Goal: Task Accomplishment & Management: Manage account settings

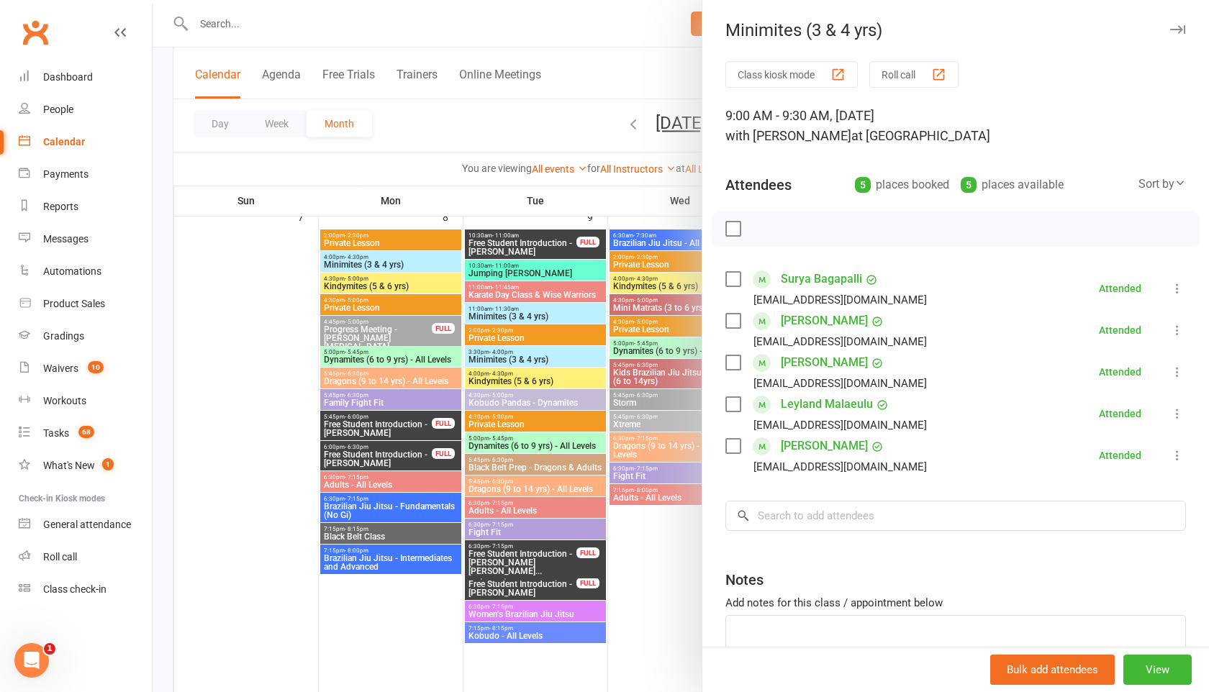
click at [1179, 31] on icon "button" at bounding box center [1177, 29] width 15 height 9
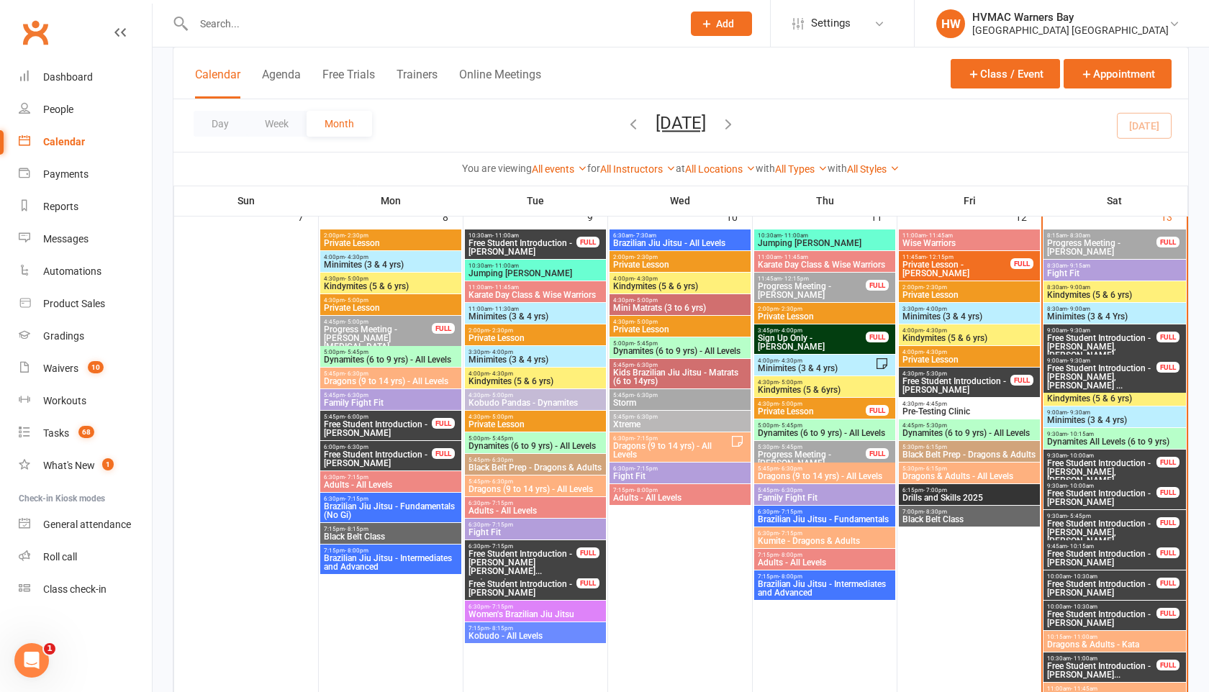
click at [278, 27] on input "text" at bounding box center [430, 24] width 483 height 20
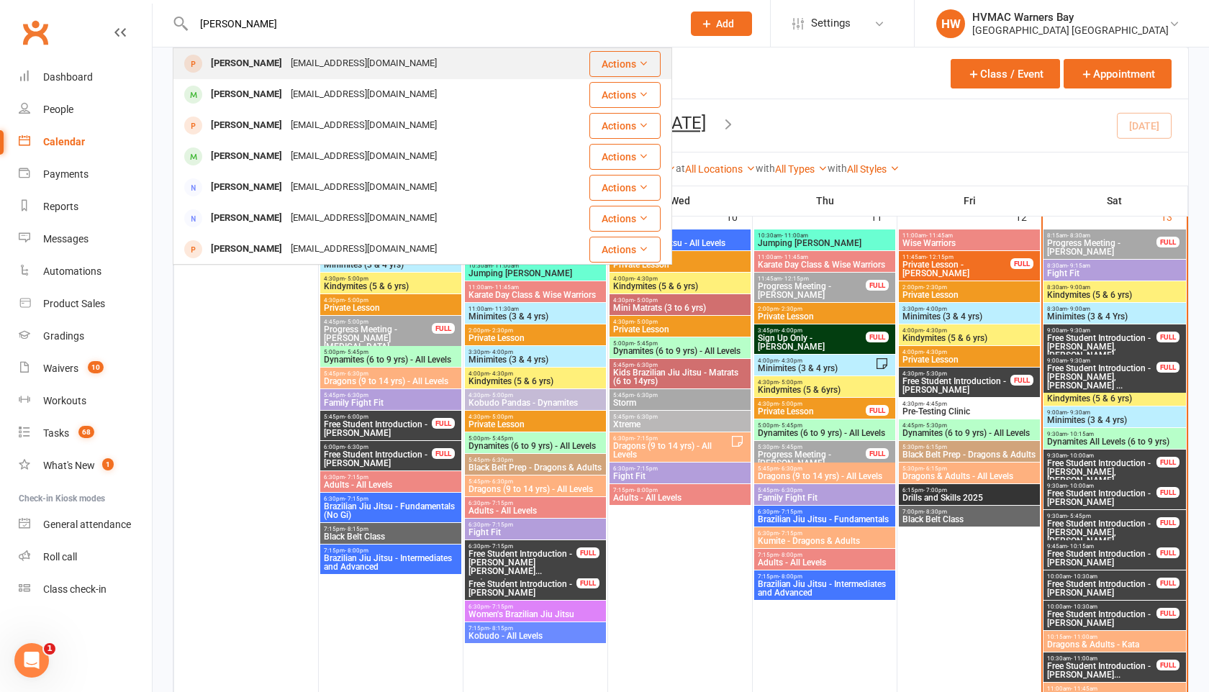
type input "noah berry"
click at [291, 69] on div "gulmiraberry@gmail.com" at bounding box center [363, 63] width 155 height 21
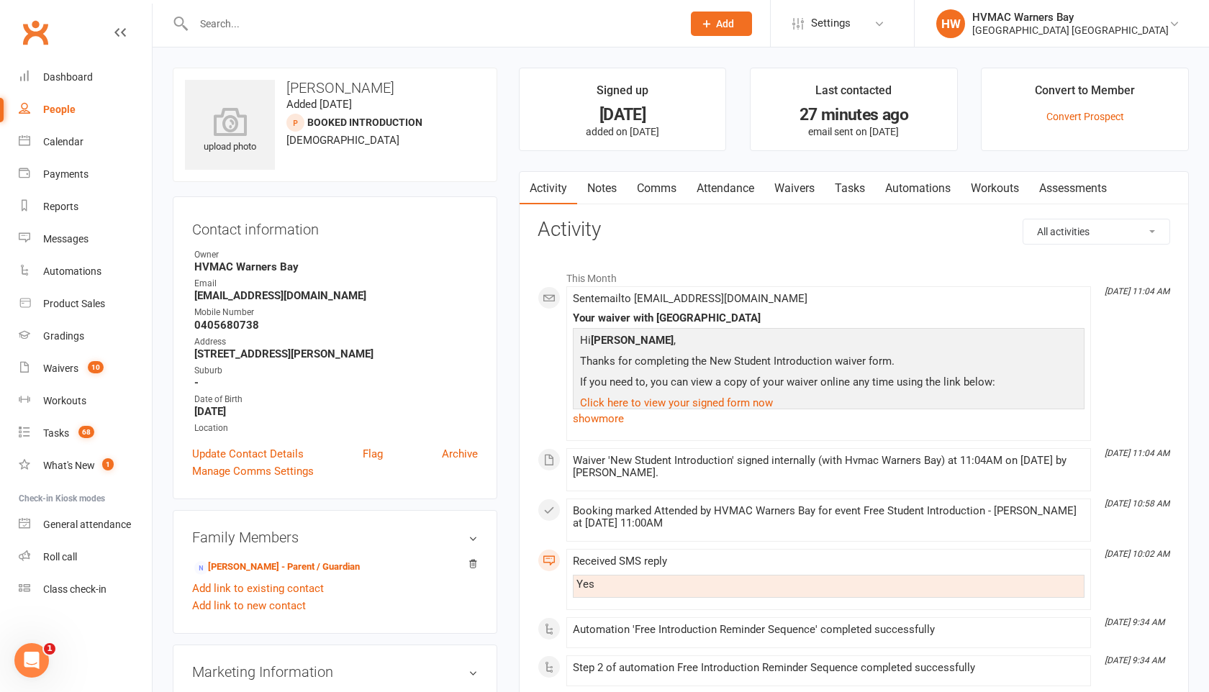
click at [851, 185] on link "Tasks" at bounding box center [850, 188] width 50 height 33
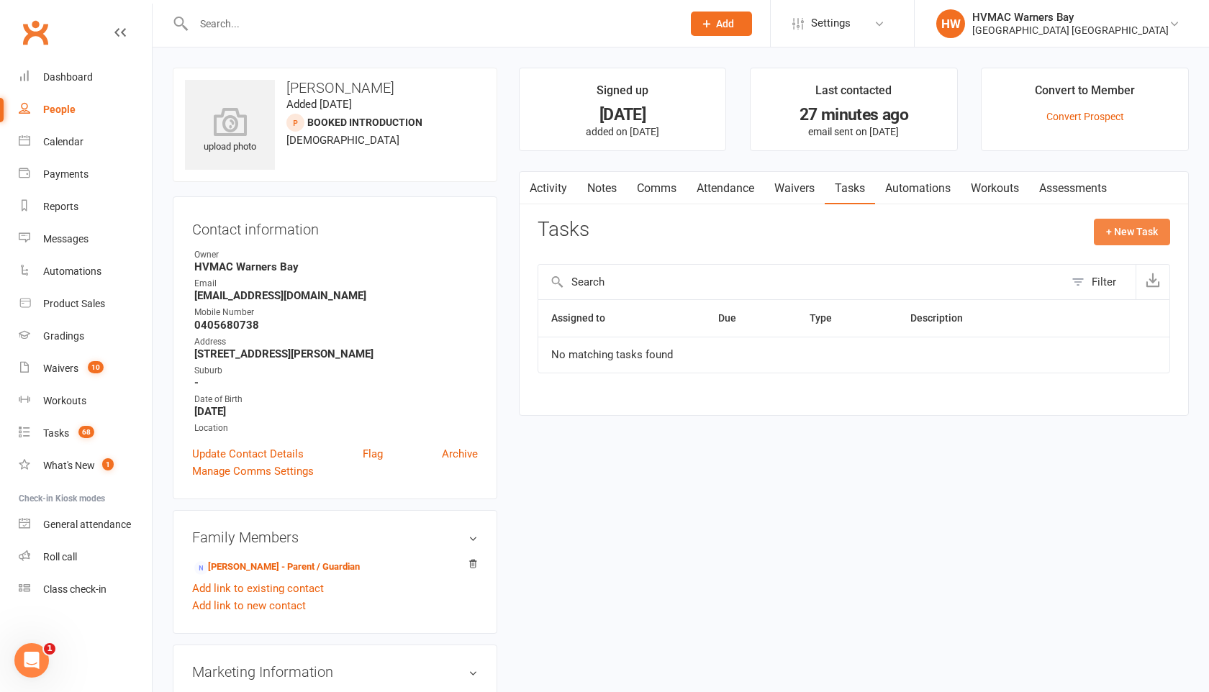
click at [1120, 230] on button "+ New Task" at bounding box center [1132, 232] width 76 height 26
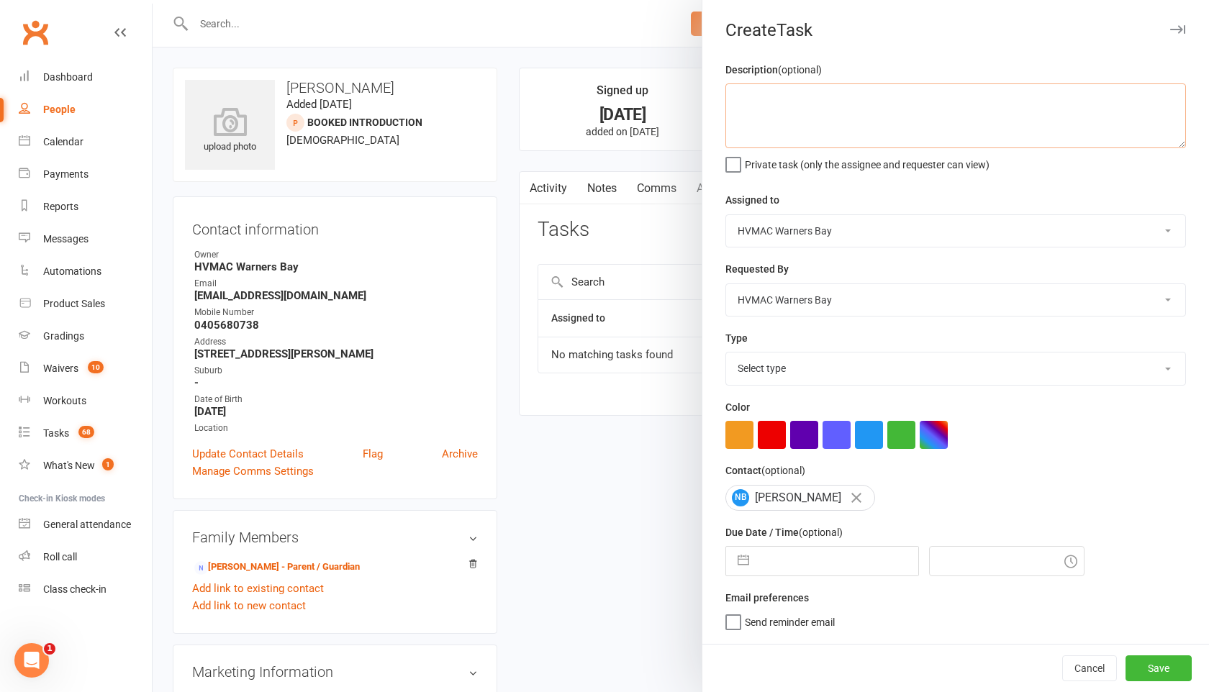
click at [846, 112] on textarea at bounding box center [955, 115] width 461 height 65
type textarea "C"
type textarea "Follow up from intro on saturday"
click at [817, 241] on select "HVMAC Warners Bay Joel Holland Shalene Lowe Erin Talbut Kaia Hayes Warners Bay …" at bounding box center [955, 231] width 459 height 32
select select "42884"
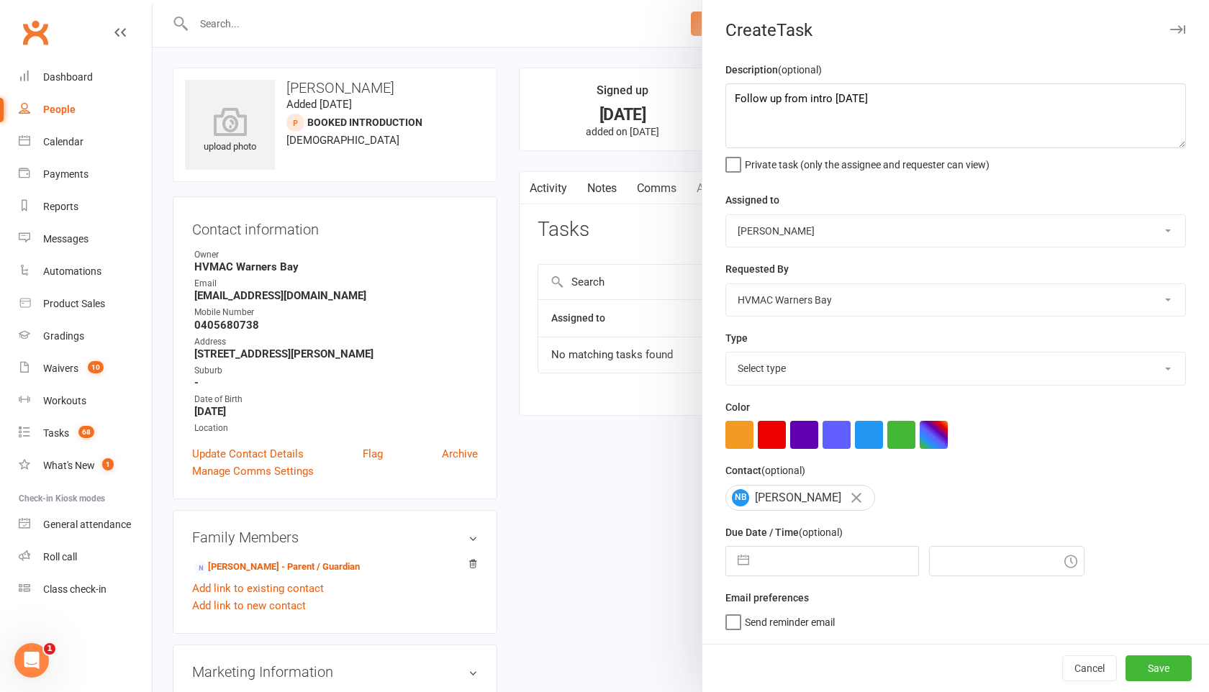
click at [726, 215] on select "HVMAC Warners Bay Joel Holland Shalene Lowe Erin Talbut Kaia Hayes Warners Bay …" at bounding box center [955, 231] width 459 height 32
click at [815, 377] on select "Select type App Desk staff tasks E-mail Fyi Main membership Meeting Member numb…" at bounding box center [955, 369] width 459 height 32
select select "15095"
click at [726, 354] on select "Select type App Desk staff tasks E-mail Fyi Main membership Meeting Member numb…" at bounding box center [955, 369] width 459 height 32
click at [742, 570] on button "button" at bounding box center [743, 561] width 26 height 29
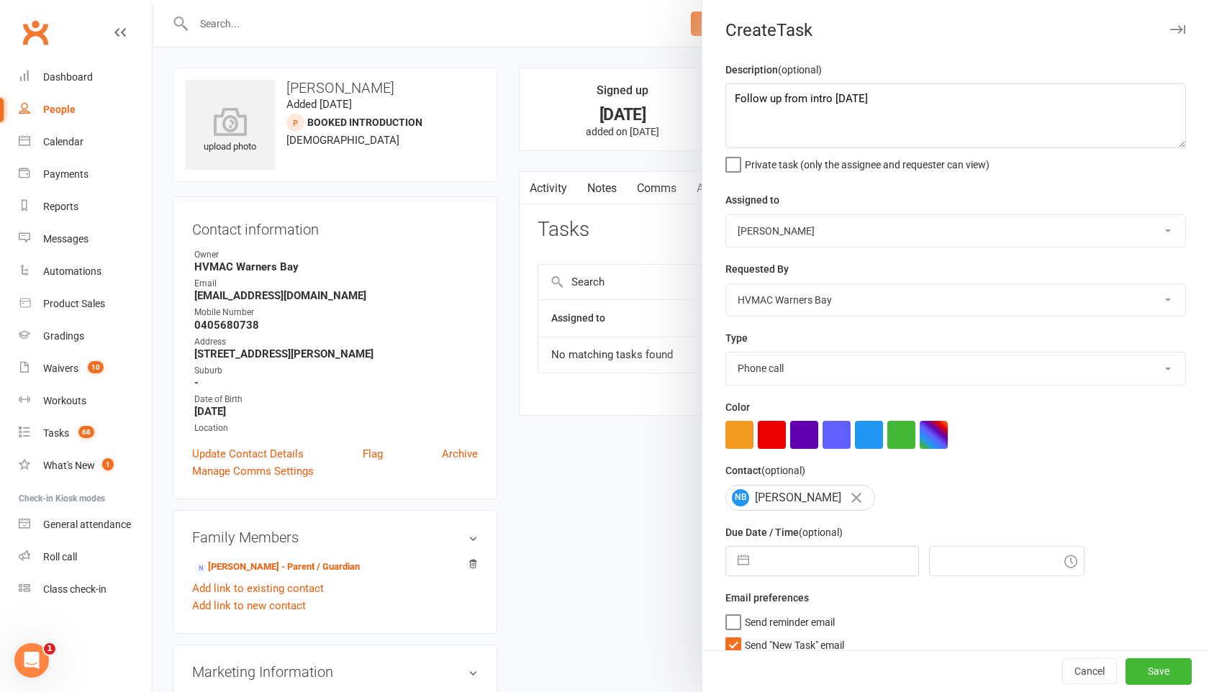
select select "7"
select select "2025"
select select "8"
select select "2025"
select select "9"
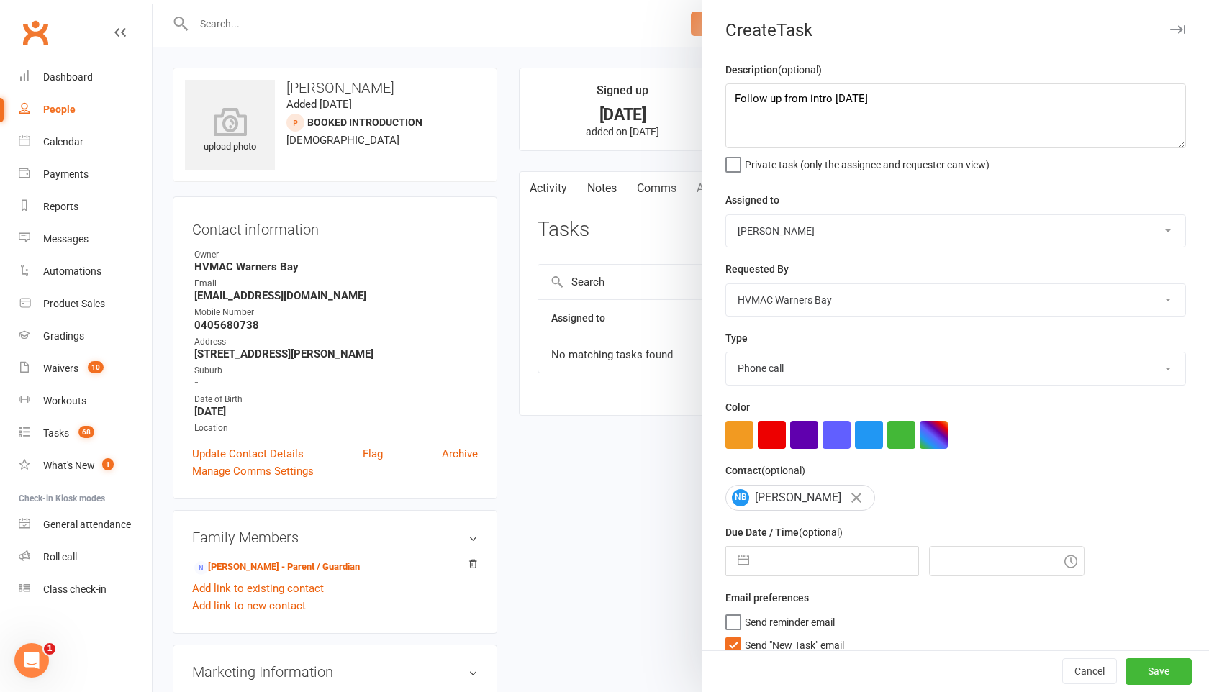
select select "2025"
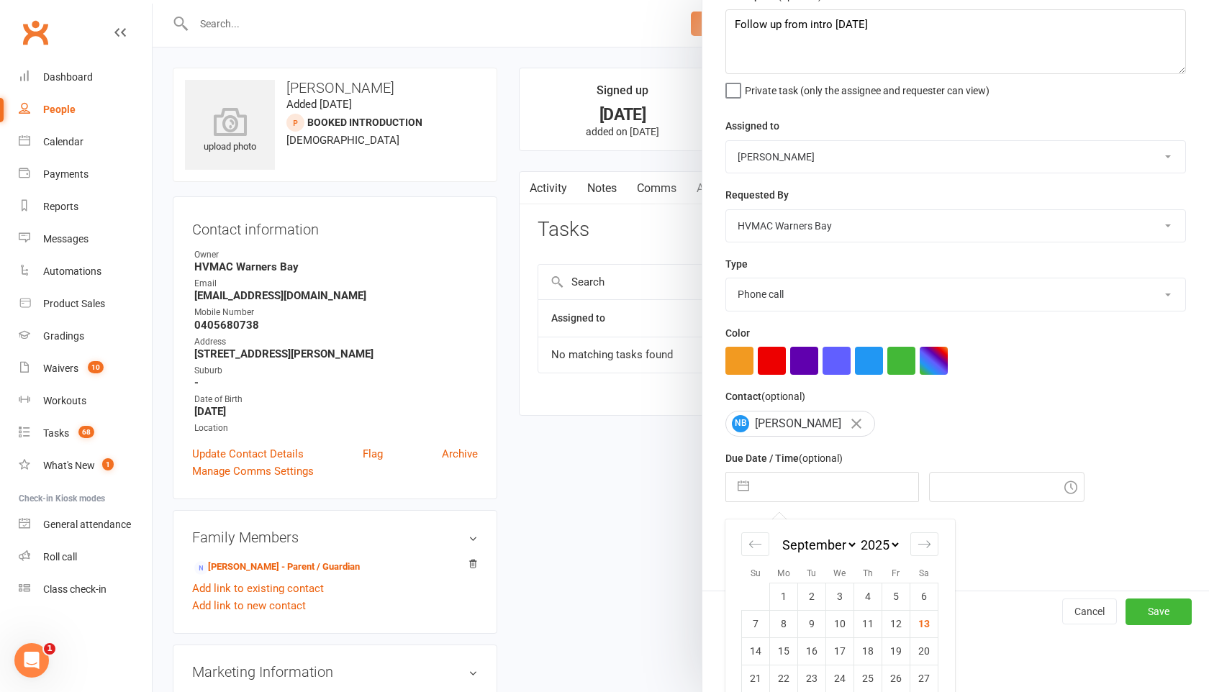
scroll to position [121, 0]
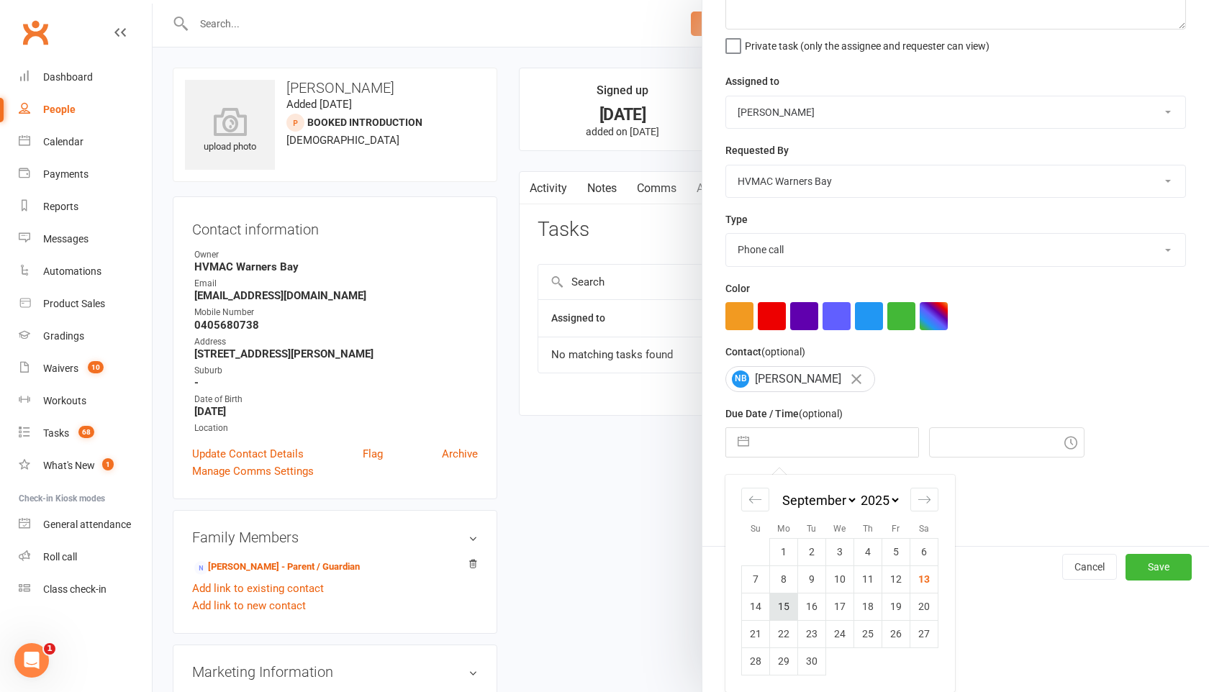
click at [789, 609] on td "15" at bounding box center [784, 606] width 28 height 27
type input "15 Sep 2025"
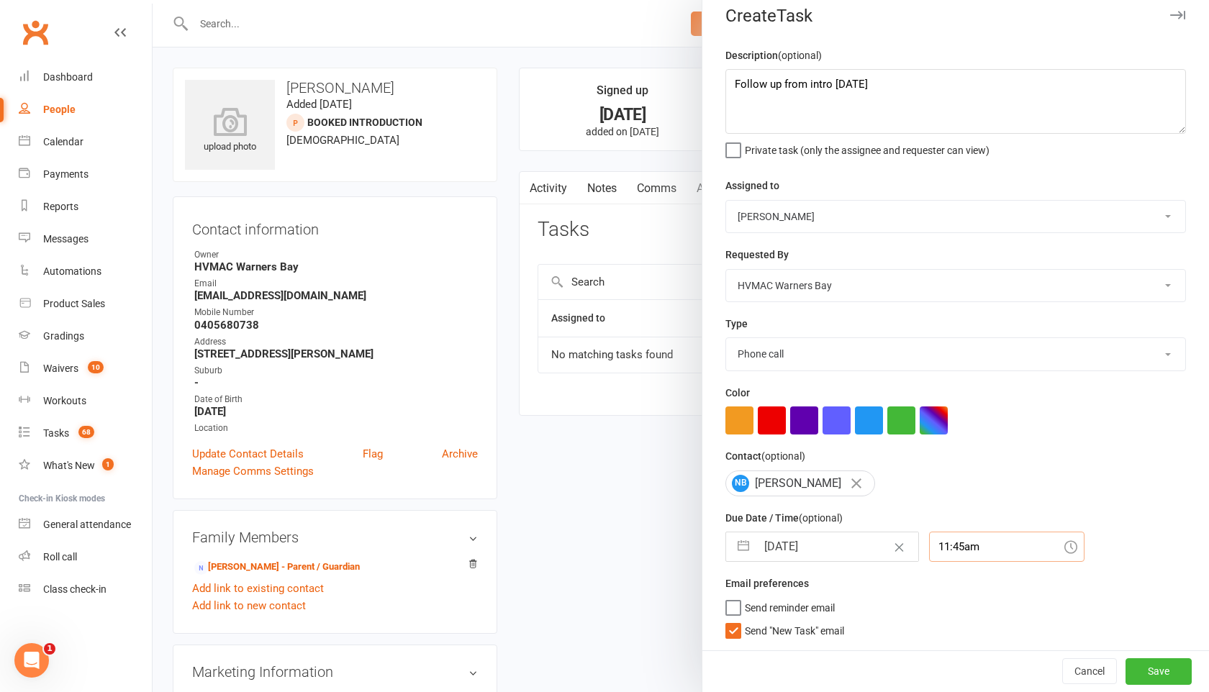
click at [950, 540] on input "11:45am" at bounding box center [1006, 547] width 155 height 30
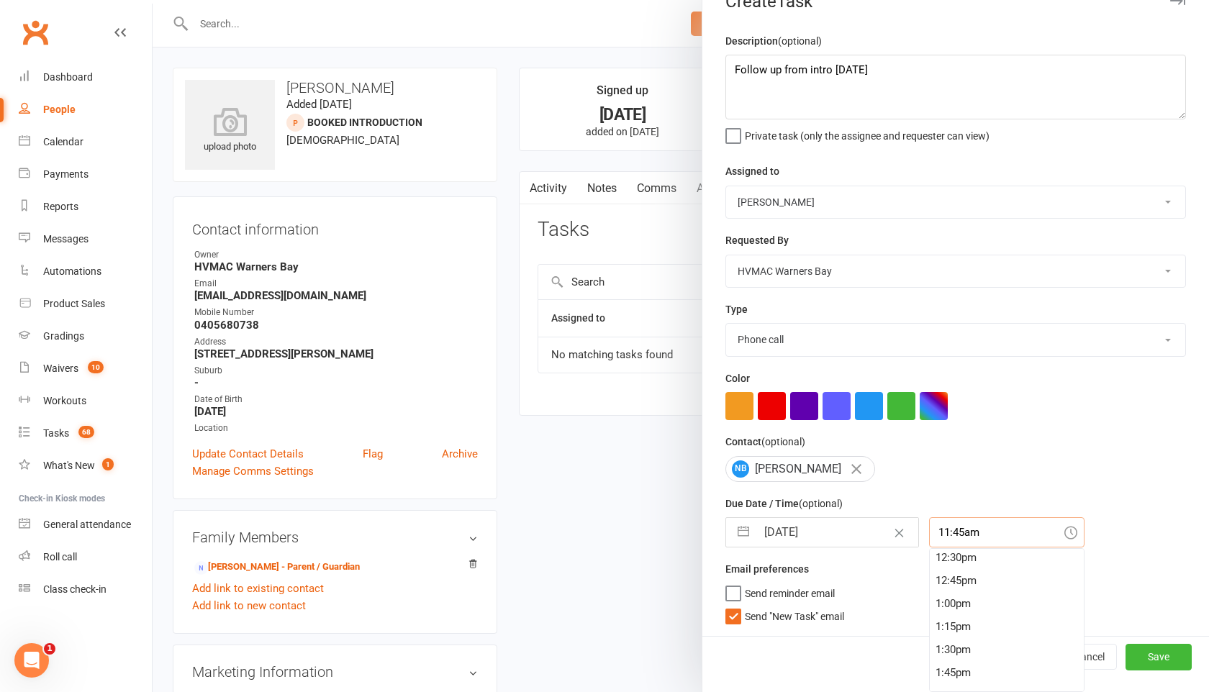
scroll to position [1155, 0]
click at [935, 644] on div "1:30pm" at bounding box center [1007, 649] width 154 height 23
type input "1:30pm"
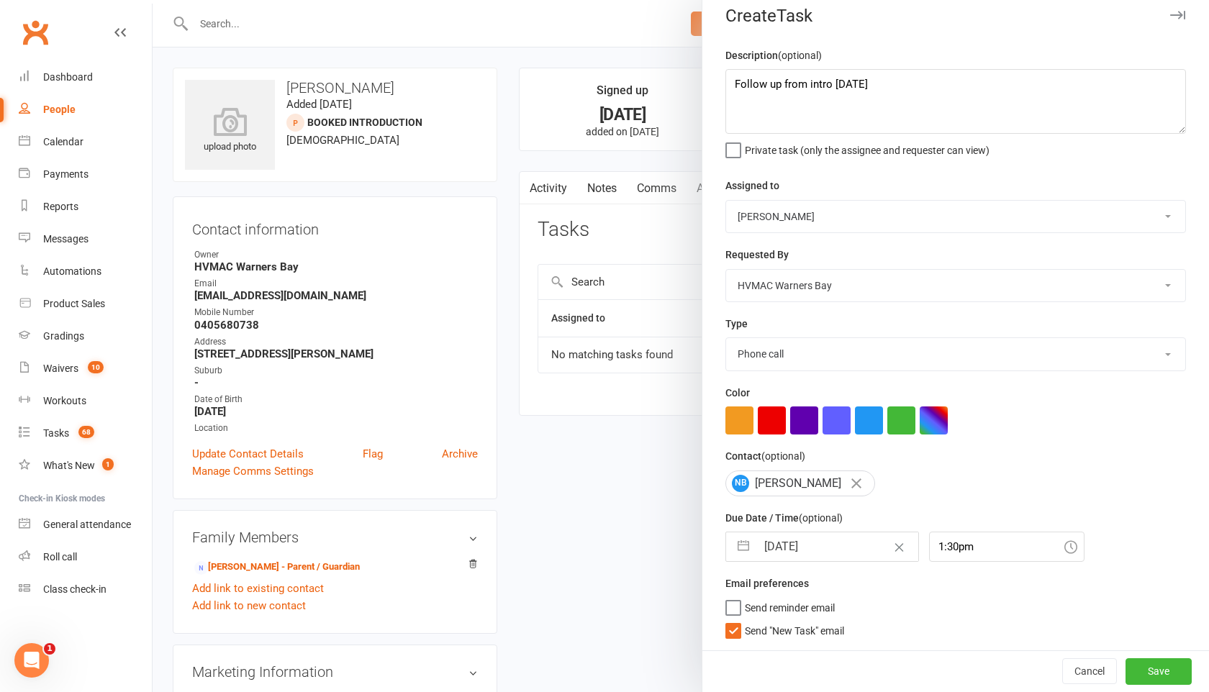
click at [728, 596] on div "Email preferences Send reminder email Send "New Task" email" at bounding box center [955, 606] width 461 height 63
click at [729, 608] on label "Send reminder email" at bounding box center [779, 604] width 109 height 14
click at [729, 597] on input "Send reminder email" at bounding box center [779, 597] width 109 height 0
click at [903, 82] on textarea "Follow up from intro on saturday" at bounding box center [955, 101] width 461 height 65
click at [823, 103] on textarea "Follow up from intro on saturday." at bounding box center [955, 101] width 461 height 65
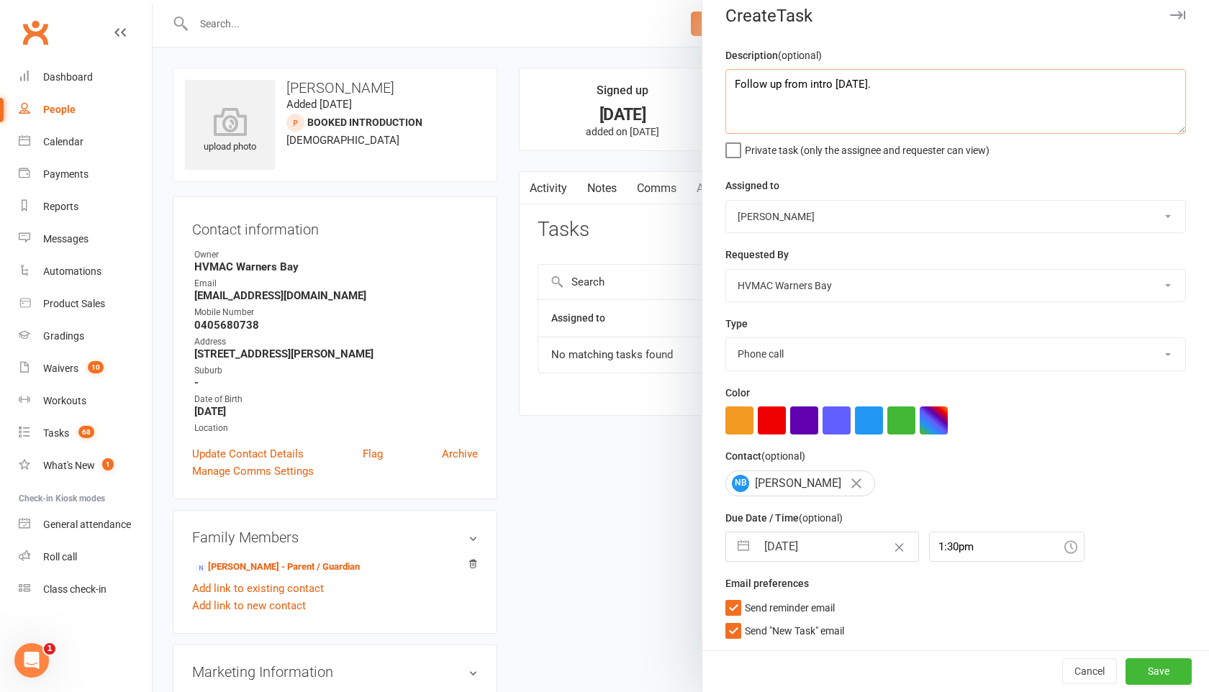
click at [823, 103] on textarea "Follow up from intro on saturday." at bounding box center [955, 101] width 461 height 65
type textarea "Follow up from intro on saturday. Call 1.30pm"
click at [1183, 661] on button "Save" at bounding box center [1159, 671] width 66 height 26
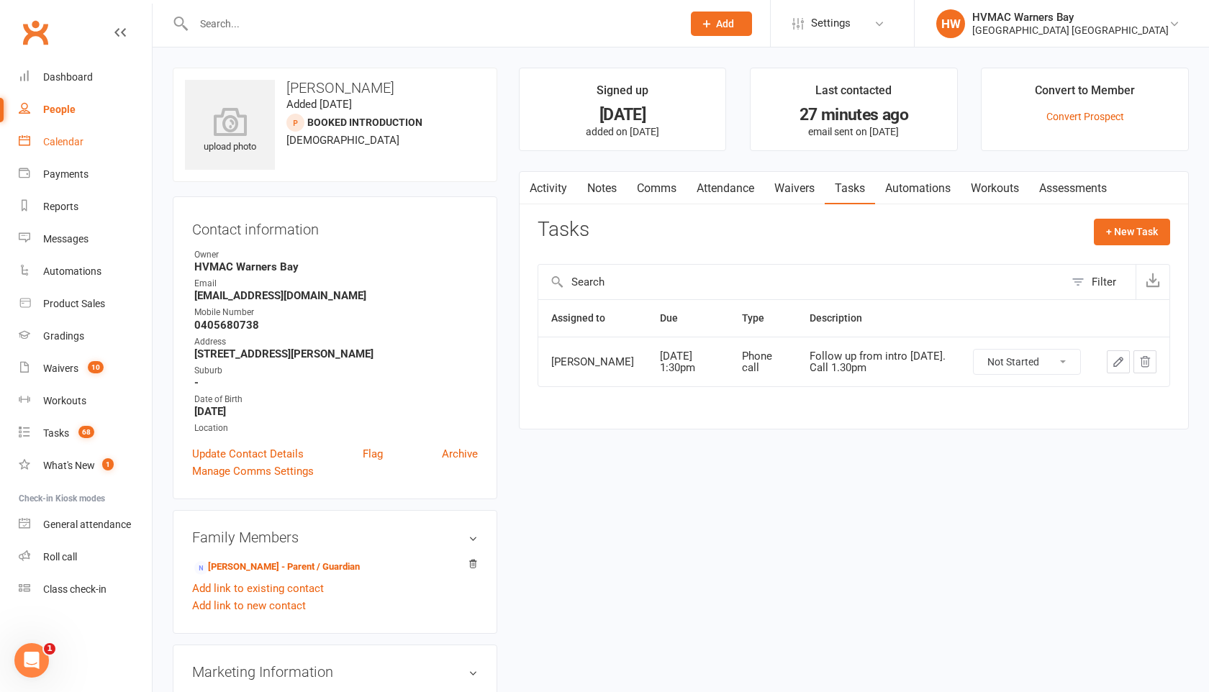
click at [53, 145] on div "Calendar" at bounding box center [63, 142] width 40 height 12
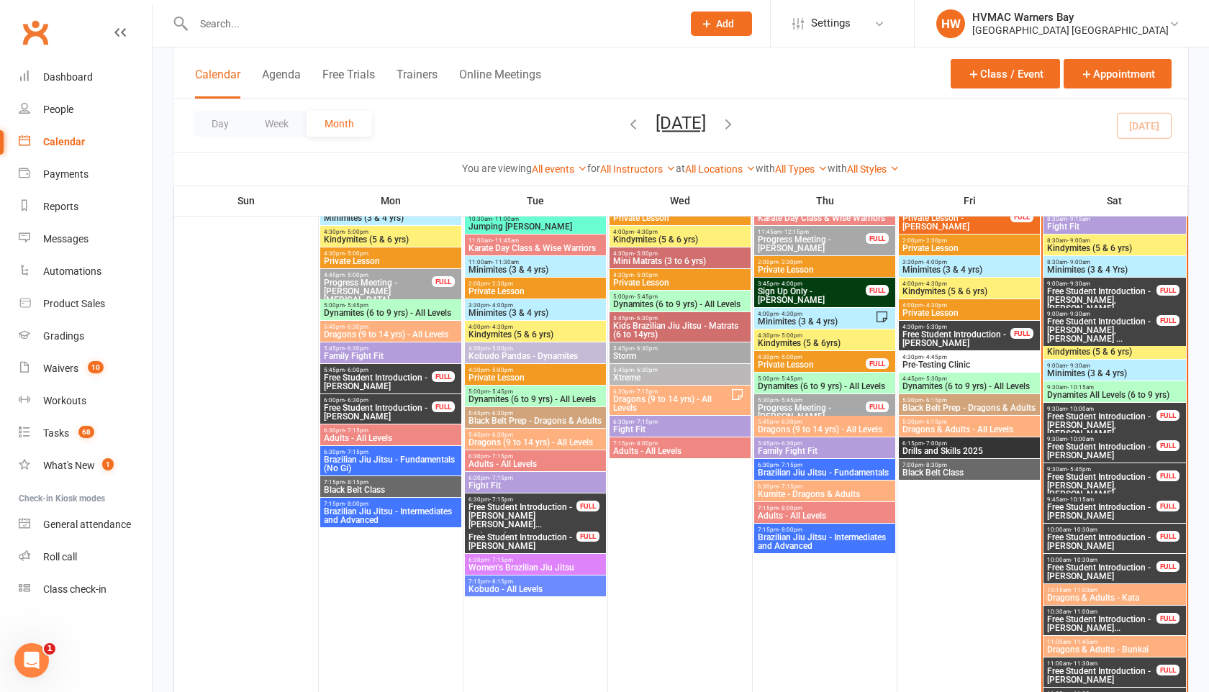
scroll to position [596, 0]
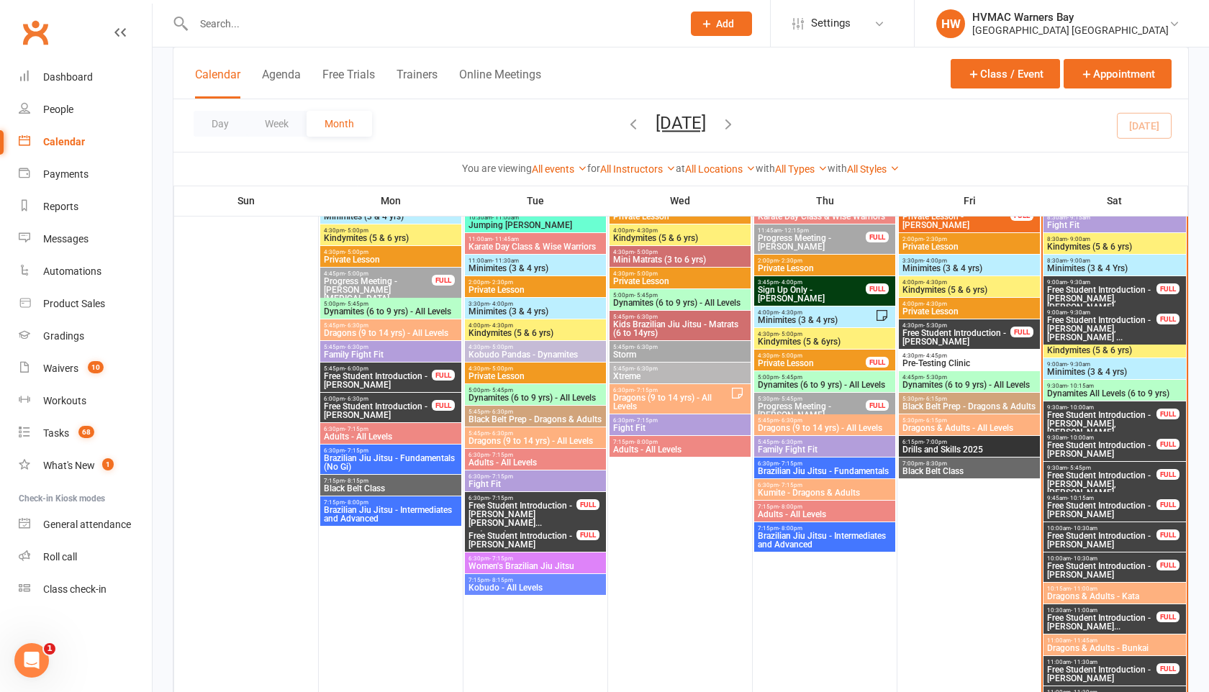
click at [1084, 420] on span "Free Student Introduction - [PERSON_NAME], [PERSON_NAME]..." at bounding box center [1101, 424] width 111 height 26
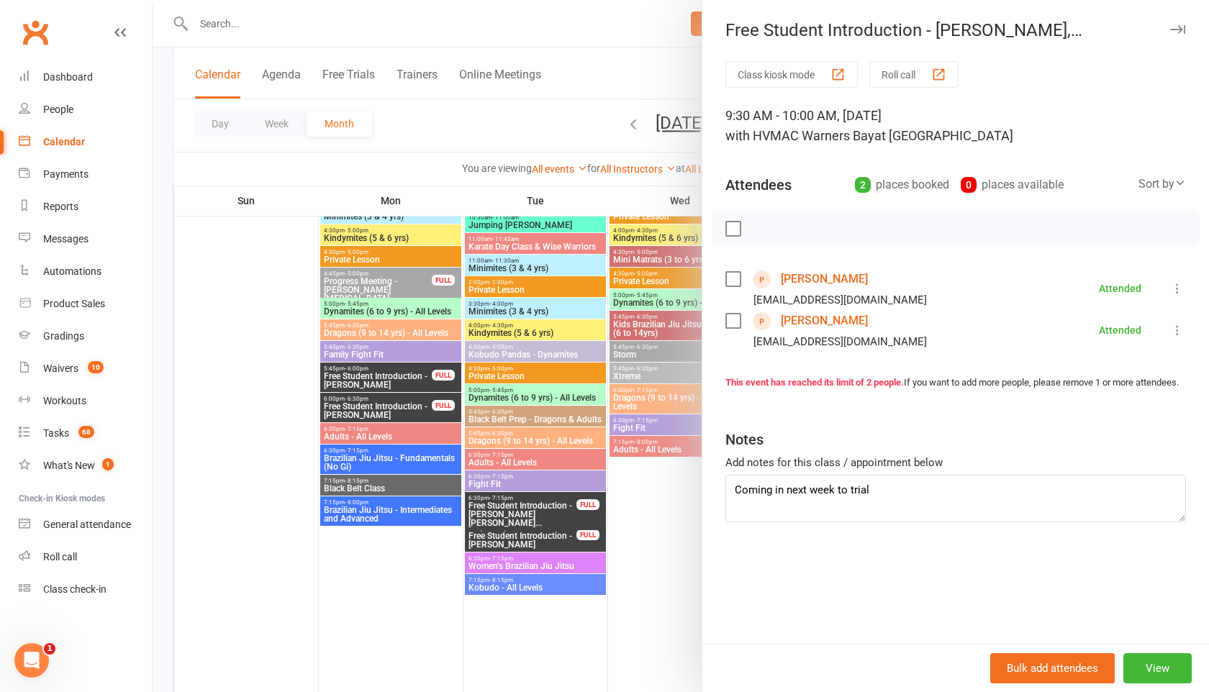
click at [1185, 32] on icon "button" at bounding box center [1177, 29] width 15 height 9
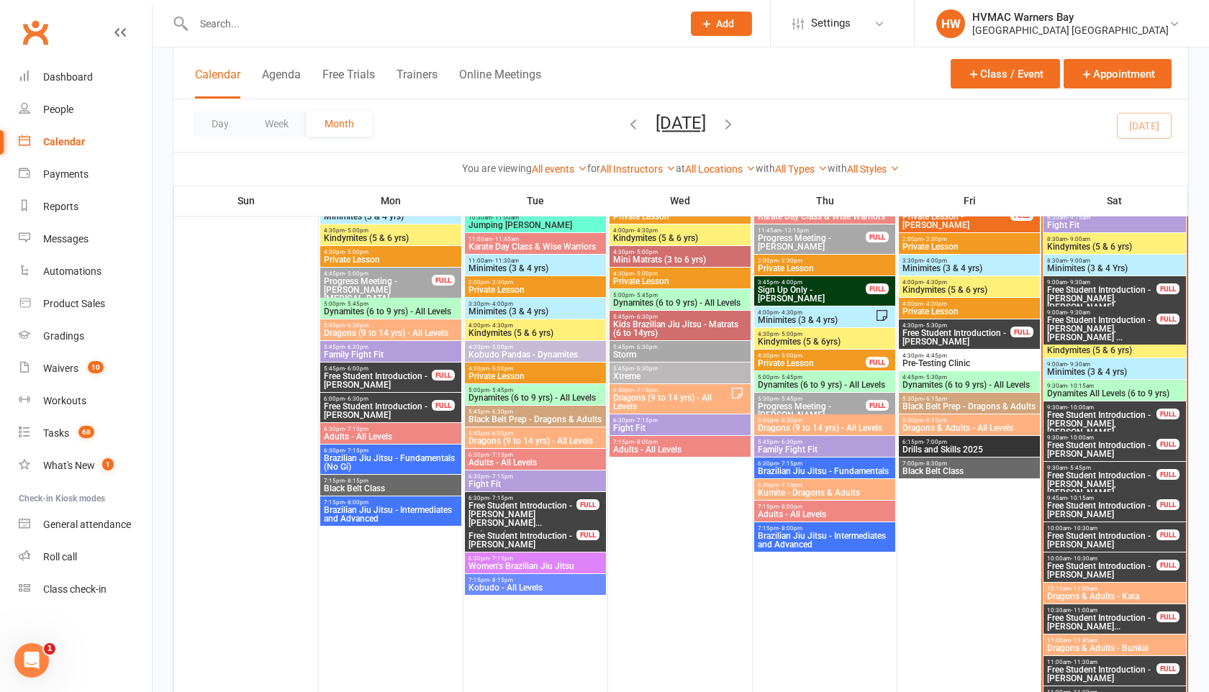
click at [1072, 569] on span "Free Student Introduction - [PERSON_NAME]" at bounding box center [1101, 570] width 111 height 17
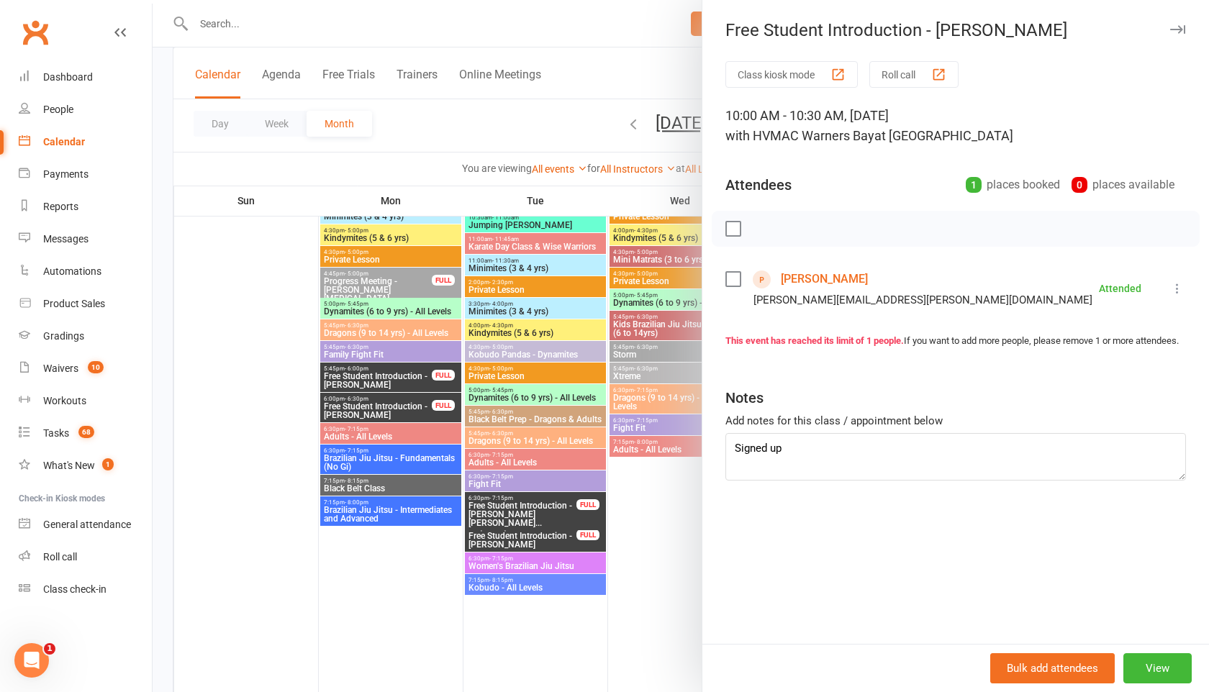
click at [1179, 30] on icon "button" at bounding box center [1177, 29] width 15 height 9
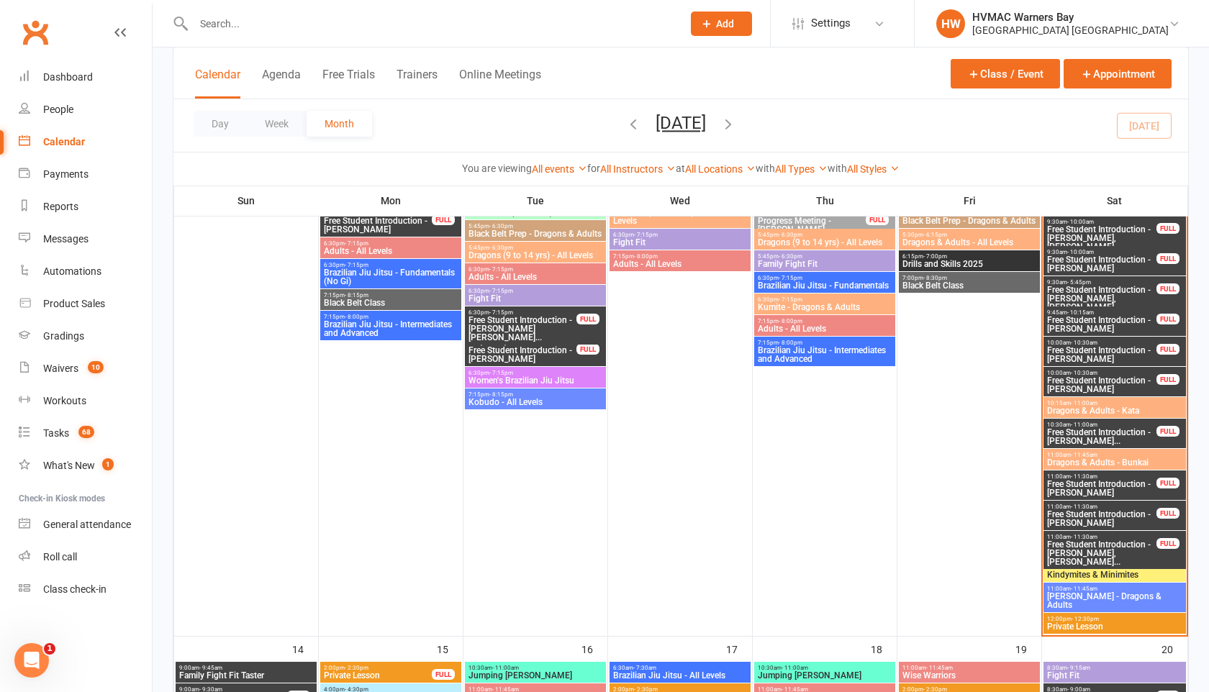
scroll to position [784, 0]
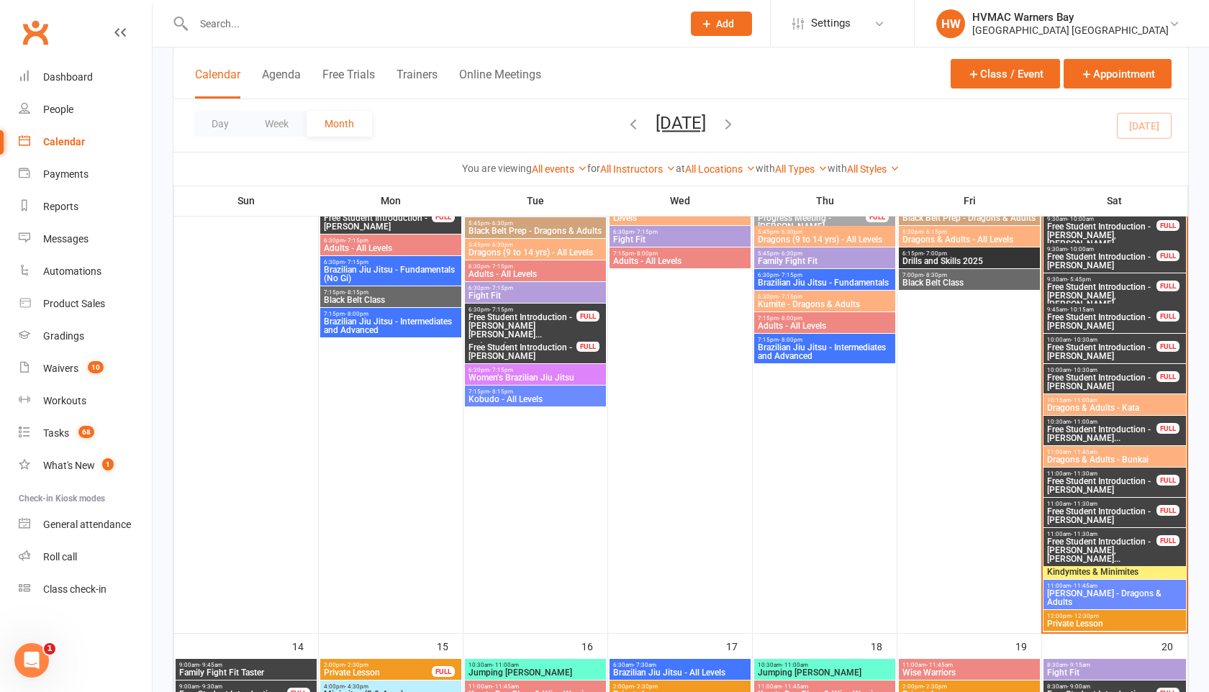
click at [1125, 509] on span "Free Student Introduction - [PERSON_NAME]" at bounding box center [1101, 515] width 111 height 17
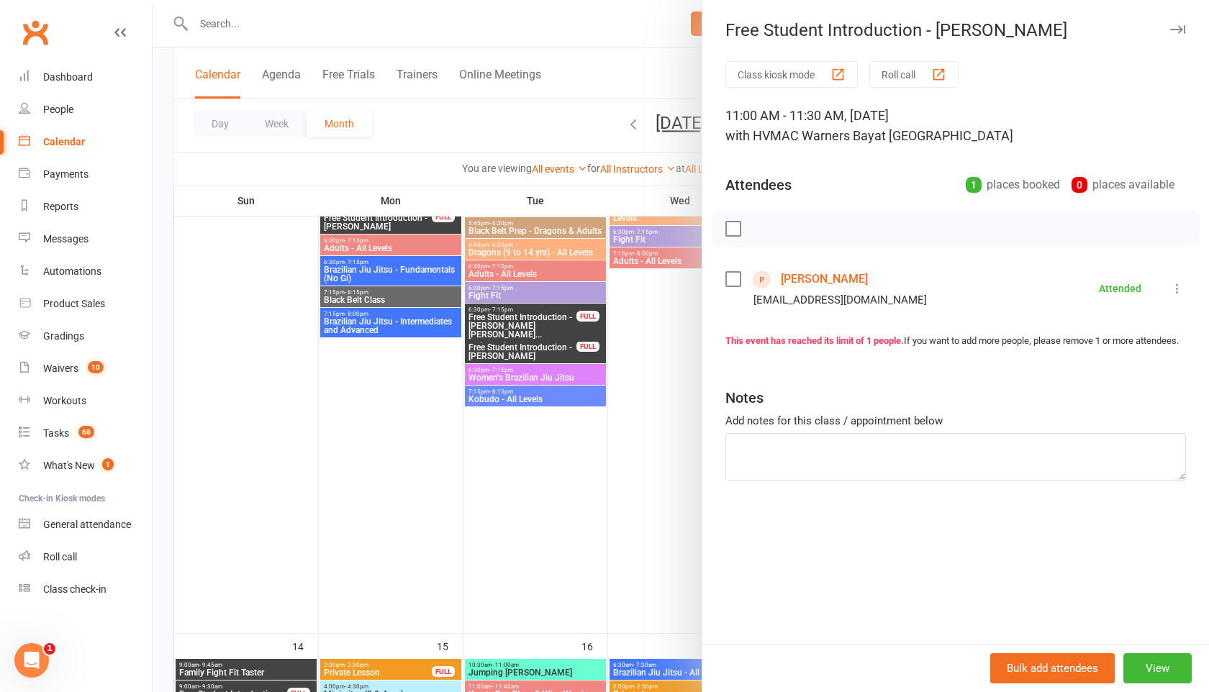
click at [1174, 30] on icon "button" at bounding box center [1177, 29] width 15 height 9
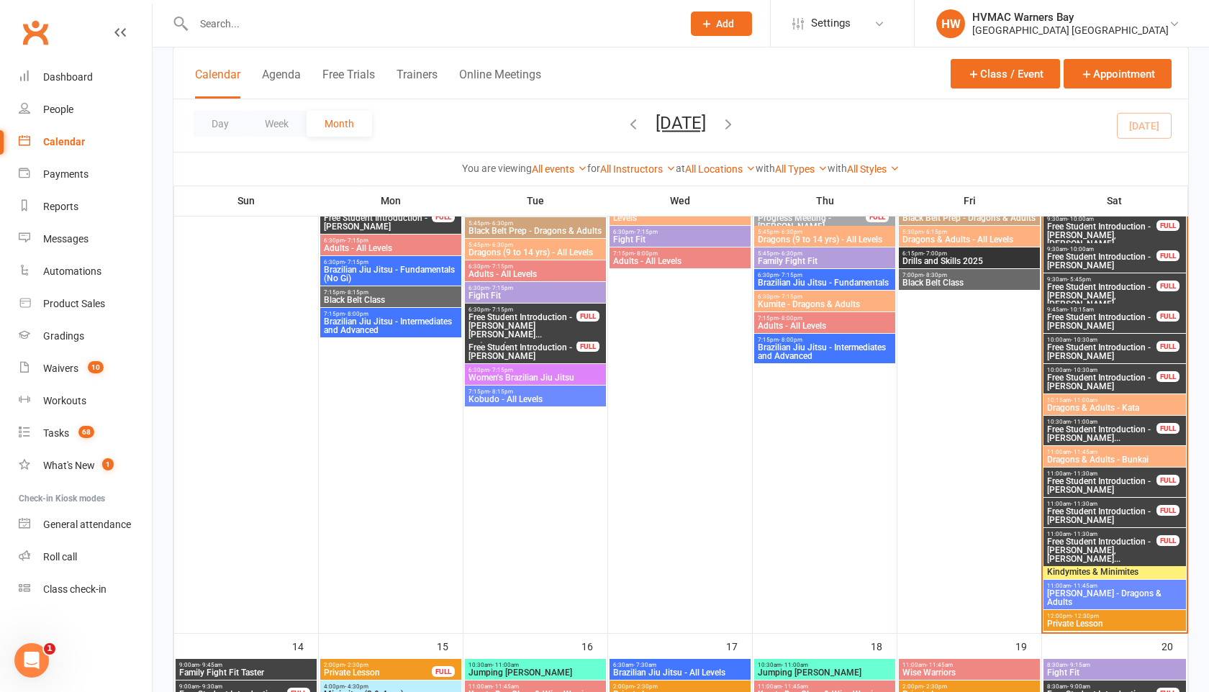
click at [1076, 551] on span "Free Student Introduction - [PERSON_NAME], [PERSON_NAME]..." at bounding box center [1101, 551] width 111 height 26
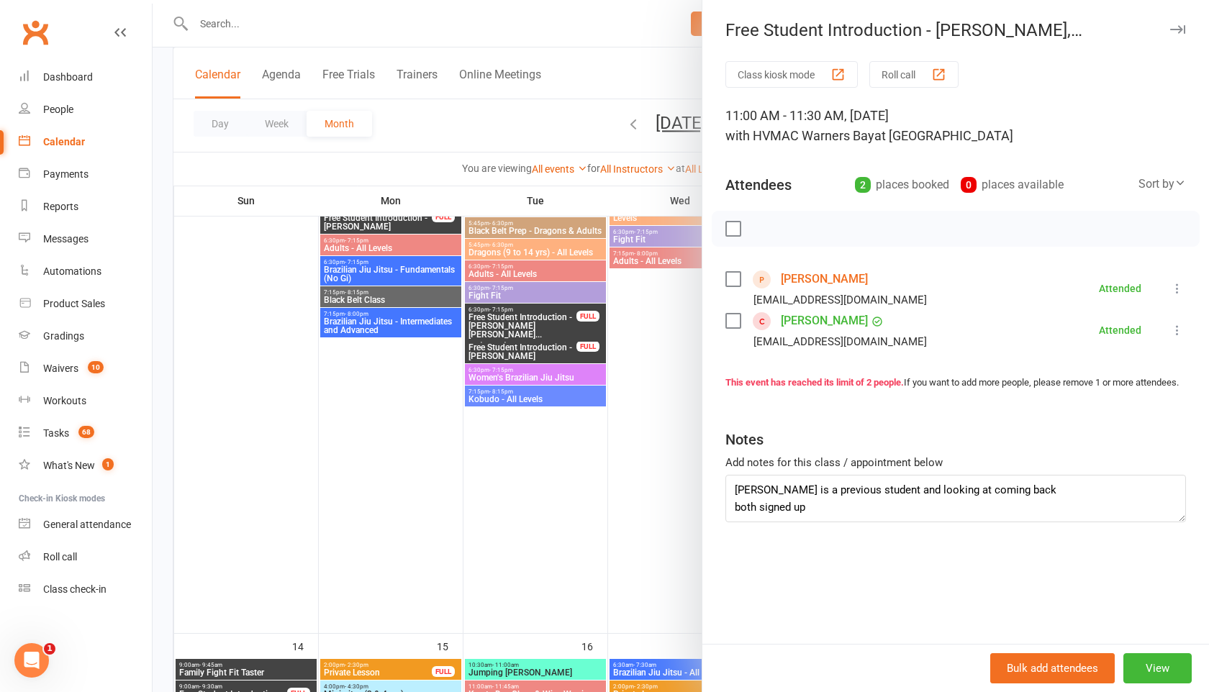
click at [838, 319] on link "Sophia Strong" at bounding box center [824, 320] width 87 height 23
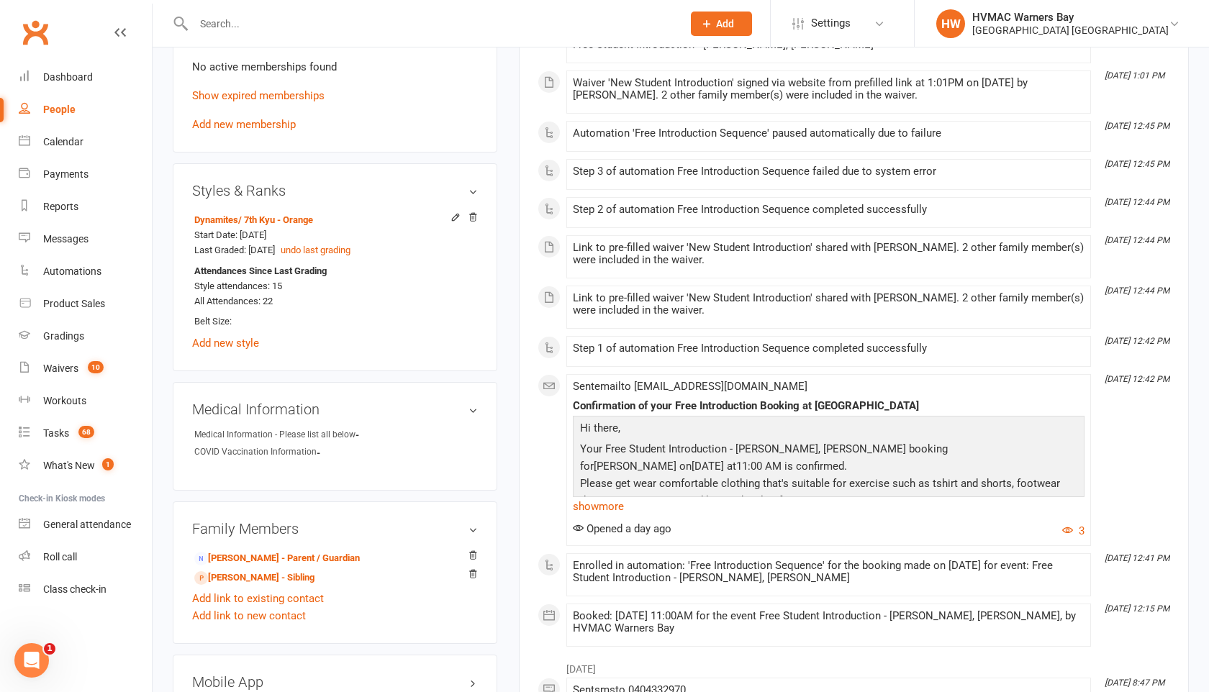
scroll to position [825, 0]
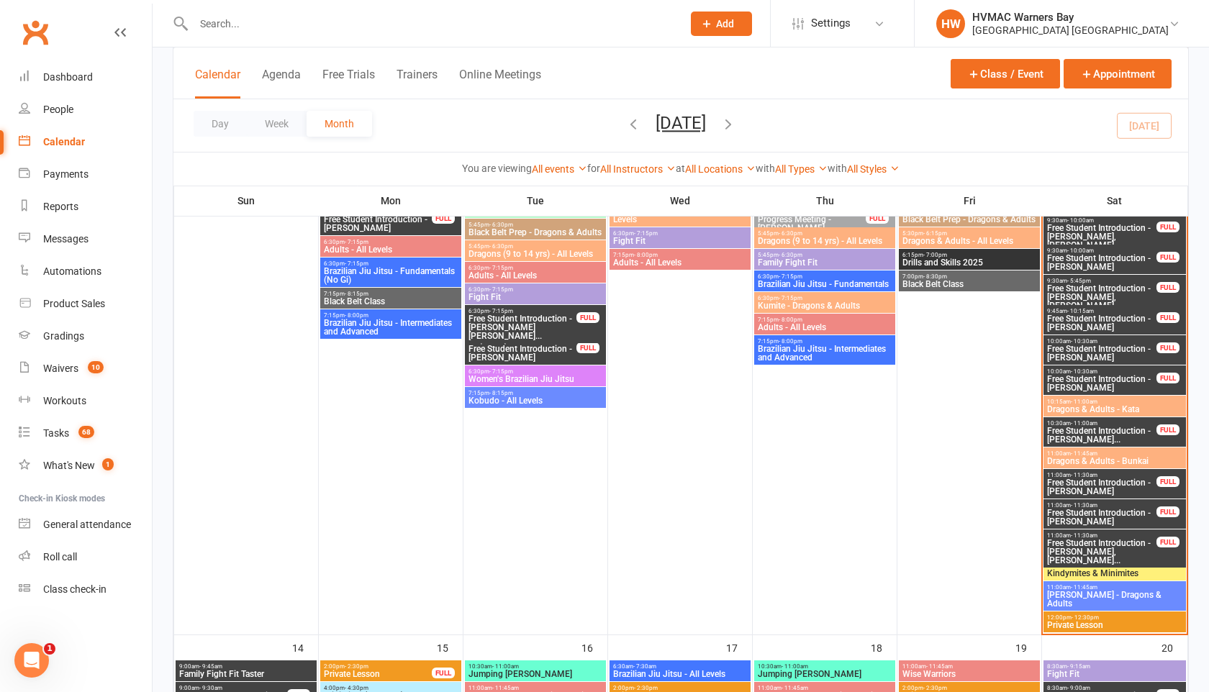
scroll to position [816, 0]
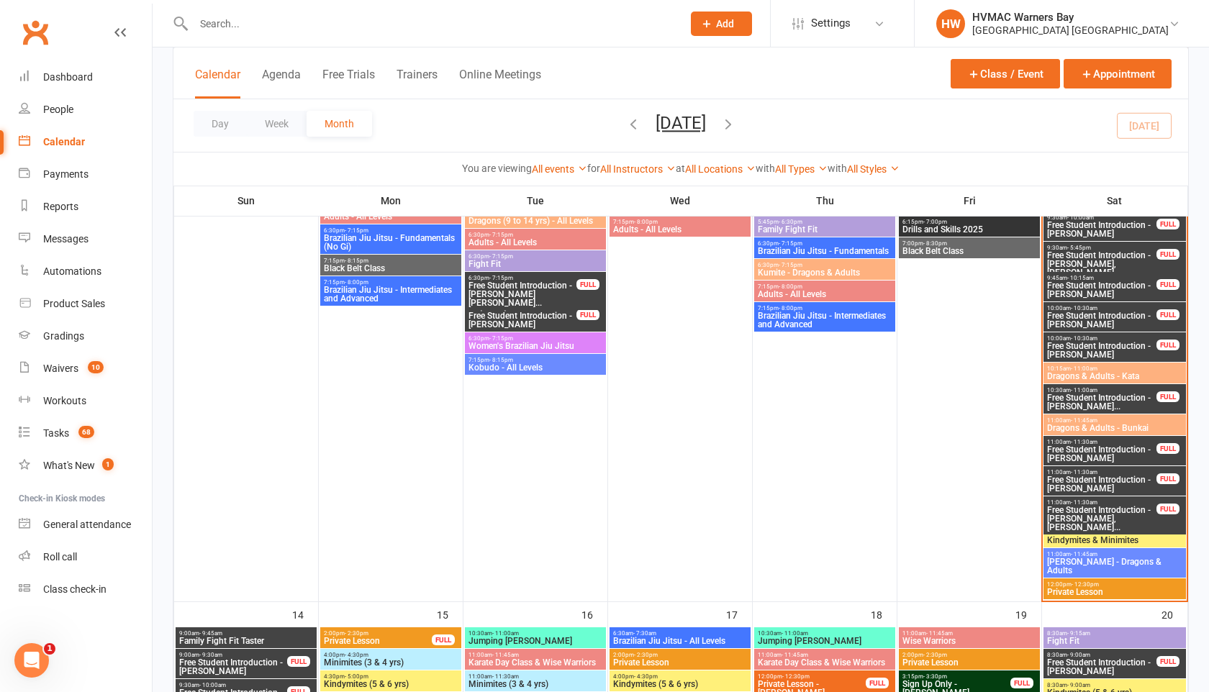
click at [1056, 396] on span "Free Student Introduction - [PERSON_NAME]..." at bounding box center [1101, 402] width 111 height 17
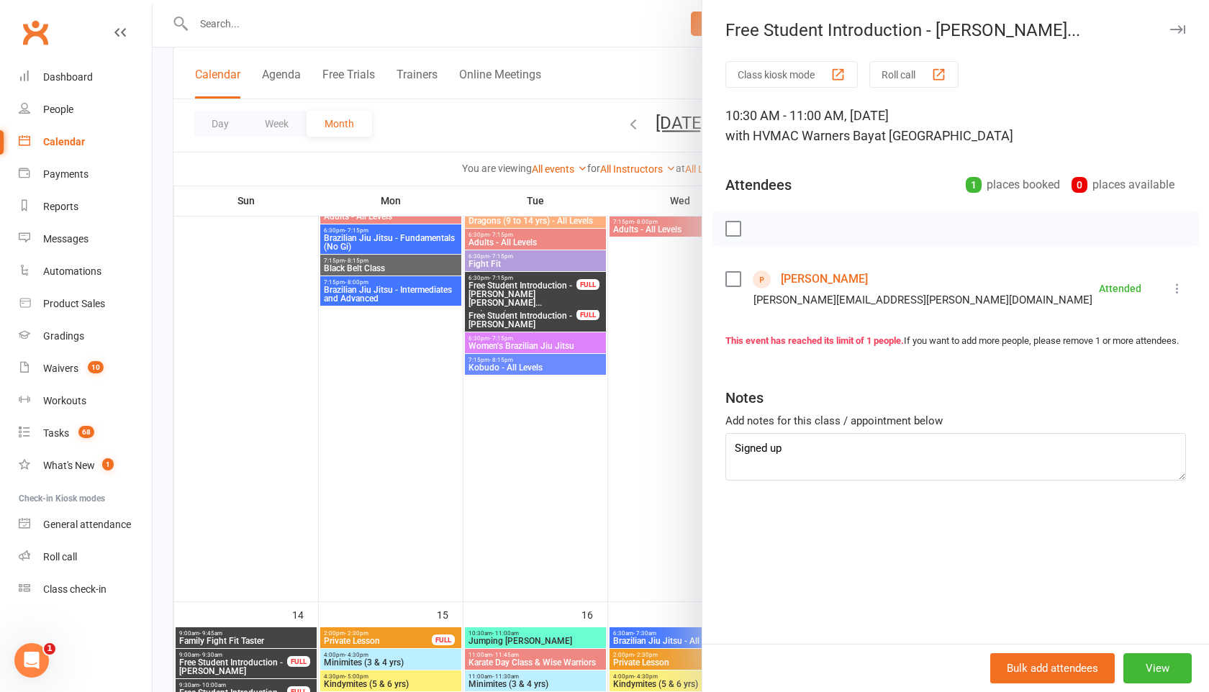
click at [1175, 27] on icon "button" at bounding box center [1177, 29] width 15 height 9
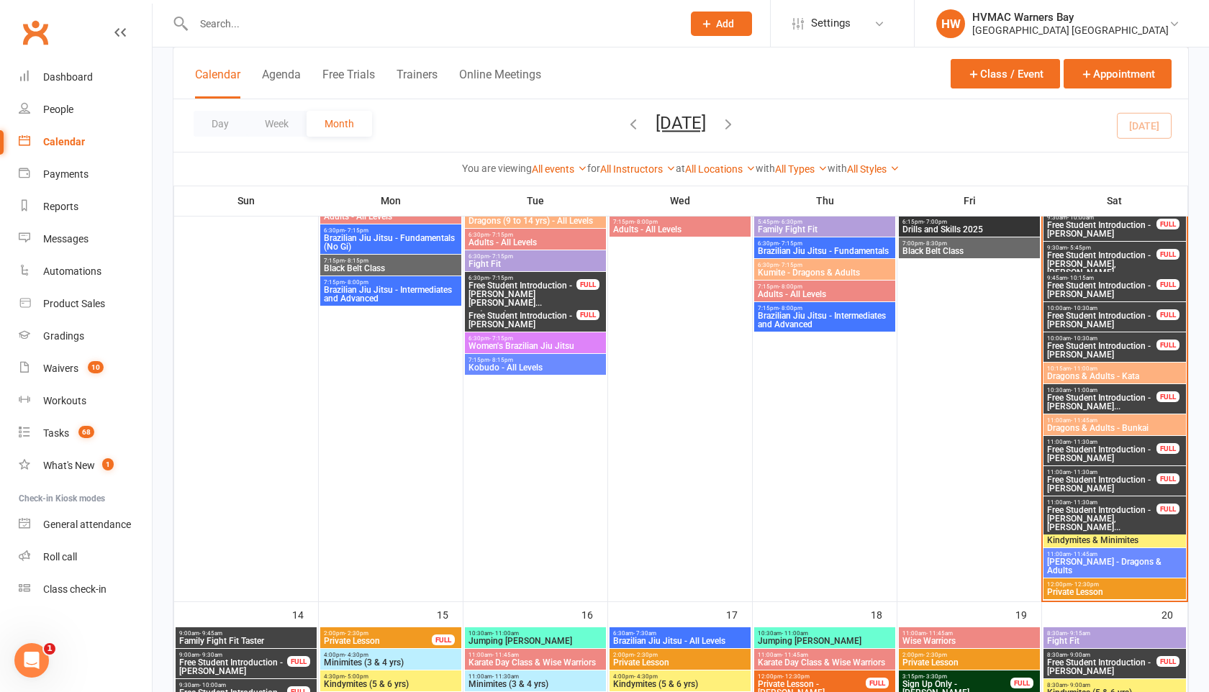
click at [1083, 445] on span "Free Student Introduction - [PERSON_NAME]" at bounding box center [1101, 453] width 111 height 17
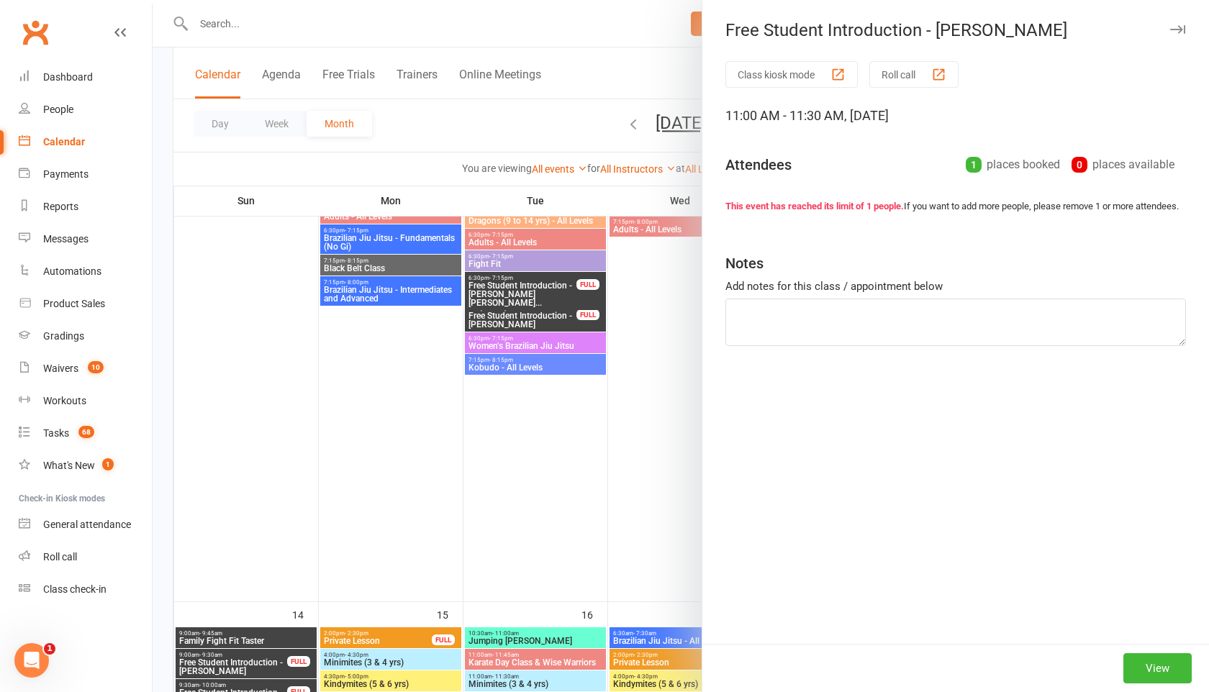
type textarea "signed up"
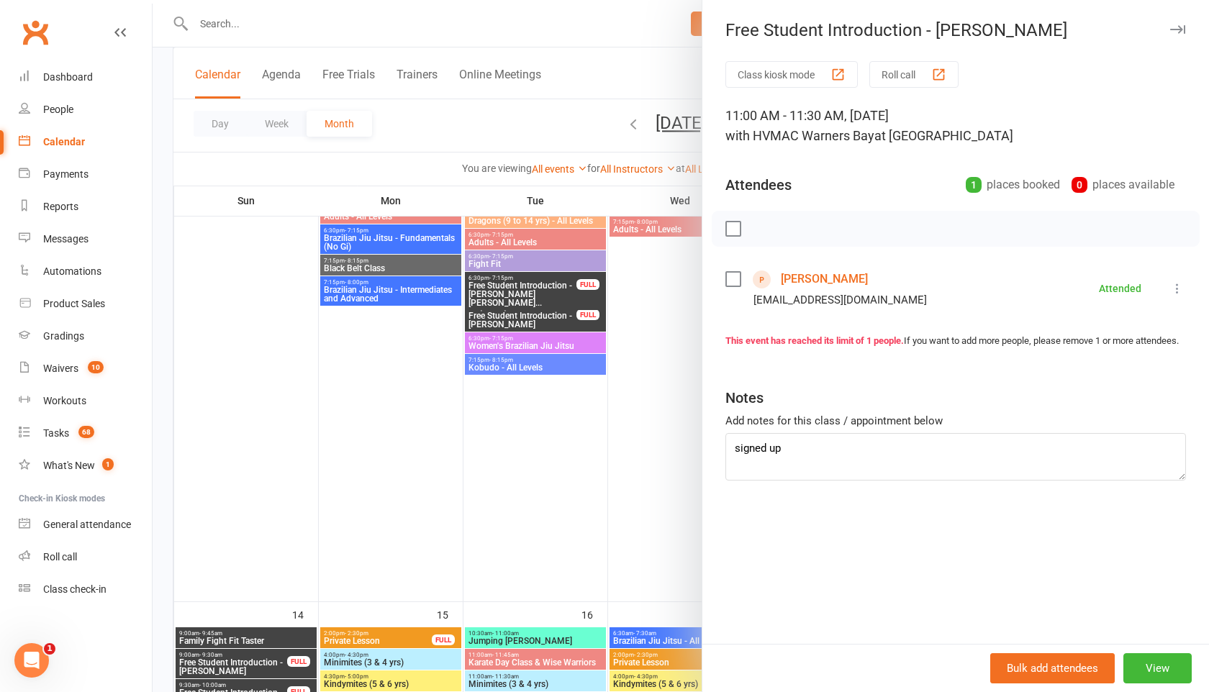
click at [1177, 29] on icon "button" at bounding box center [1177, 29] width 15 height 9
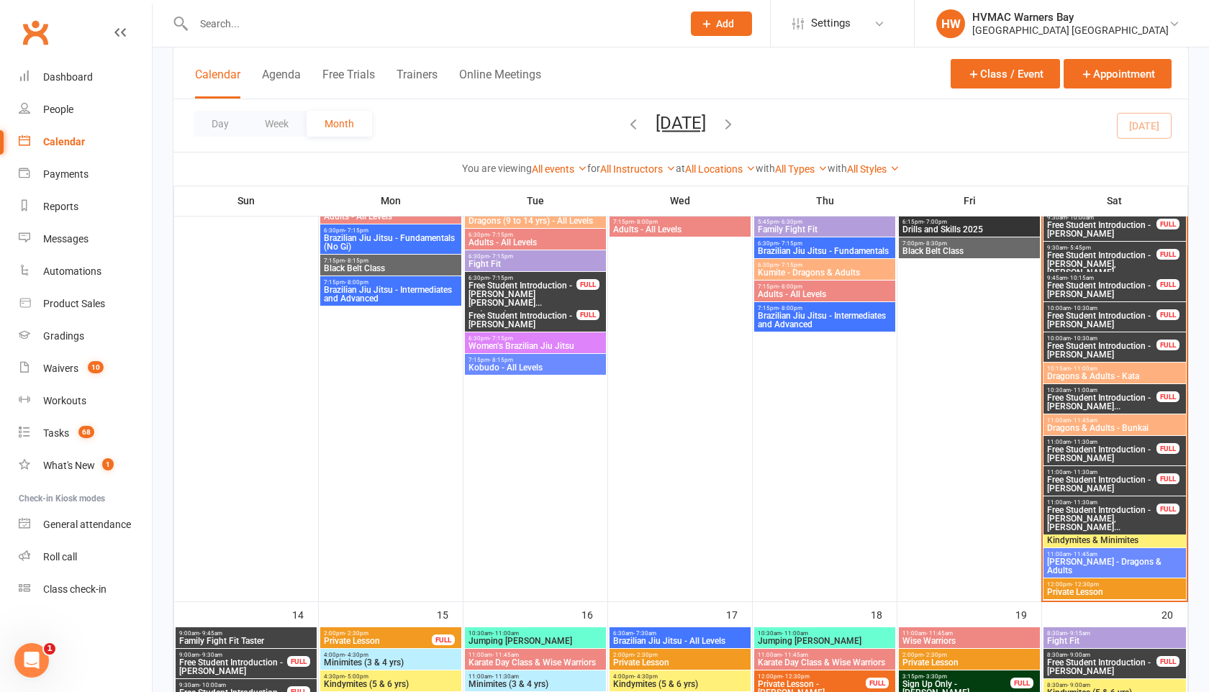
click at [1076, 481] on span "Free Student Introduction - [PERSON_NAME]" at bounding box center [1101, 484] width 111 height 17
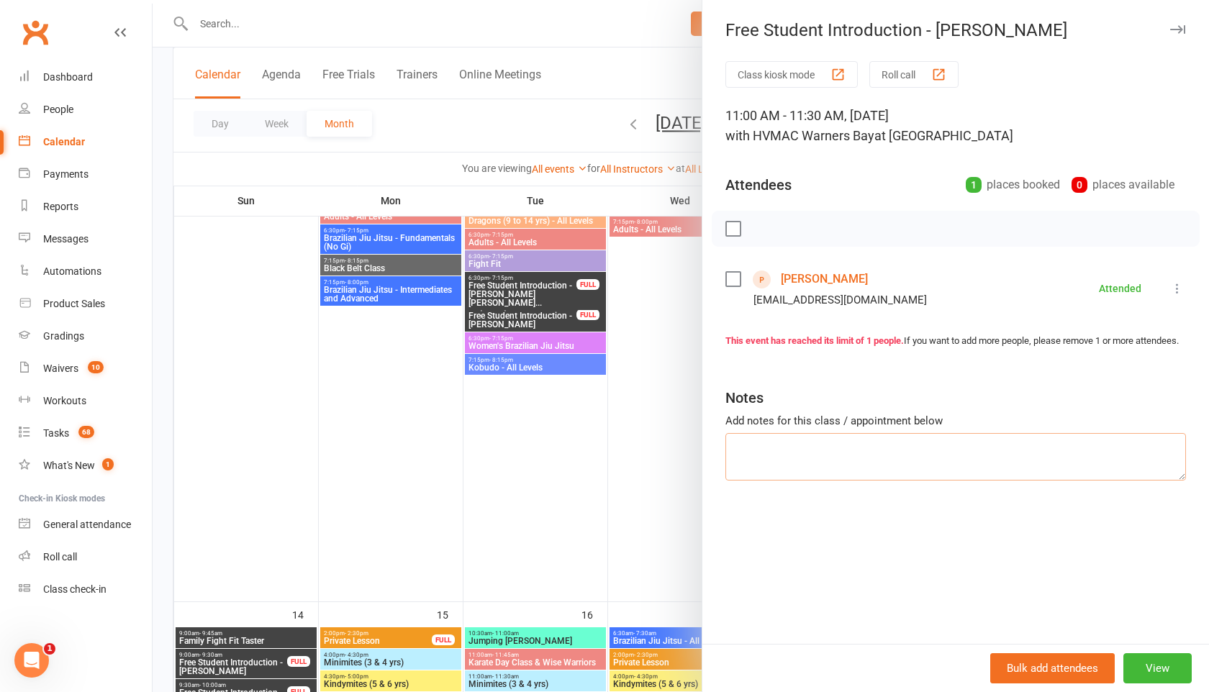
click at [790, 456] on textarea at bounding box center [955, 456] width 461 height 47
type textarea "C"
type textarea "Kelie to call back Monday 1.30pm"
click at [1172, 29] on icon "button" at bounding box center [1177, 29] width 15 height 9
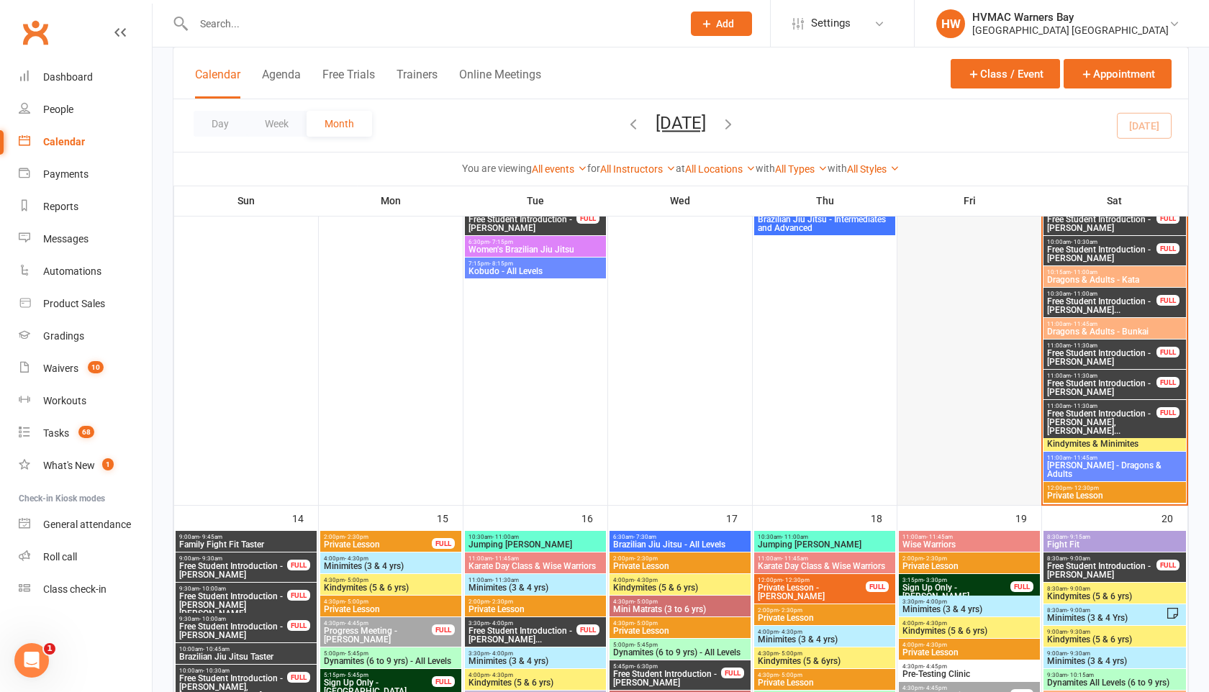
scroll to position [923, 0]
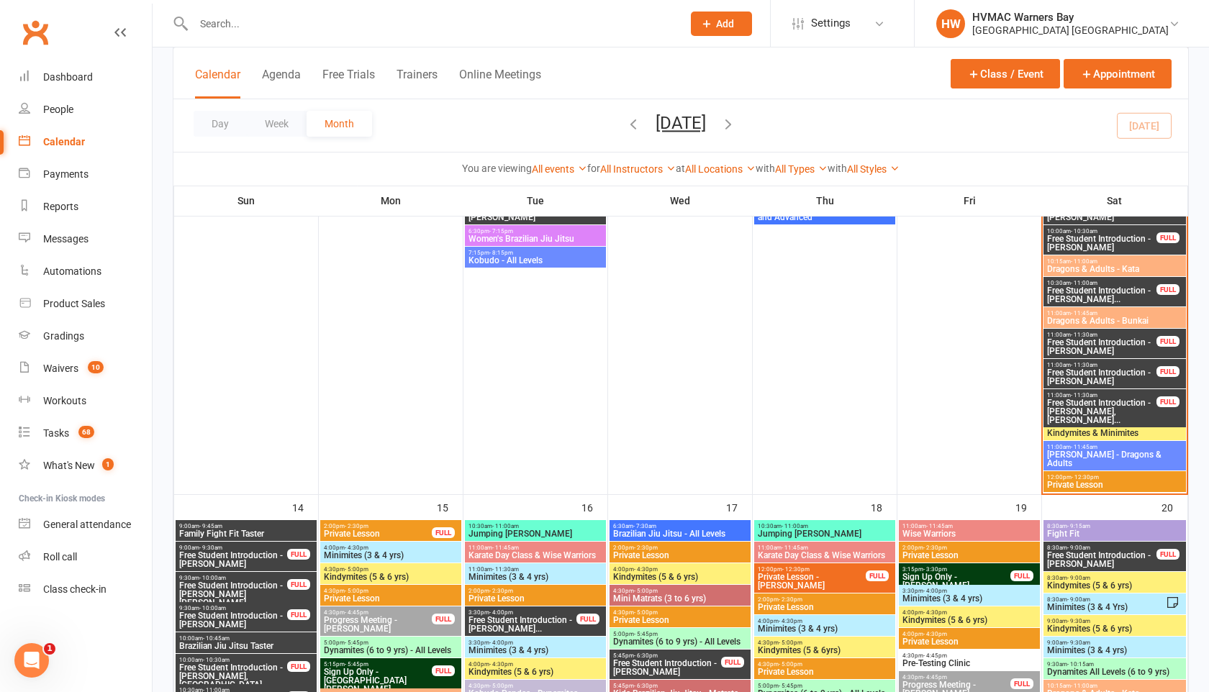
click at [1064, 483] on span "Private Lesson" at bounding box center [1114, 485] width 137 height 9
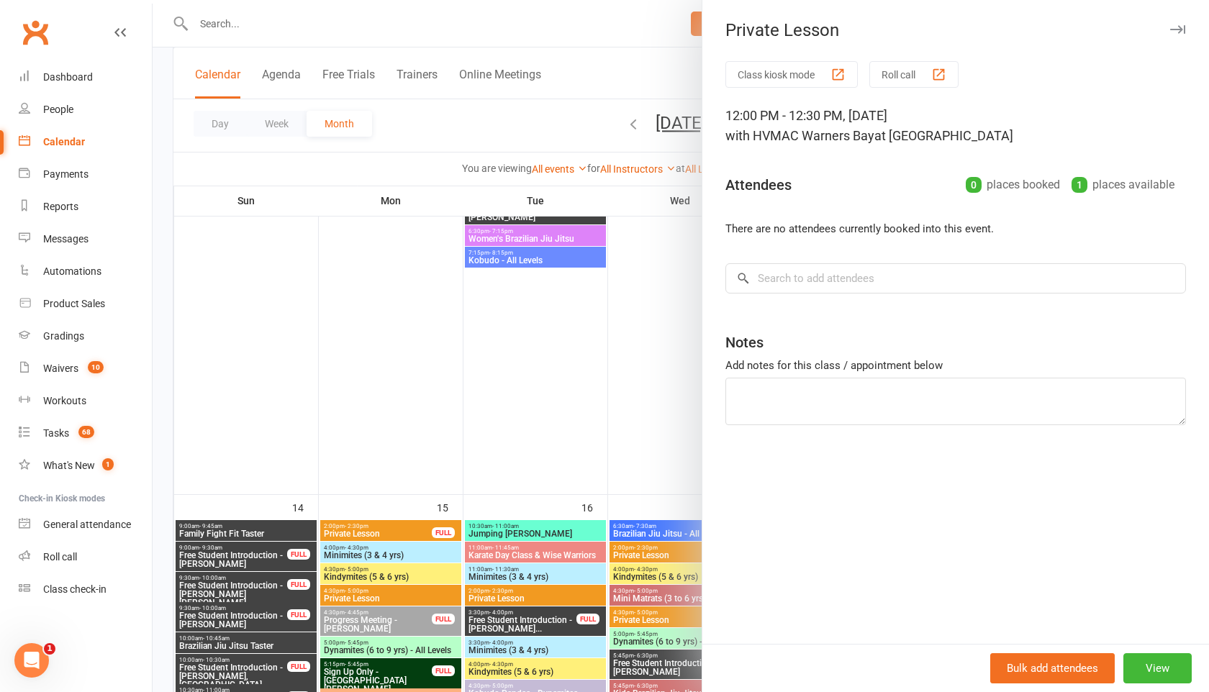
click at [1172, 33] on icon "button" at bounding box center [1177, 29] width 15 height 9
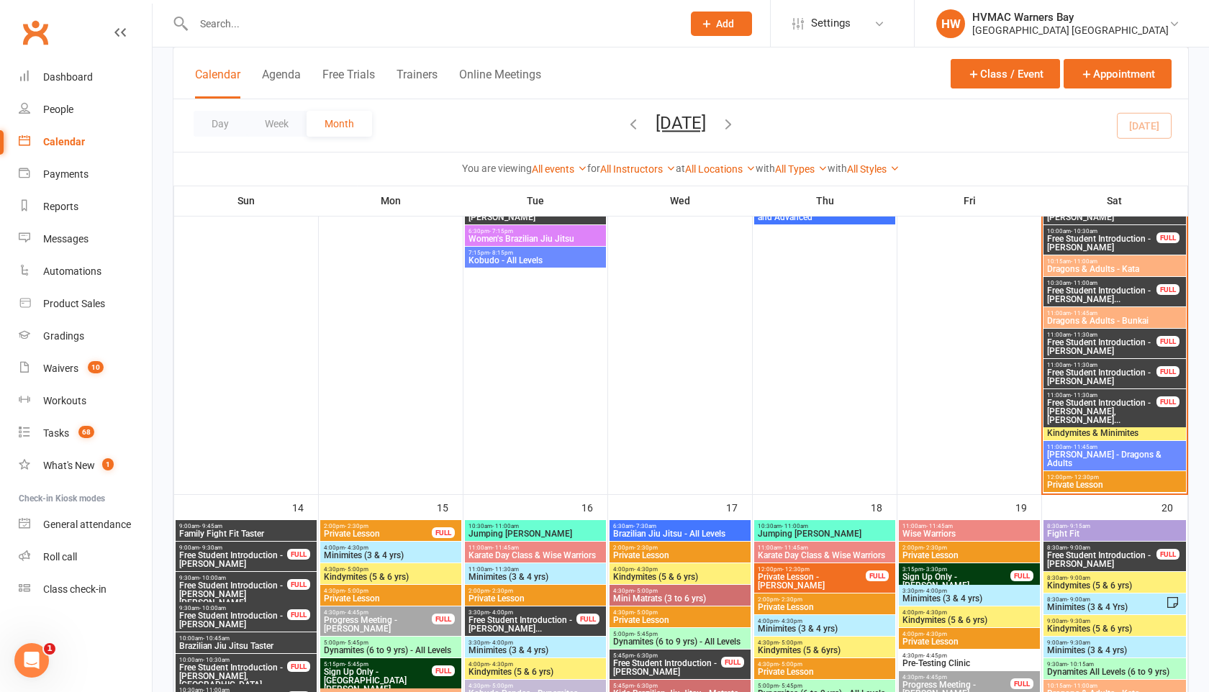
click at [1081, 454] on span "[PERSON_NAME] - Dragons & Adults" at bounding box center [1114, 458] width 137 height 17
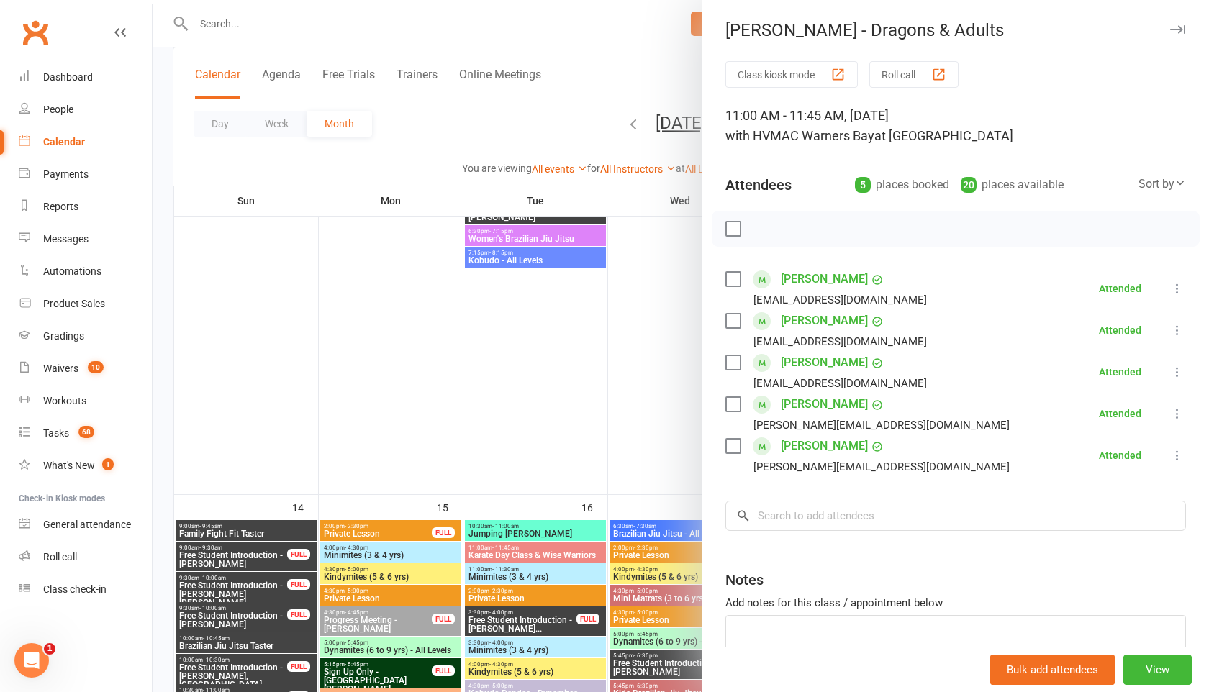
click at [1171, 32] on icon "button" at bounding box center [1177, 29] width 15 height 9
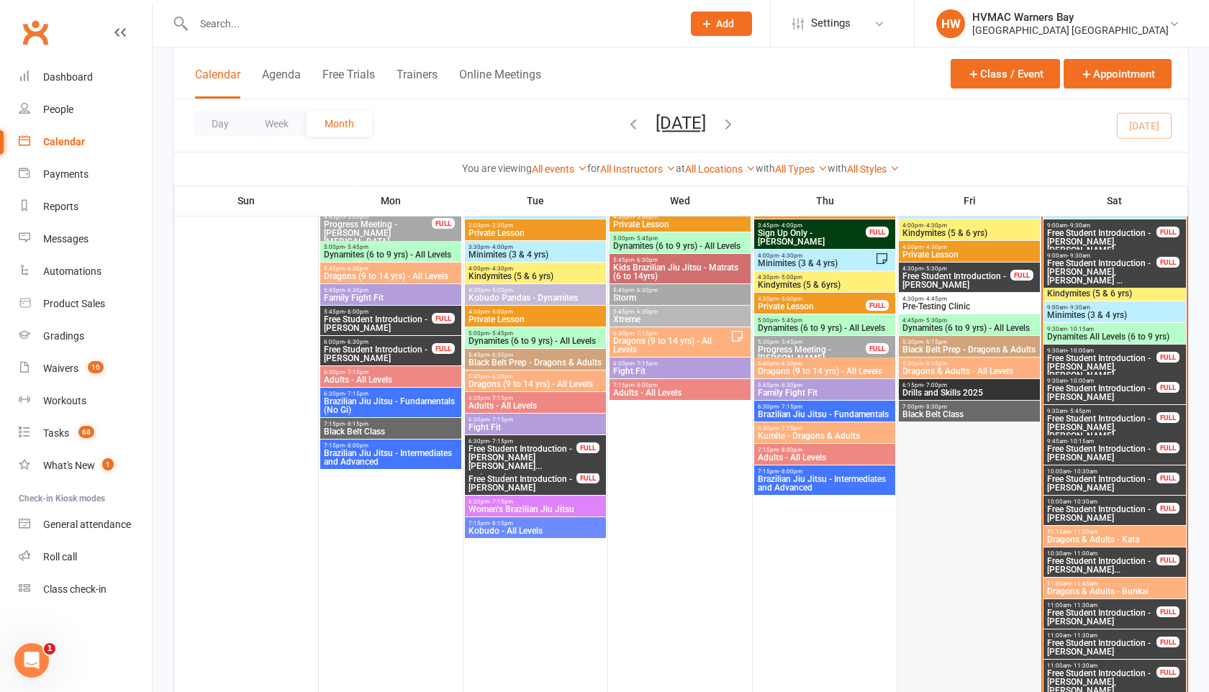
scroll to position [604, 0]
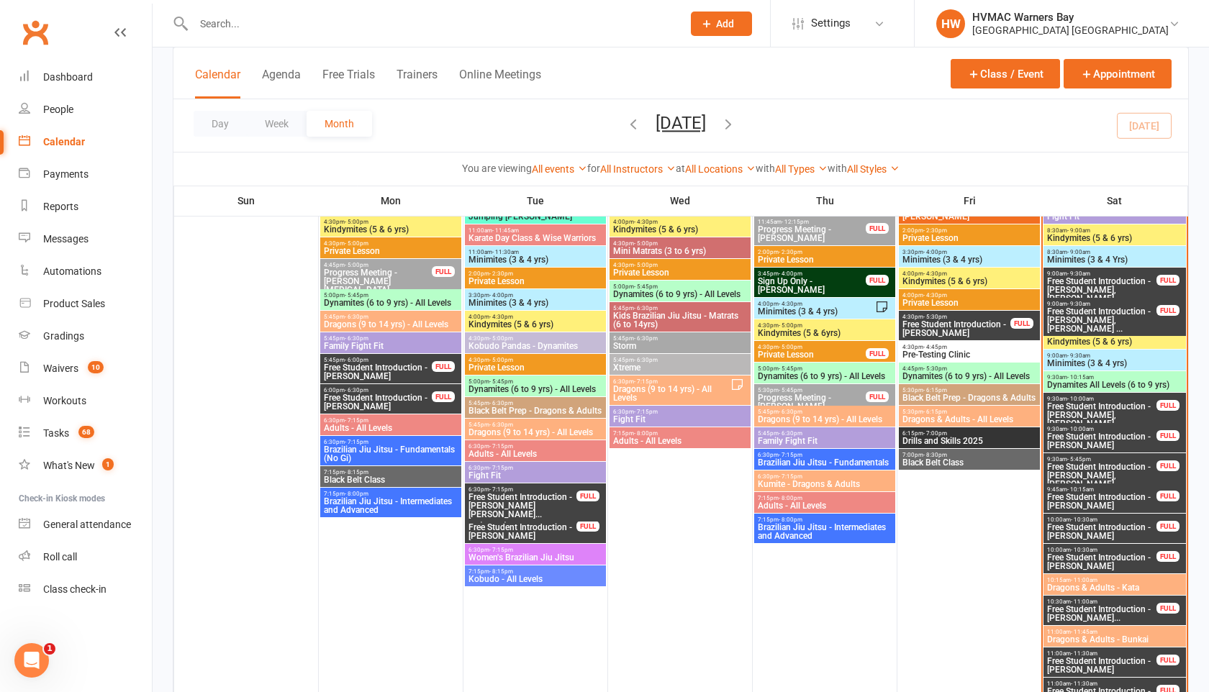
click at [946, 438] on span "Drills and Skills 2025" at bounding box center [969, 441] width 135 height 9
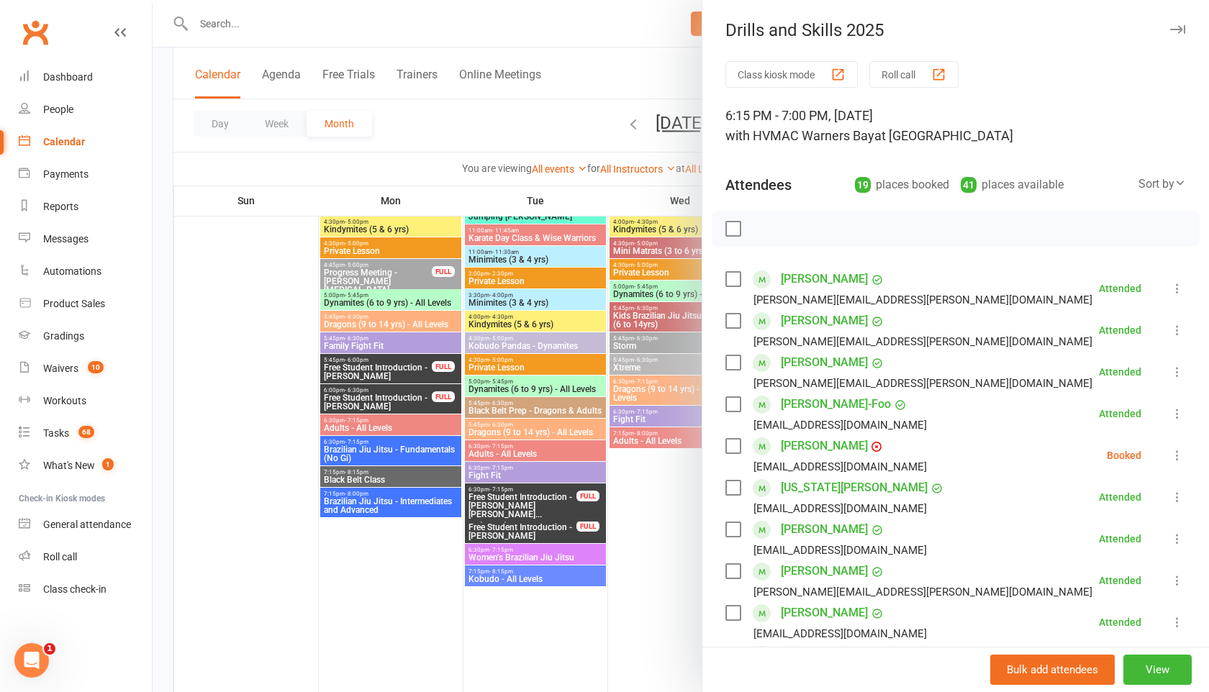
click at [1174, 454] on icon at bounding box center [1177, 455] width 14 height 14
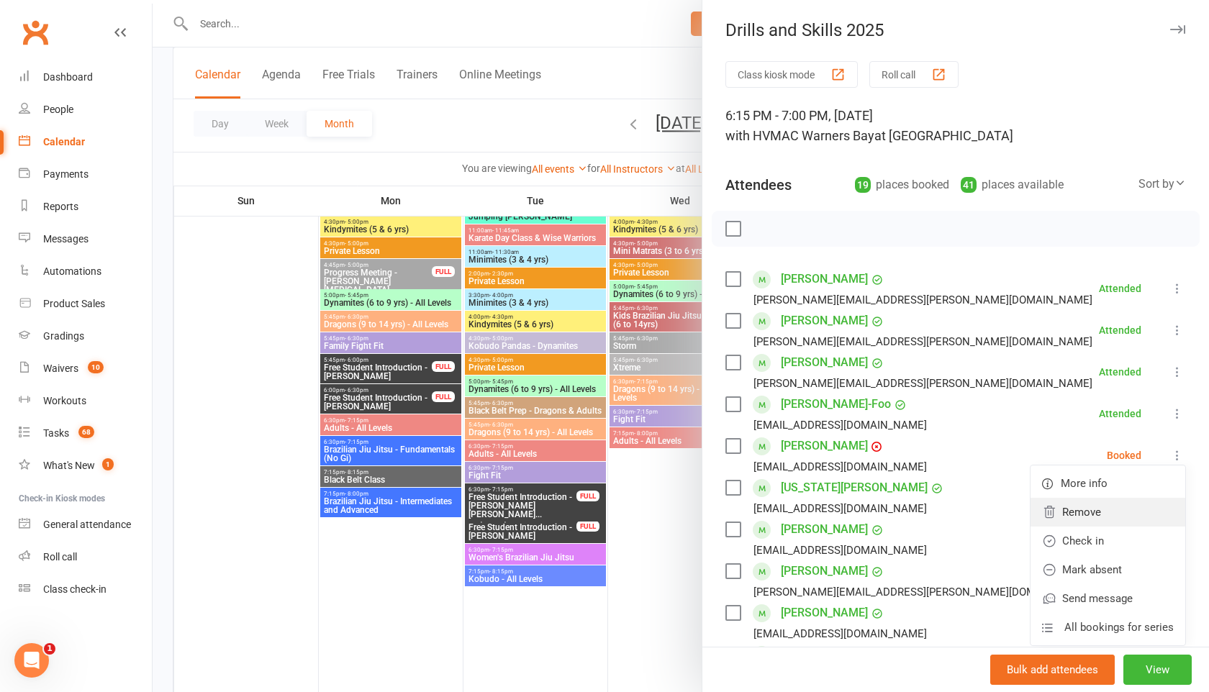
click at [1118, 509] on link "Remove" at bounding box center [1108, 512] width 155 height 29
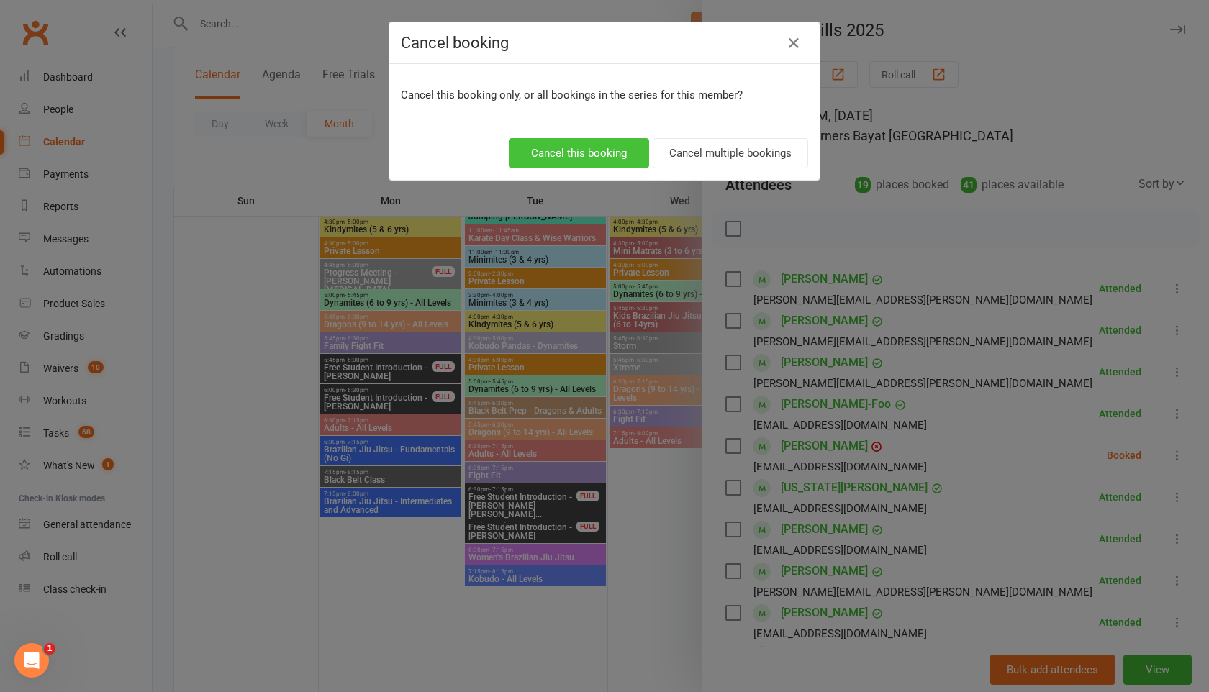
click at [617, 155] on button "Cancel this booking" at bounding box center [579, 153] width 140 height 30
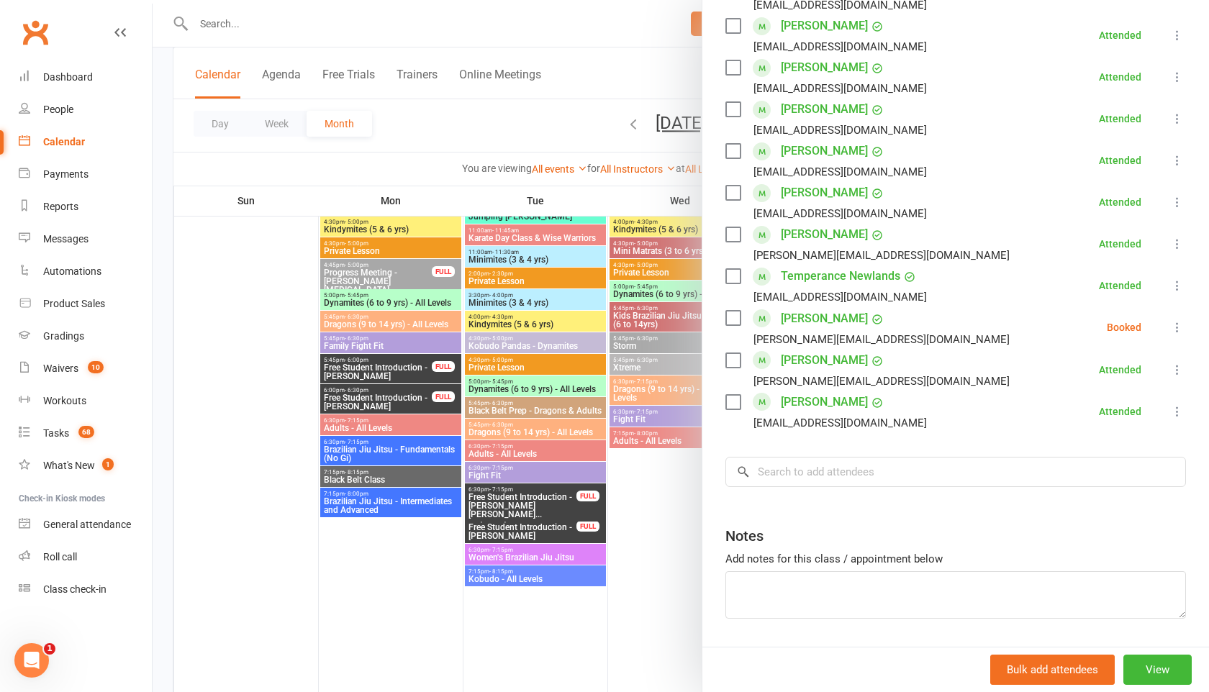
scroll to position [607, 0]
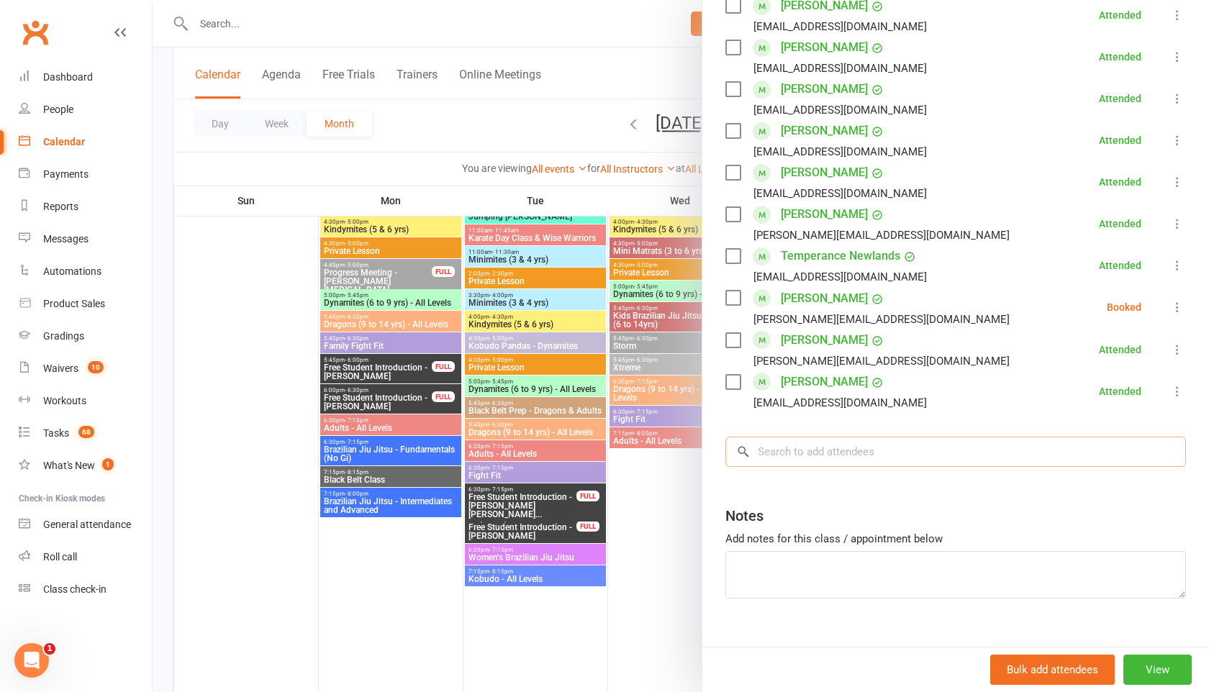
click at [825, 459] on input "search" at bounding box center [955, 452] width 461 height 30
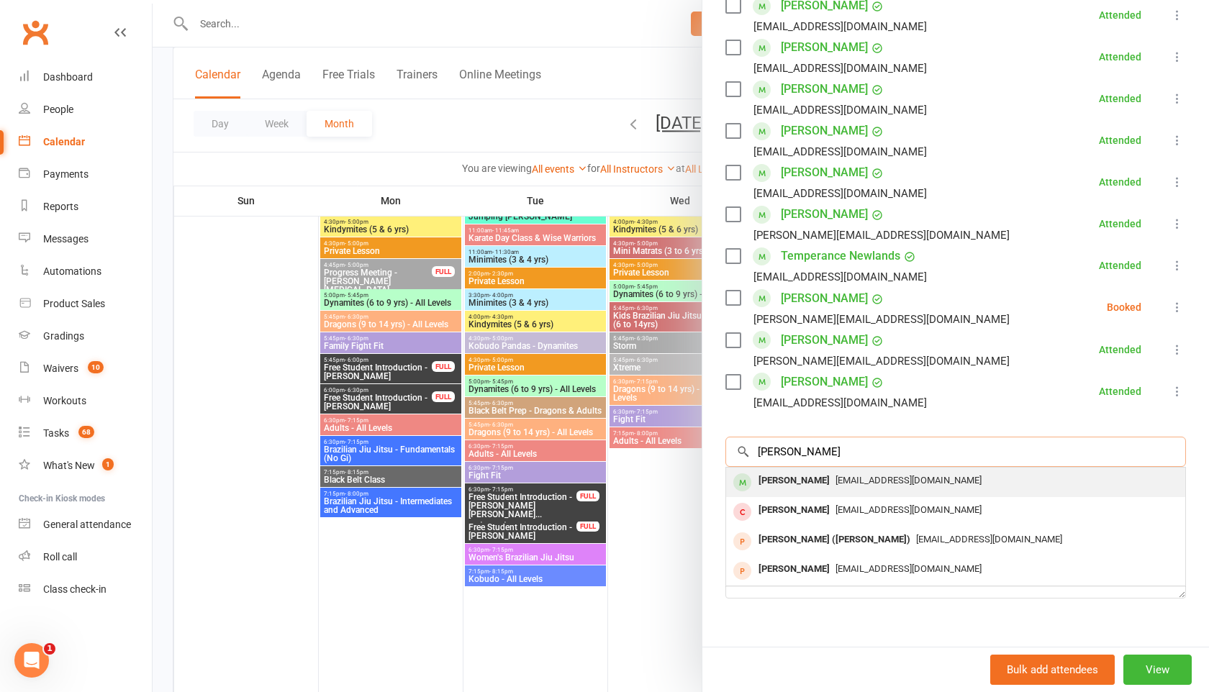
type input "Kelie"
click at [817, 488] on div "jelie74@hotmail.com" at bounding box center [956, 481] width 448 height 21
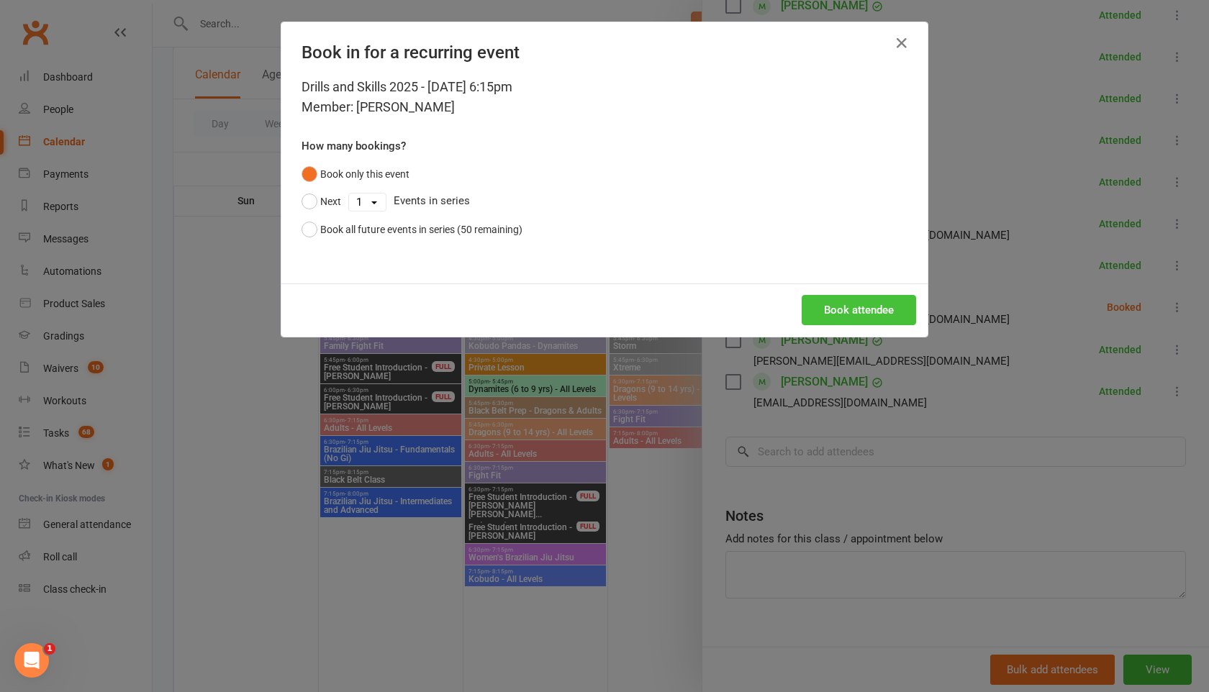
click at [845, 304] on button "Book attendee" at bounding box center [859, 310] width 114 height 30
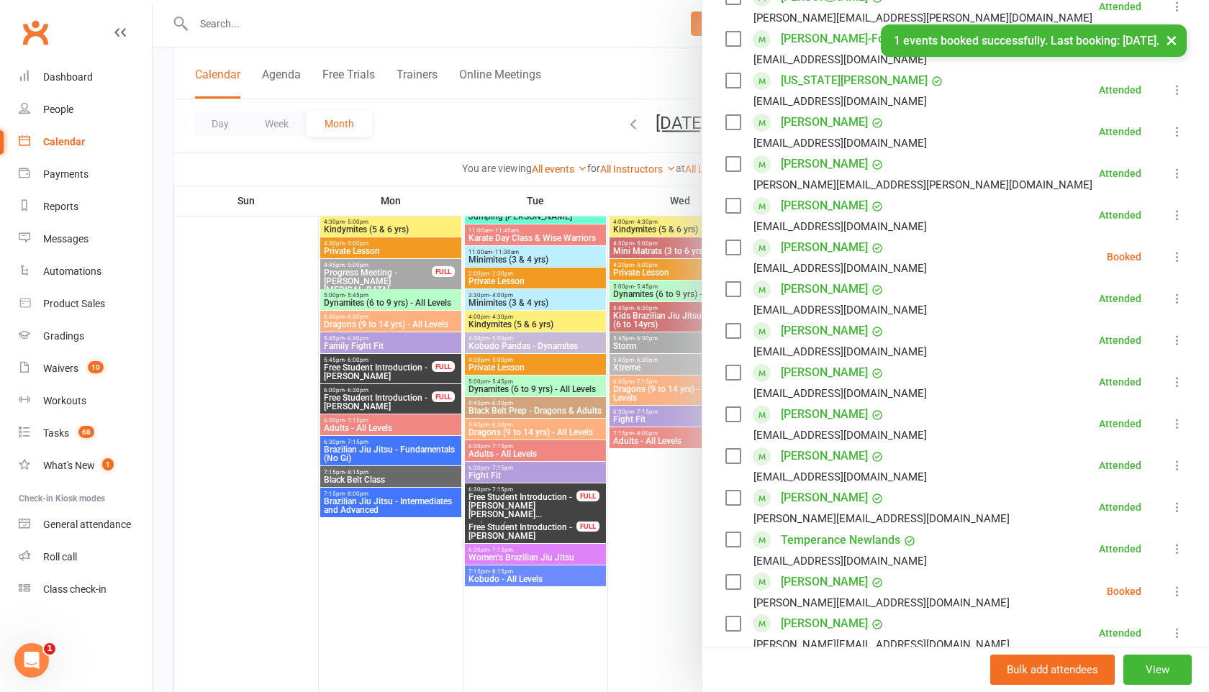
scroll to position [336, 0]
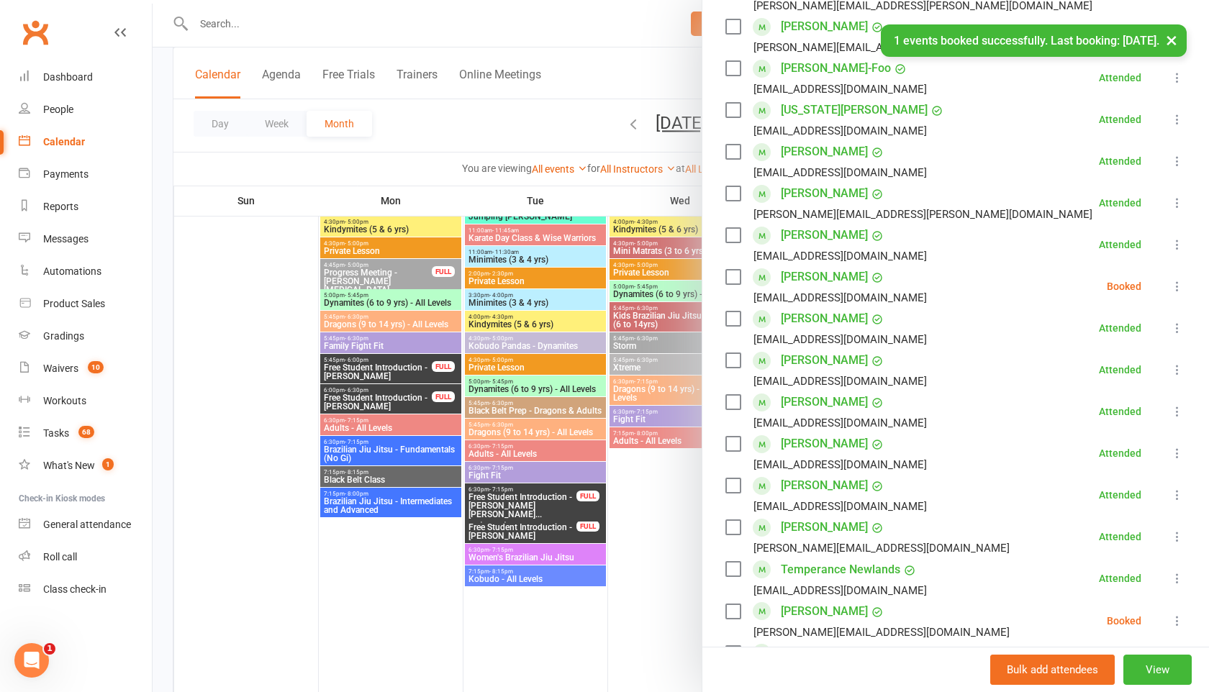
click at [1176, 285] on icon at bounding box center [1177, 286] width 14 height 14
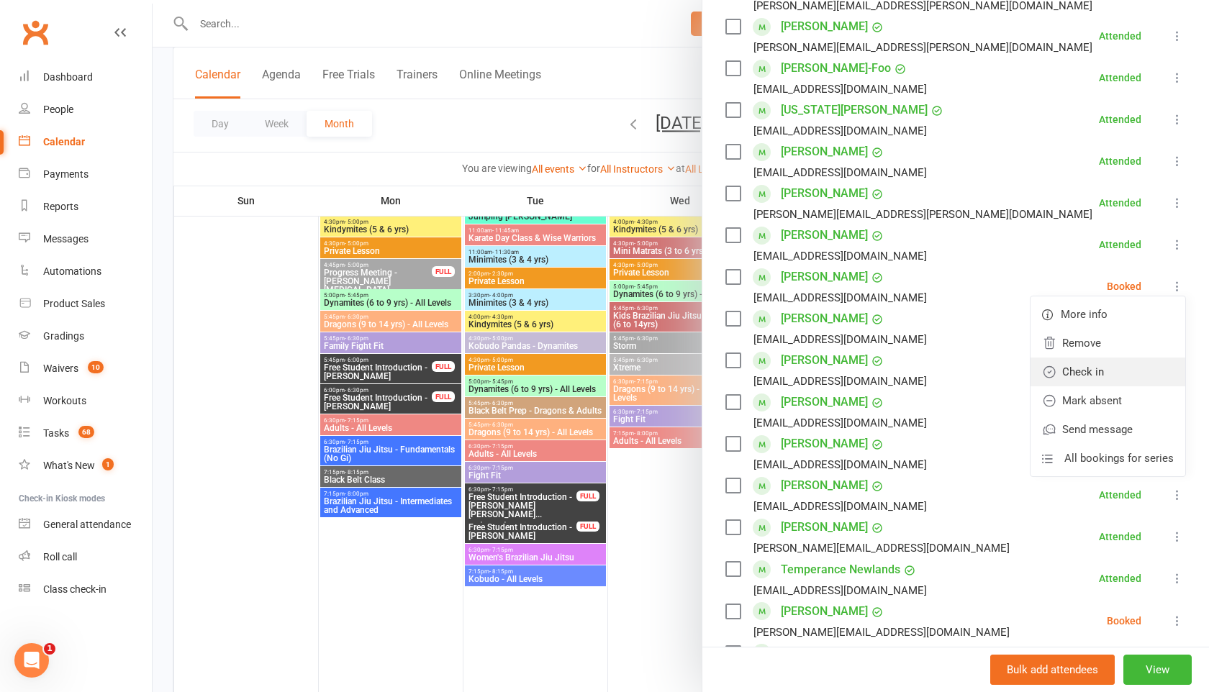
click at [1078, 373] on link "Check in" at bounding box center [1108, 372] width 155 height 29
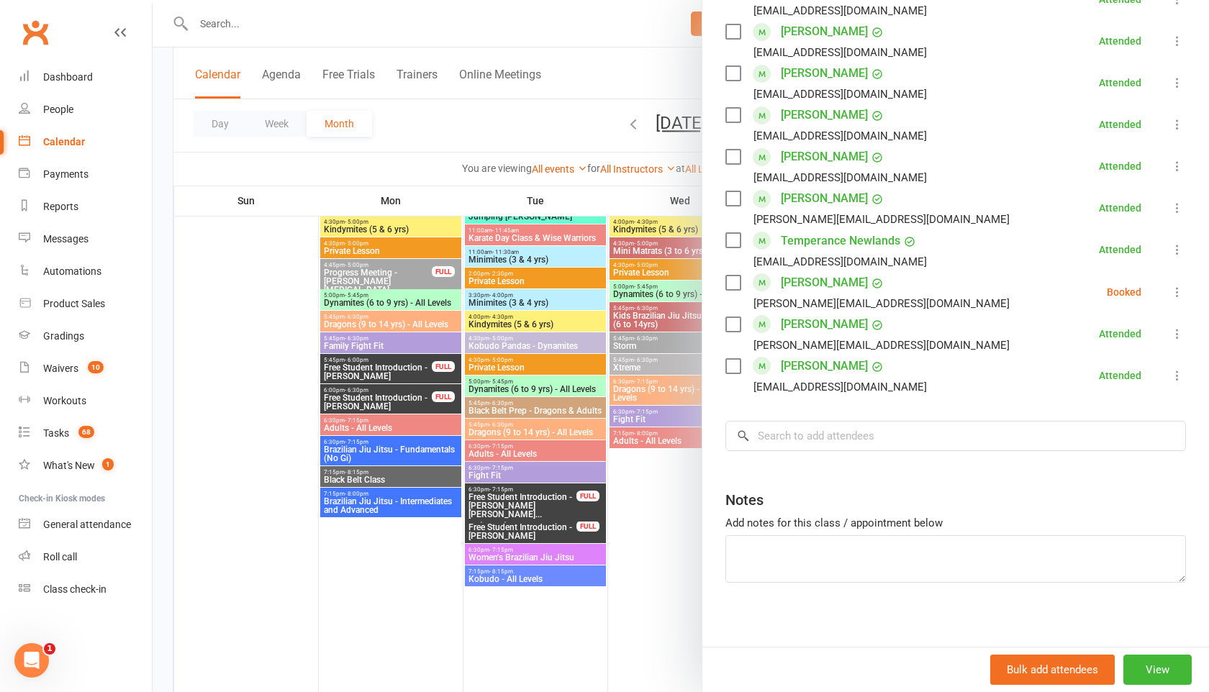
scroll to position [672, 0]
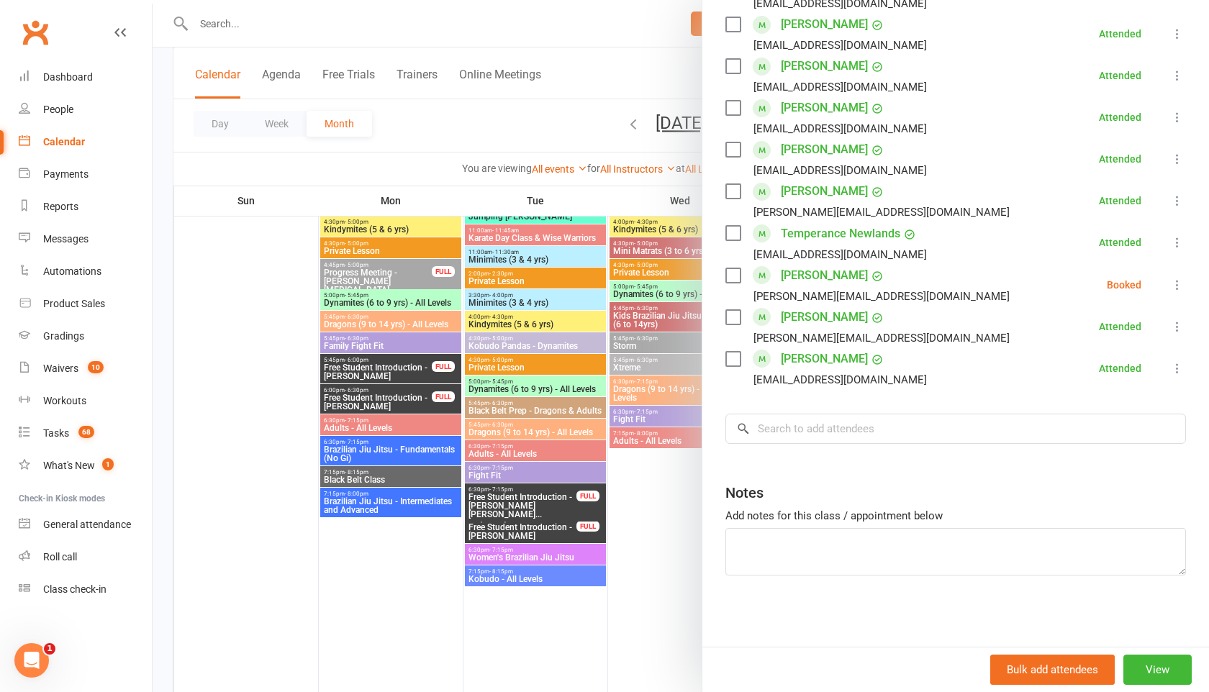
click at [1178, 281] on icon at bounding box center [1177, 285] width 14 height 14
click at [1091, 374] on link "Check in" at bounding box center [1108, 370] width 155 height 29
click at [796, 428] on input "search" at bounding box center [955, 429] width 461 height 30
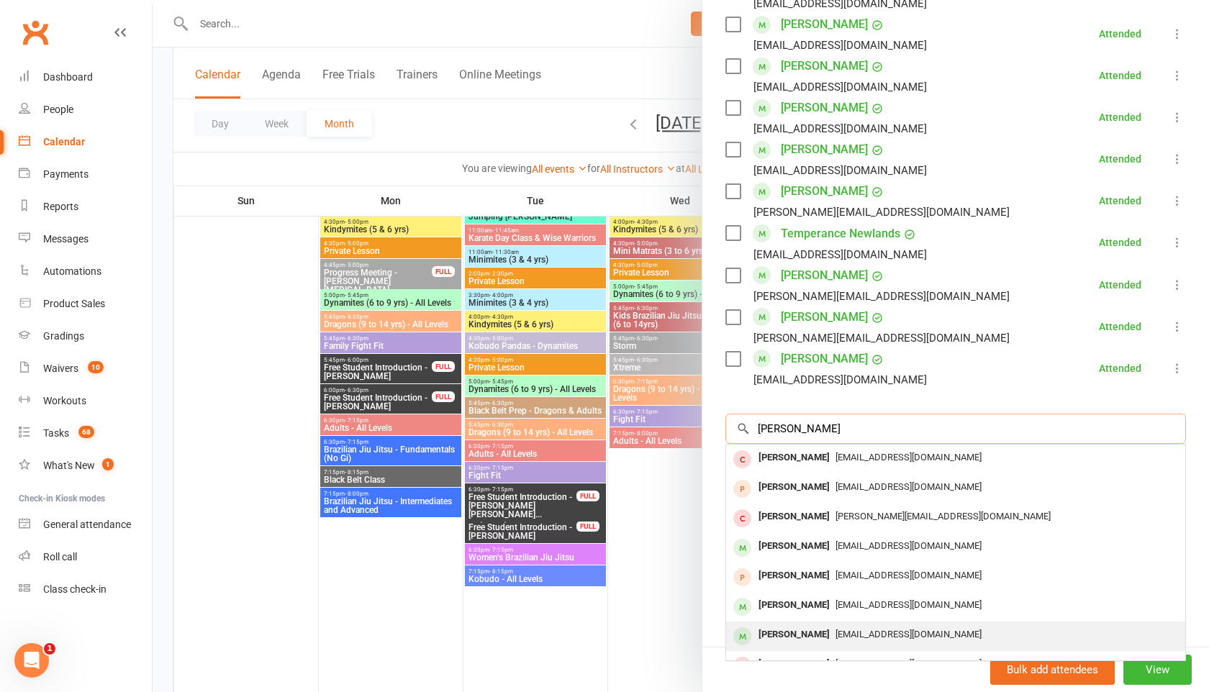
type input "brian"
click at [815, 633] on div "Brian Phillips" at bounding box center [794, 635] width 83 height 21
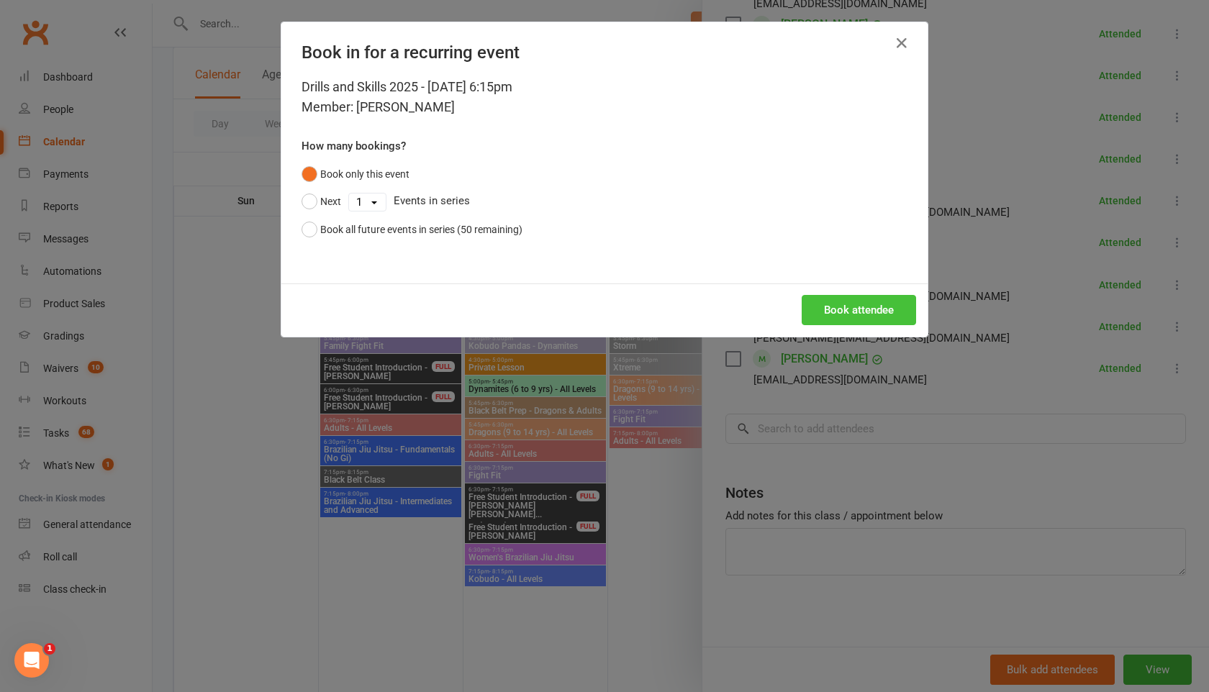
click at [820, 314] on button "Book attendee" at bounding box center [859, 310] width 114 height 30
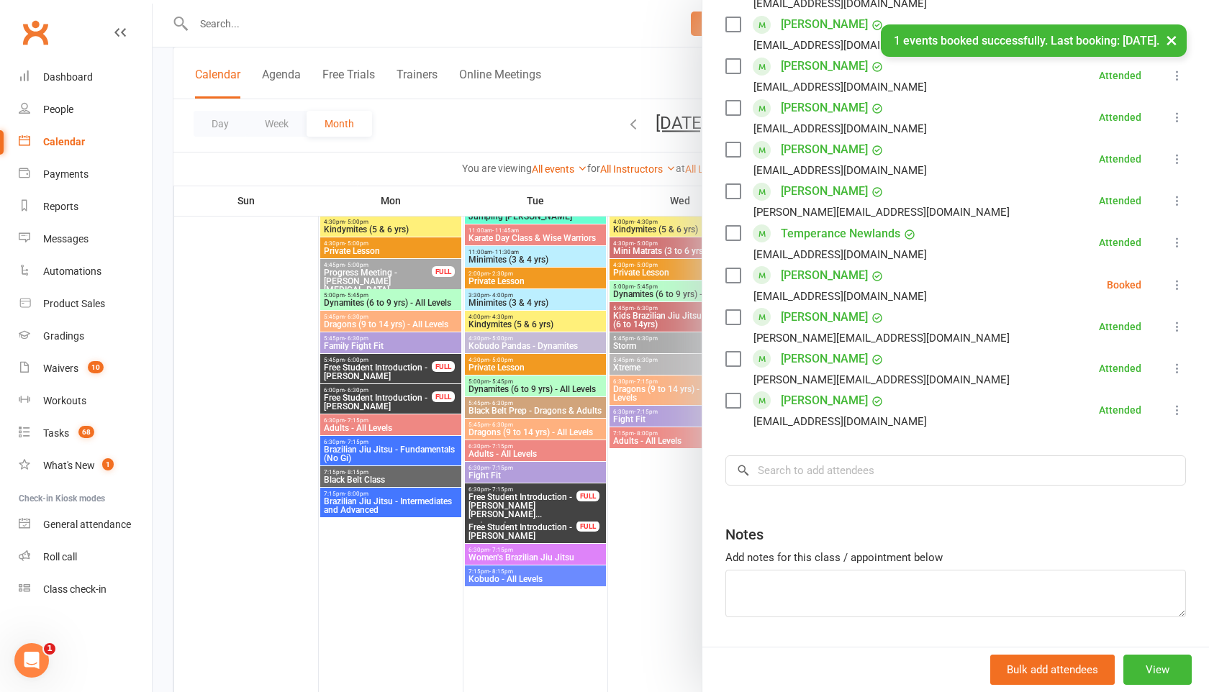
click at [1176, 288] on icon at bounding box center [1177, 285] width 14 height 14
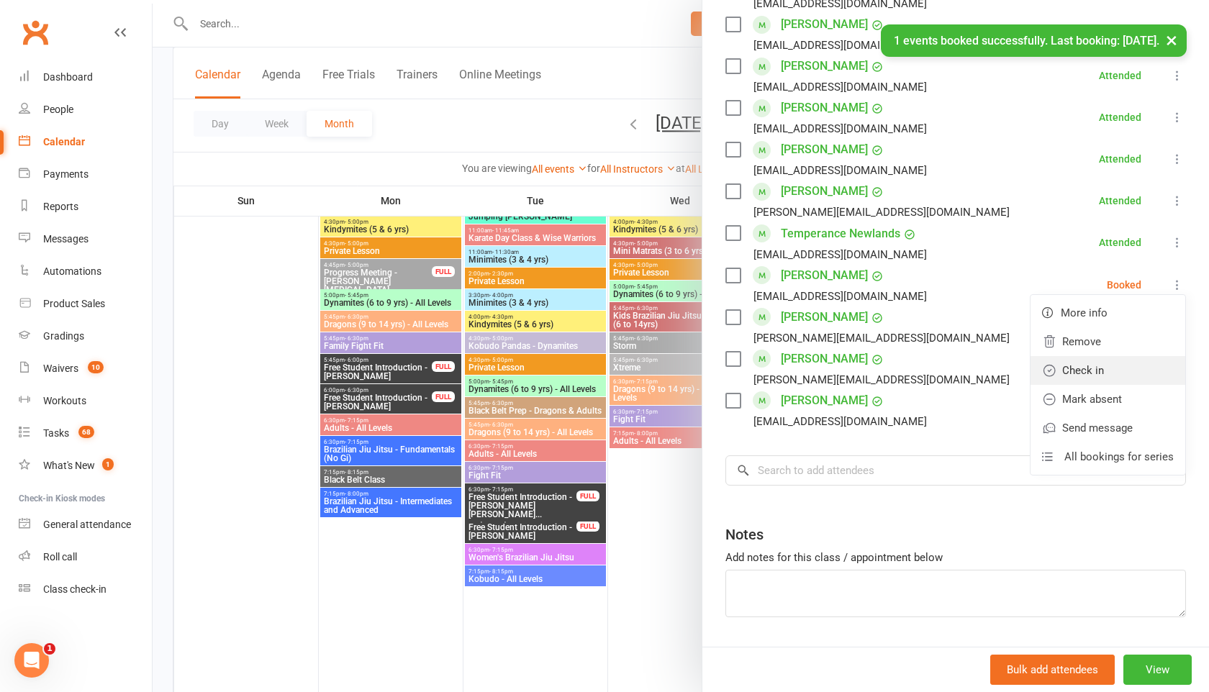
click at [1098, 366] on link "Check in" at bounding box center [1108, 370] width 155 height 29
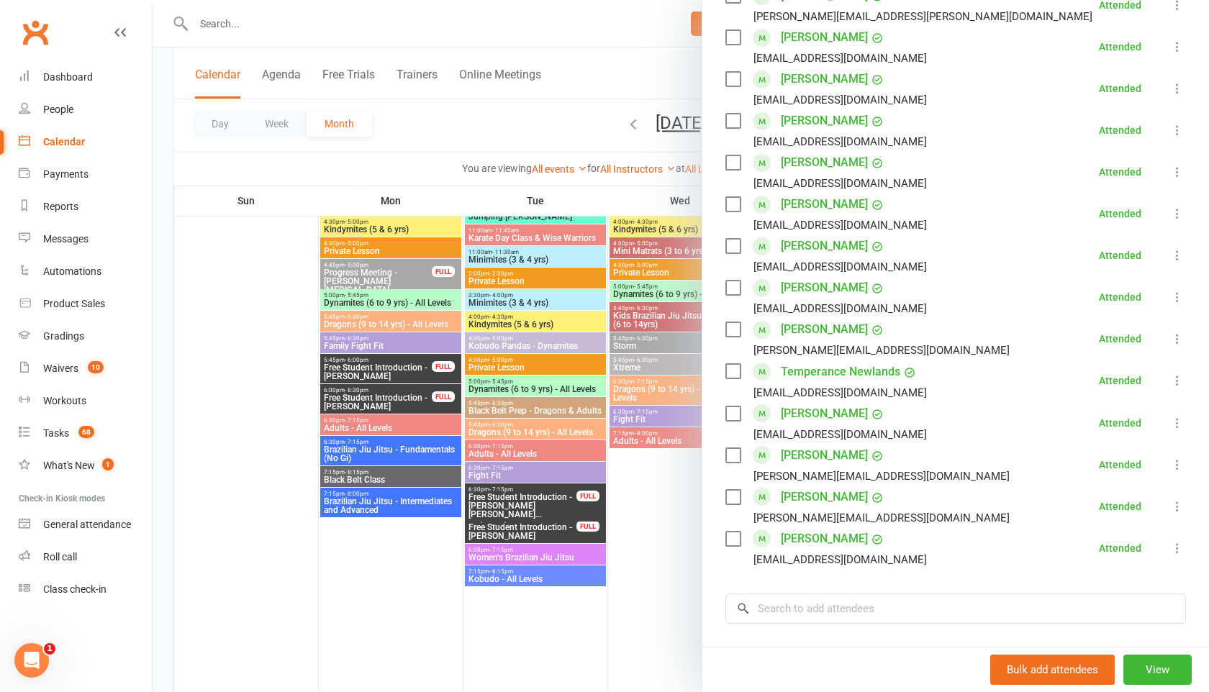
scroll to position [715, 0]
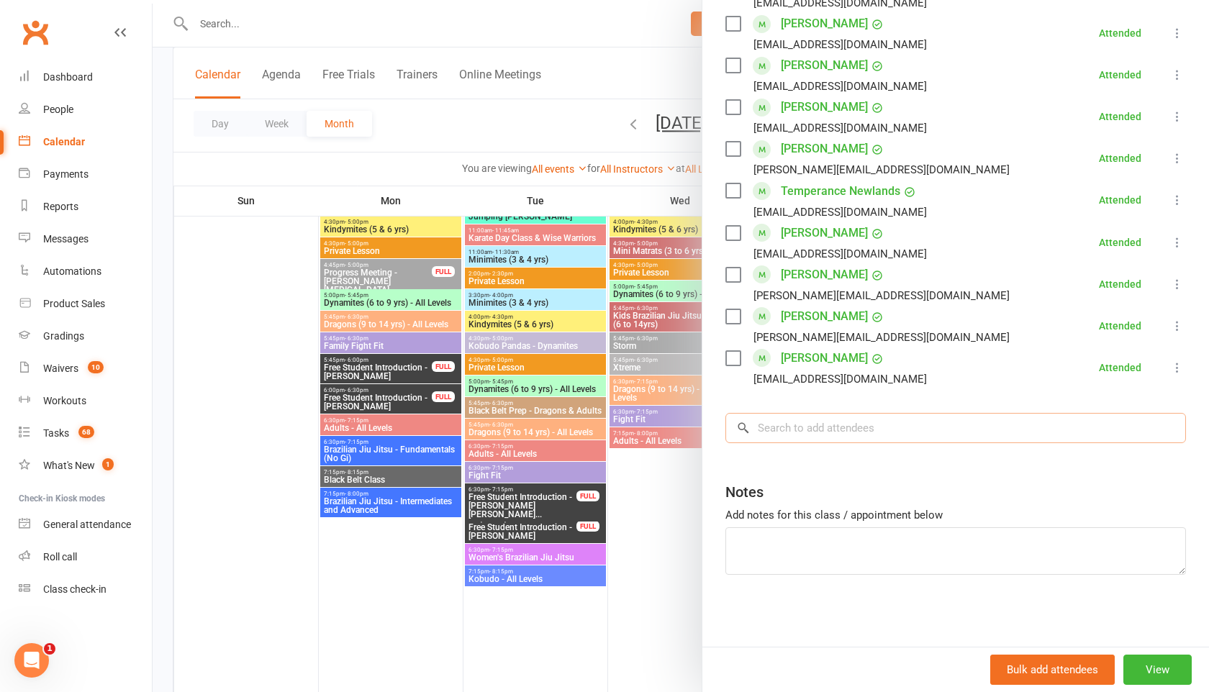
click at [800, 442] on input "search" at bounding box center [955, 428] width 461 height 30
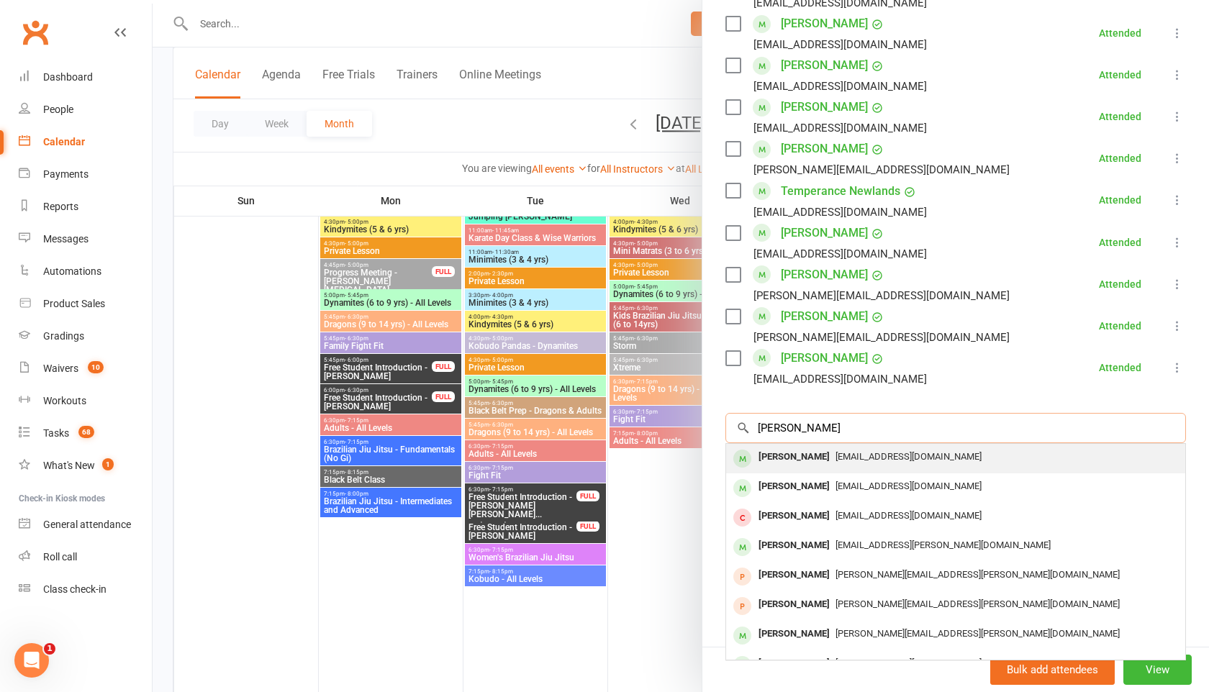
type input "sandy hayes"
click at [800, 464] on div "[PERSON_NAME]" at bounding box center [794, 457] width 83 height 21
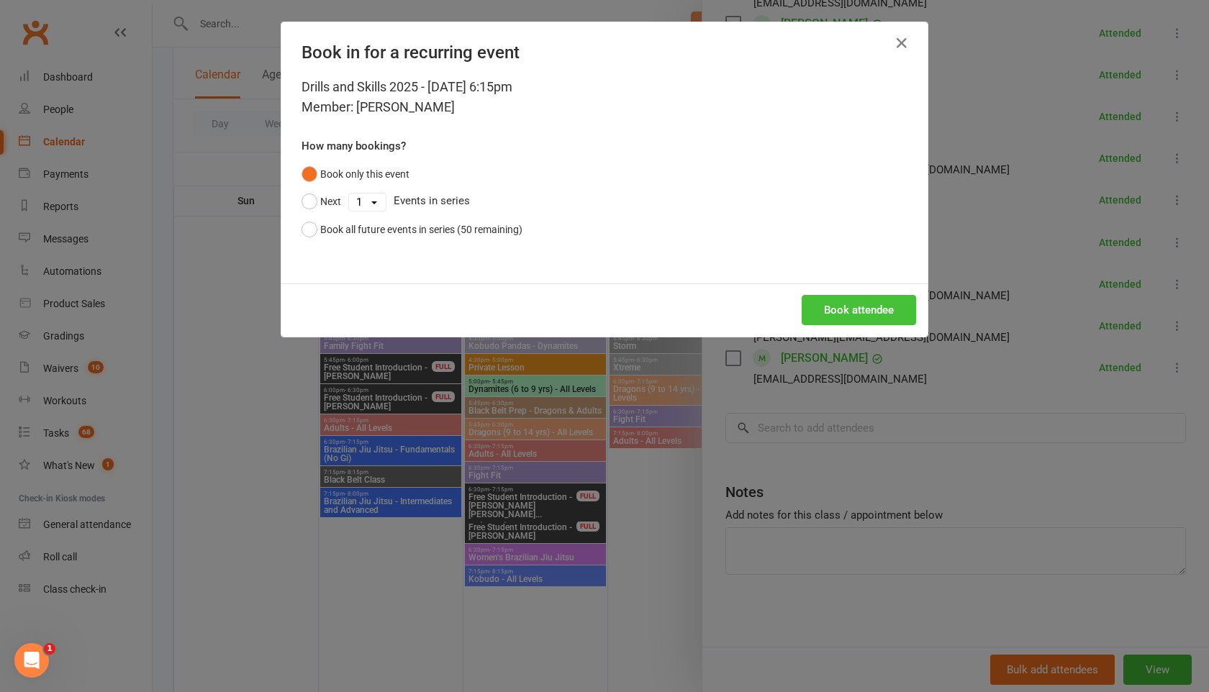
click at [857, 307] on button "Book attendee" at bounding box center [859, 310] width 114 height 30
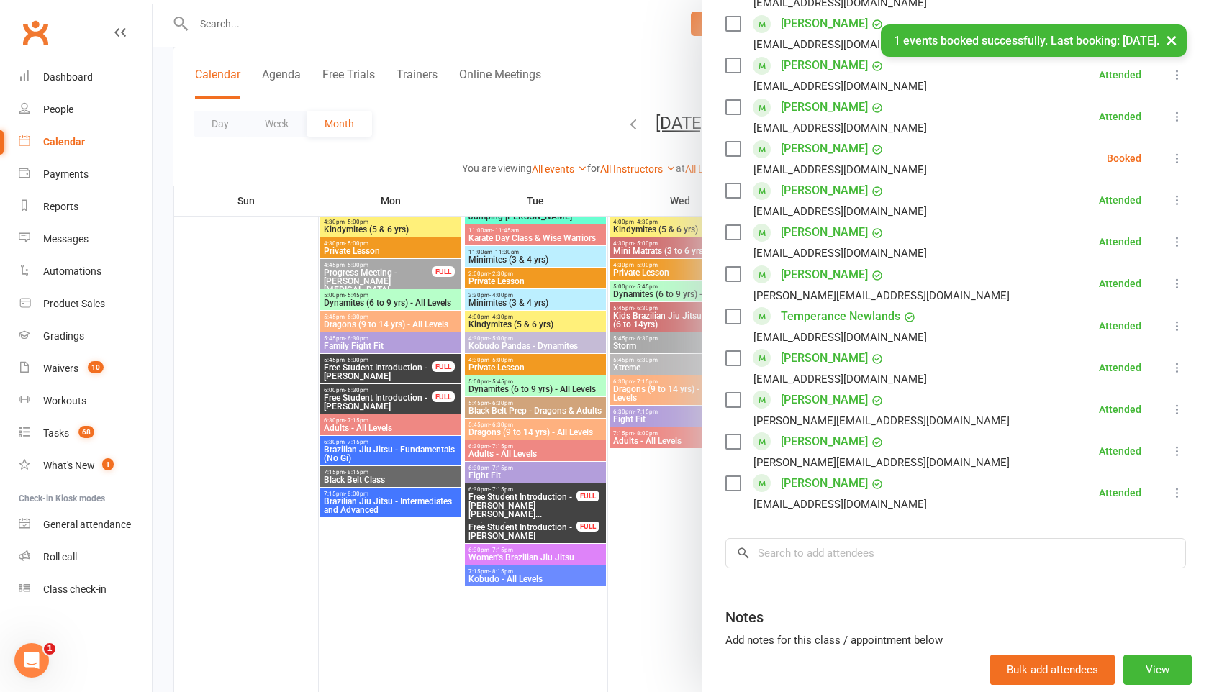
scroll to position [554, 0]
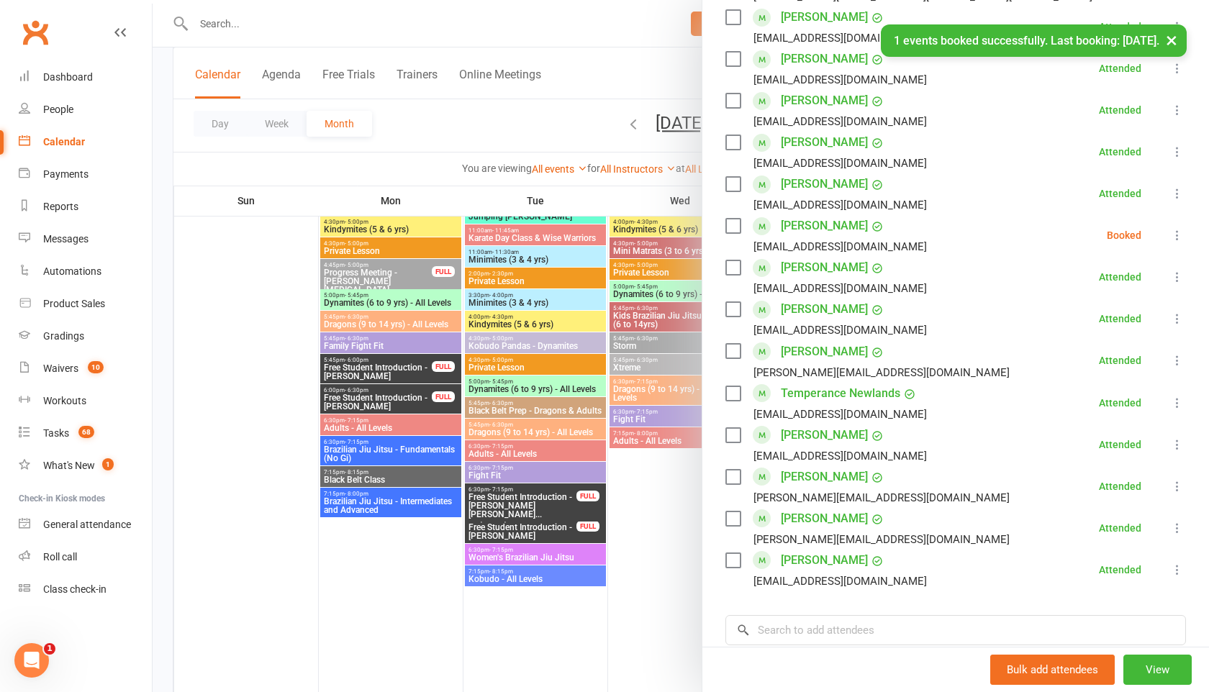
click at [1179, 233] on icon at bounding box center [1177, 235] width 14 height 14
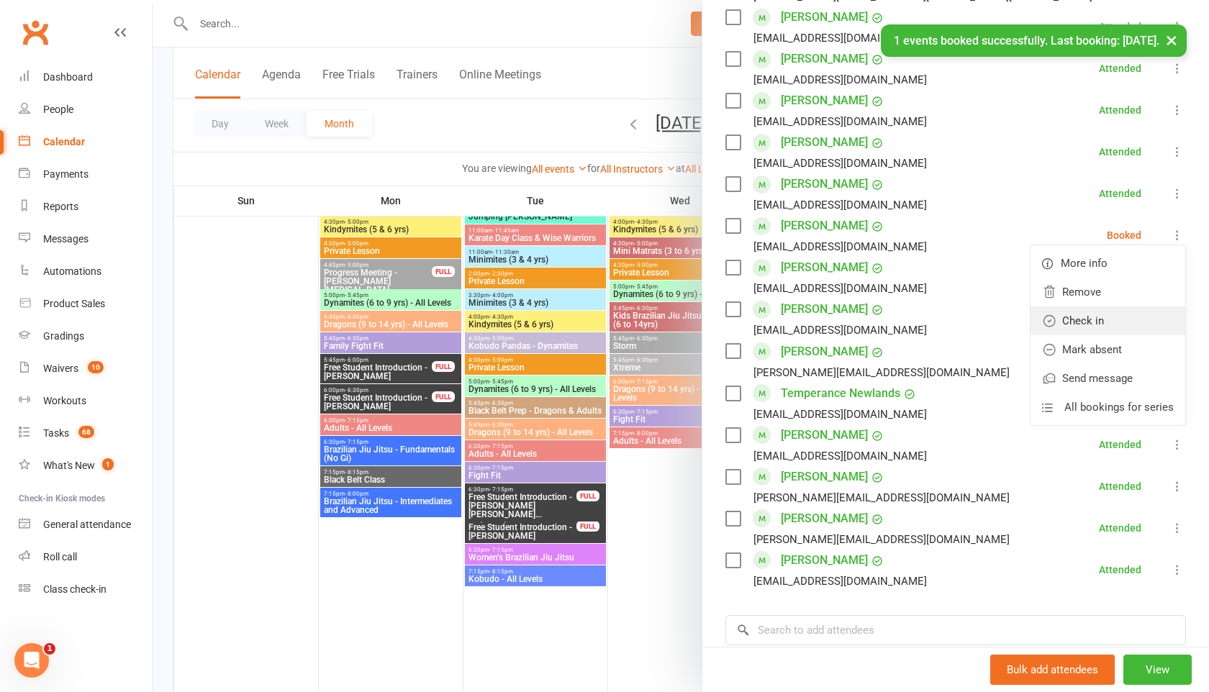
click at [1109, 314] on link "Check in" at bounding box center [1108, 321] width 155 height 29
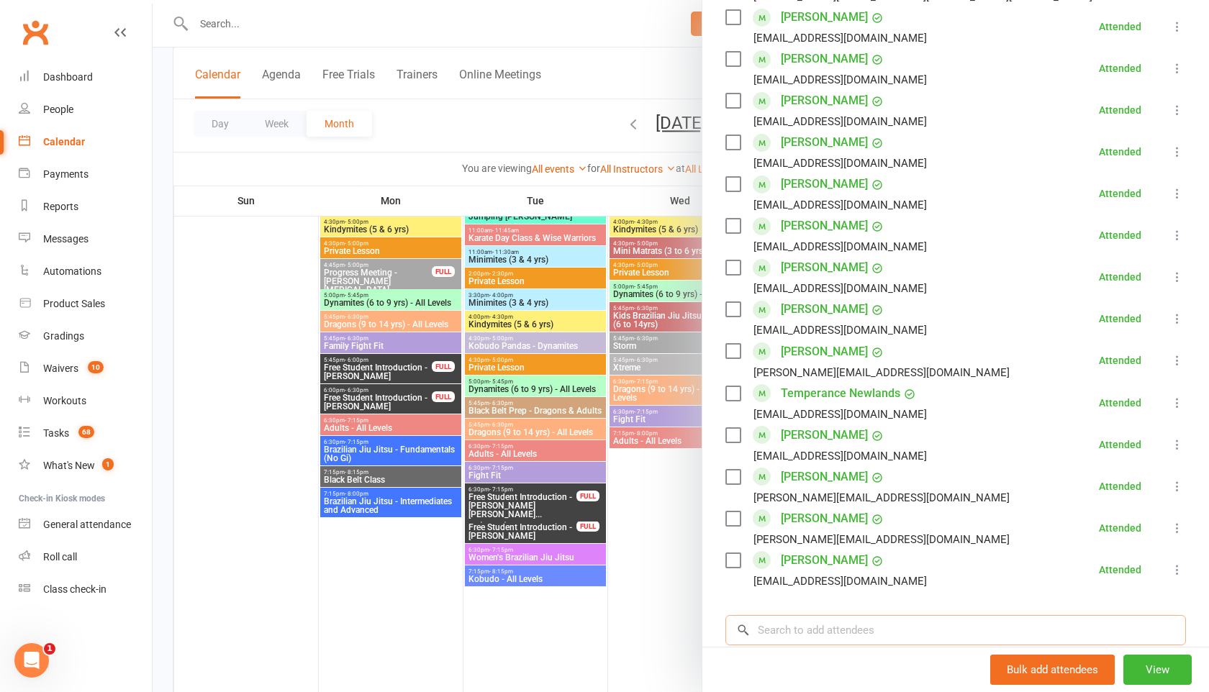
click at [773, 624] on input "search" at bounding box center [955, 630] width 461 height 30
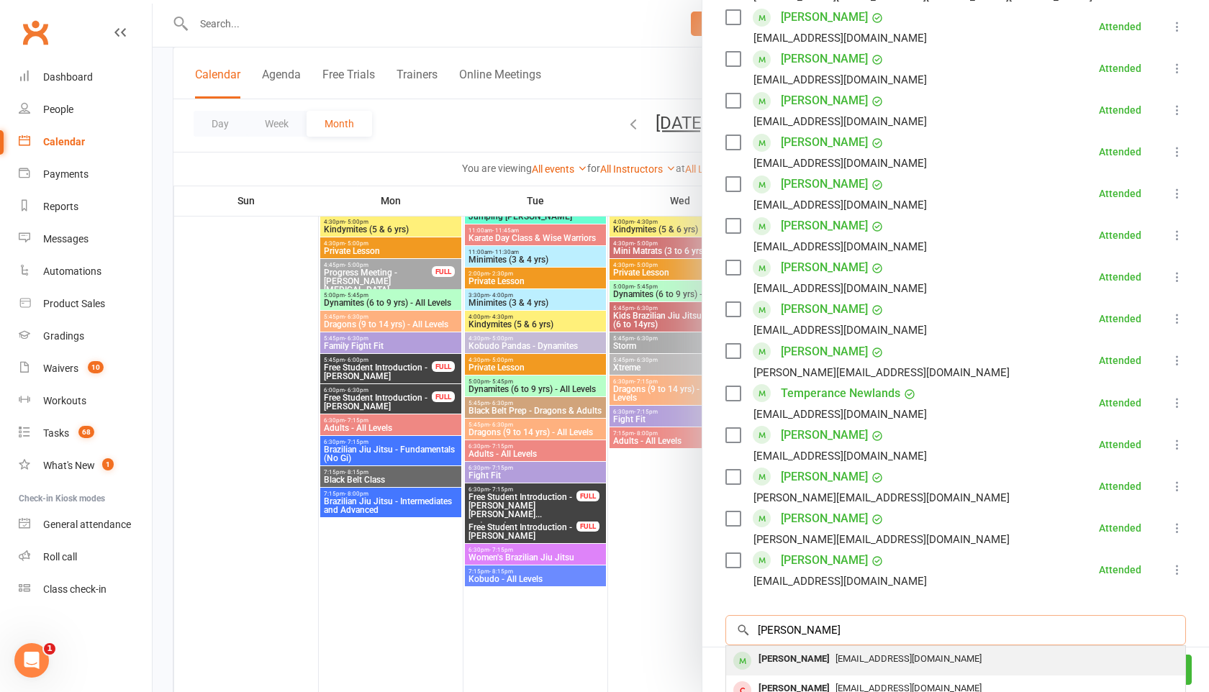
type input "anna hayes"
click at [774, 660] on div "[PERSON_NAME]" at bounding box center [794, 659] width 83 height 21
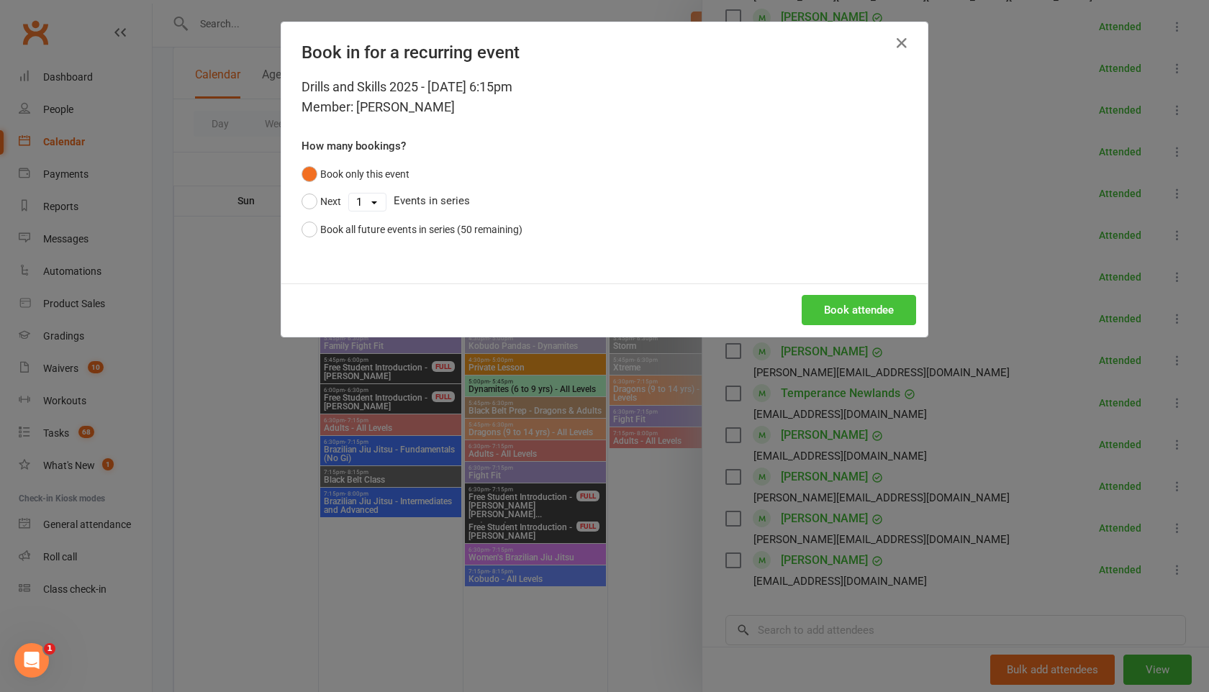
click at [839, 318] on button "Book attendee" at bounding box center [859, 310] width 114 height 30
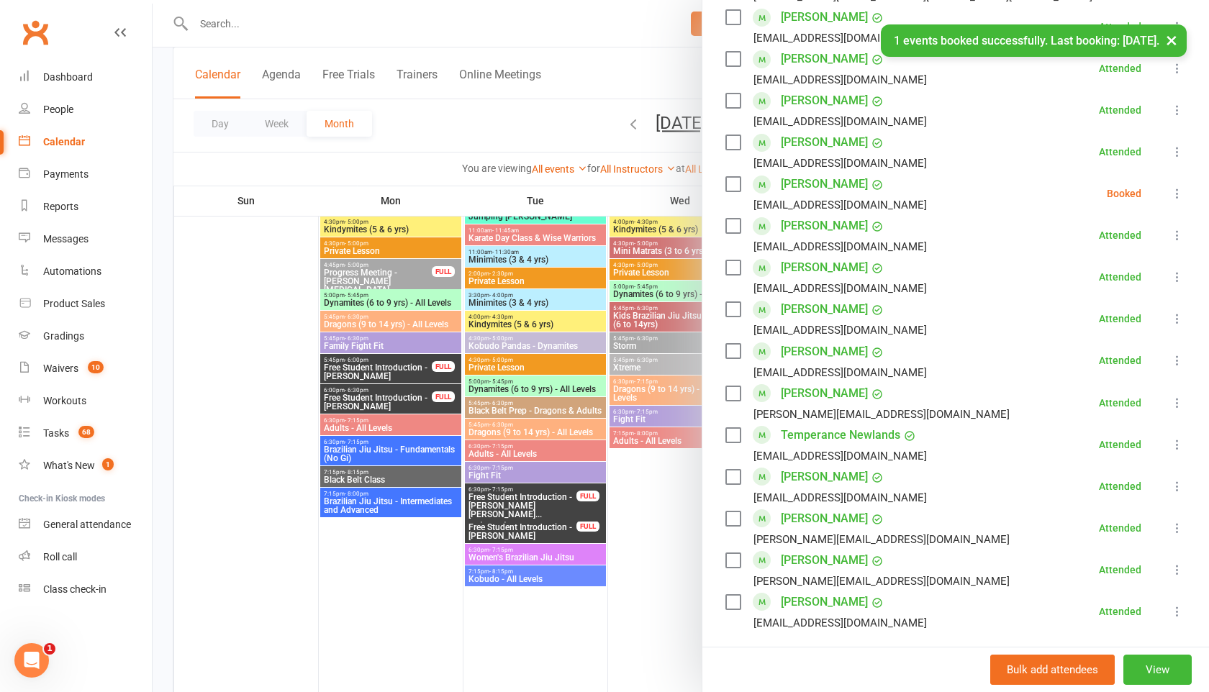
click at [1177, 192] on icon at bounding box center [1177, 193] width 14 height 14
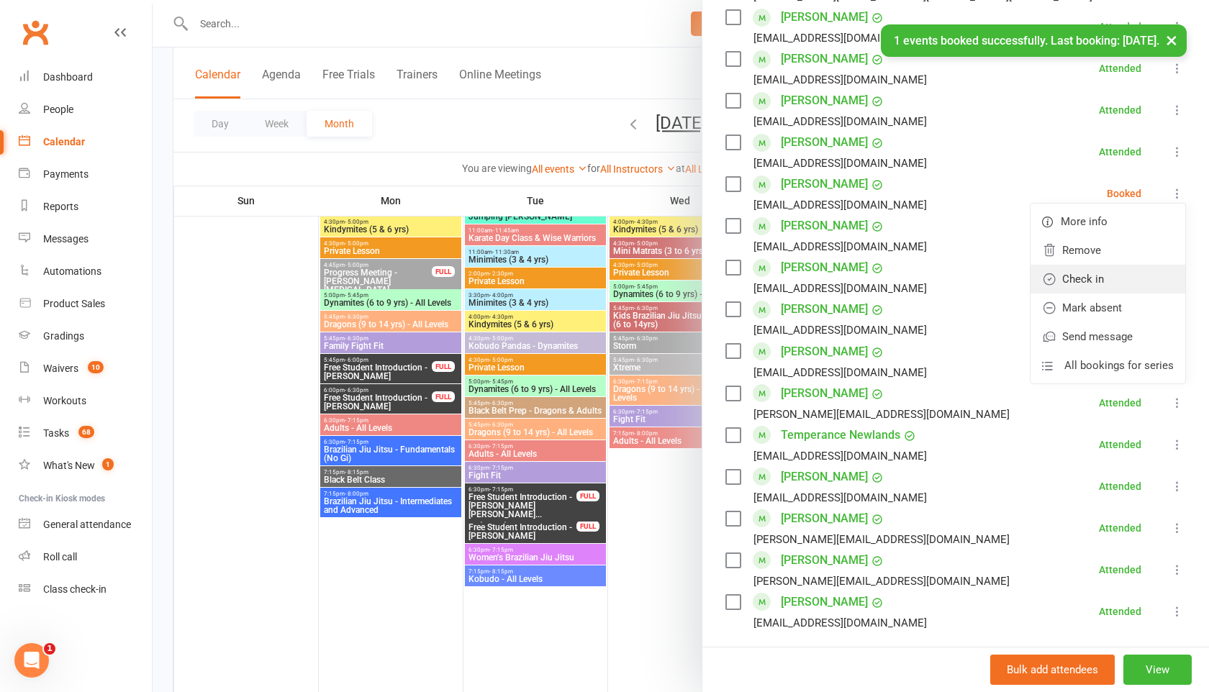
click at [1110, 281] on link "Check in" at bounding box center [1108, 279] width 155 height 29
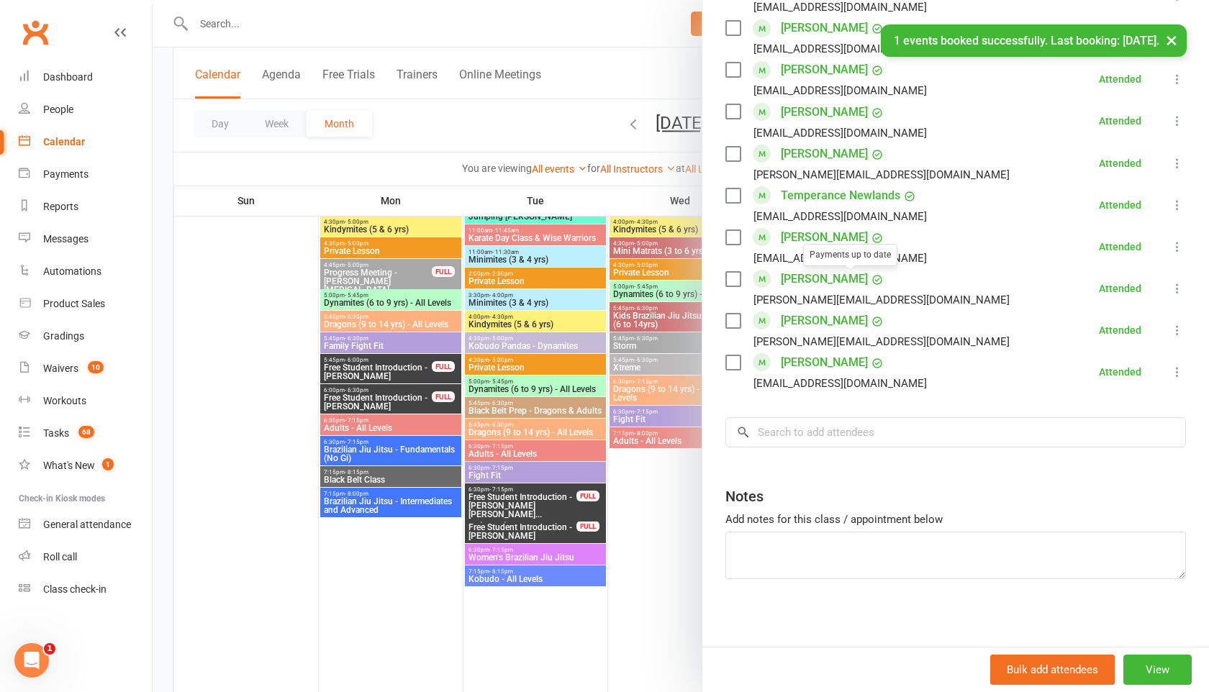
scroll to position [798, 0]
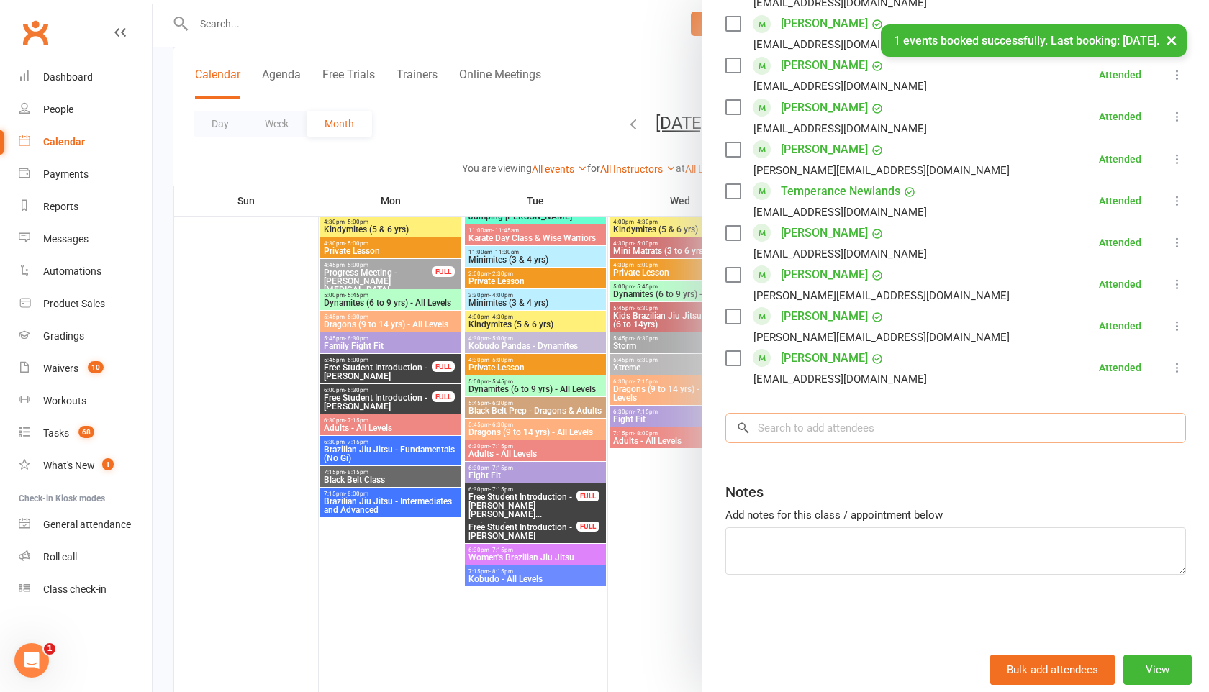
click at [782, 435] on input "search" at bounding box center [955, 428] width 461 height 30
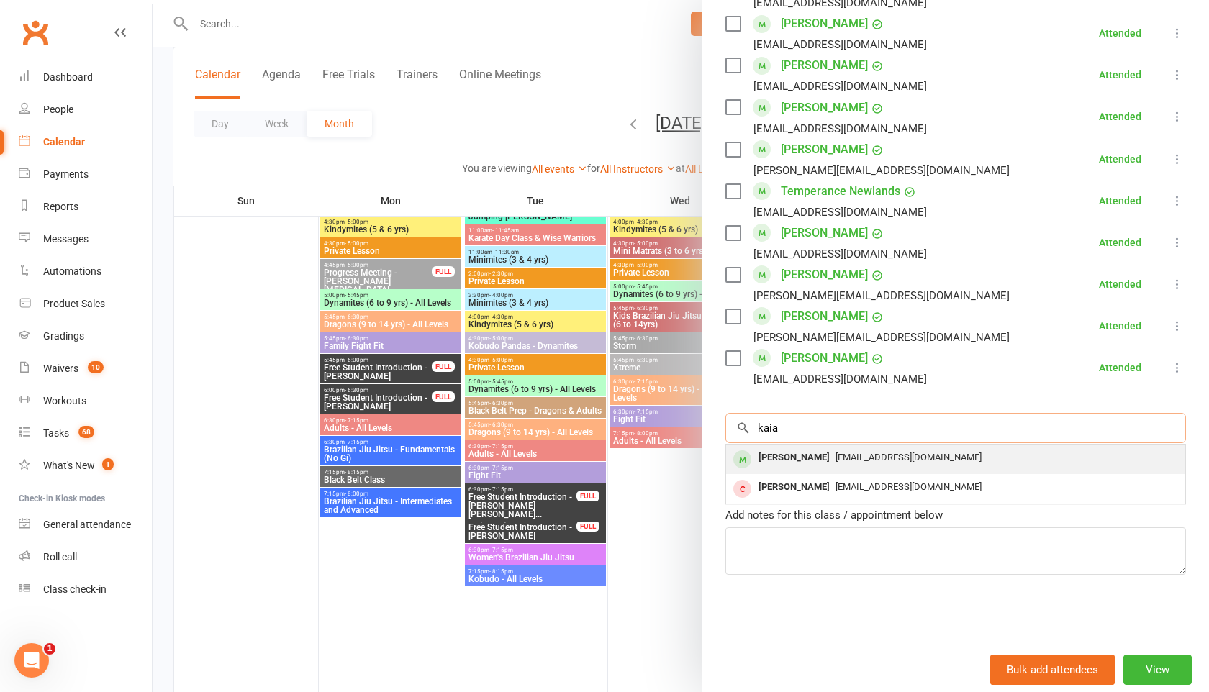
type input "kaia"
click at [780, 459] on div "[PERSON_NAME]" at bounding box center [794, 458] width 83 height 21
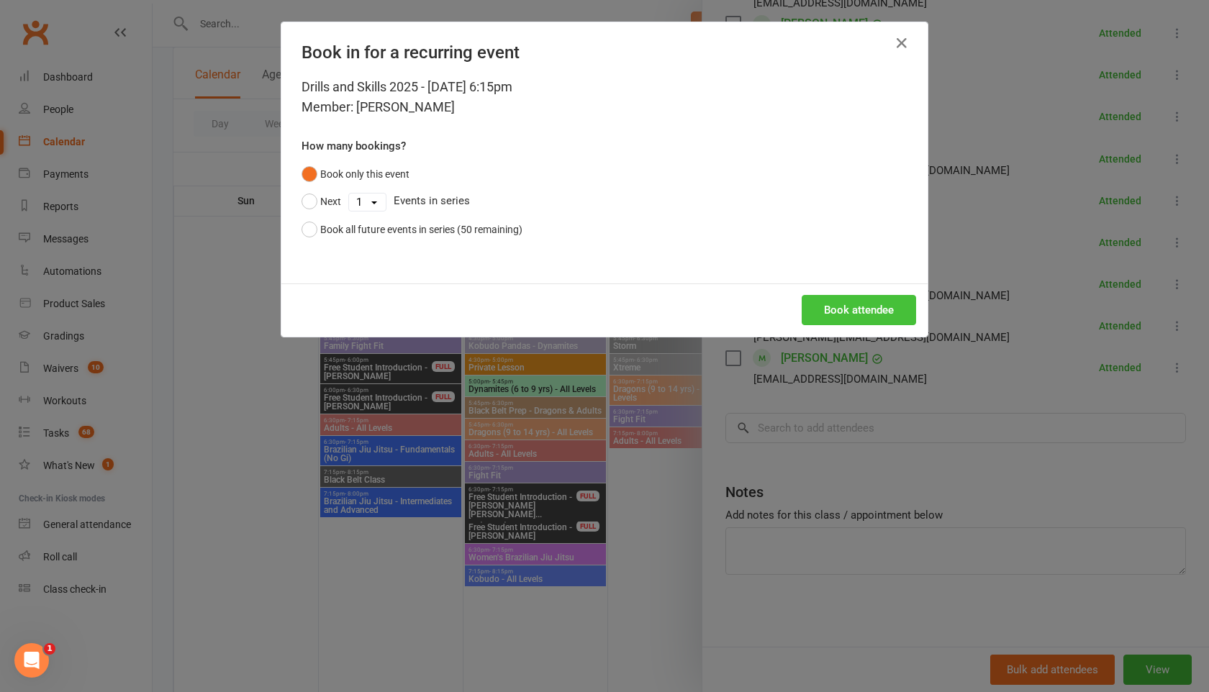
click at [829, 321] on button "Book attendee" at bounding box center [859, 310] width 114 height 30
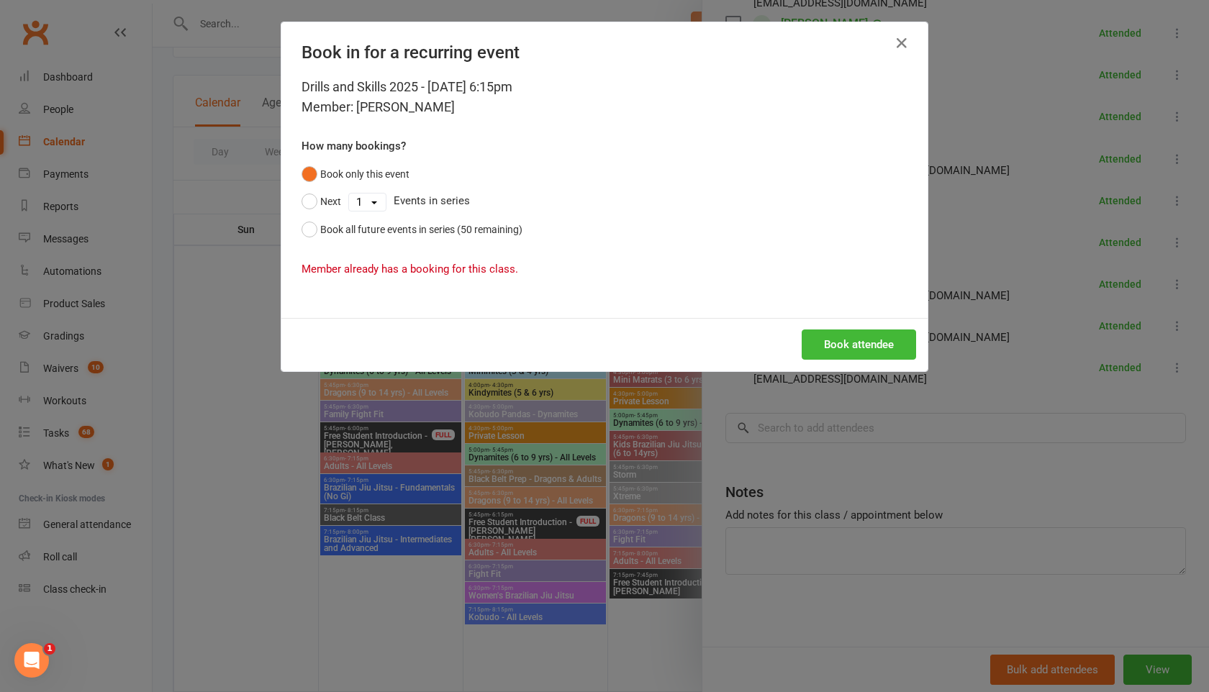
scroll to position [55, 0]
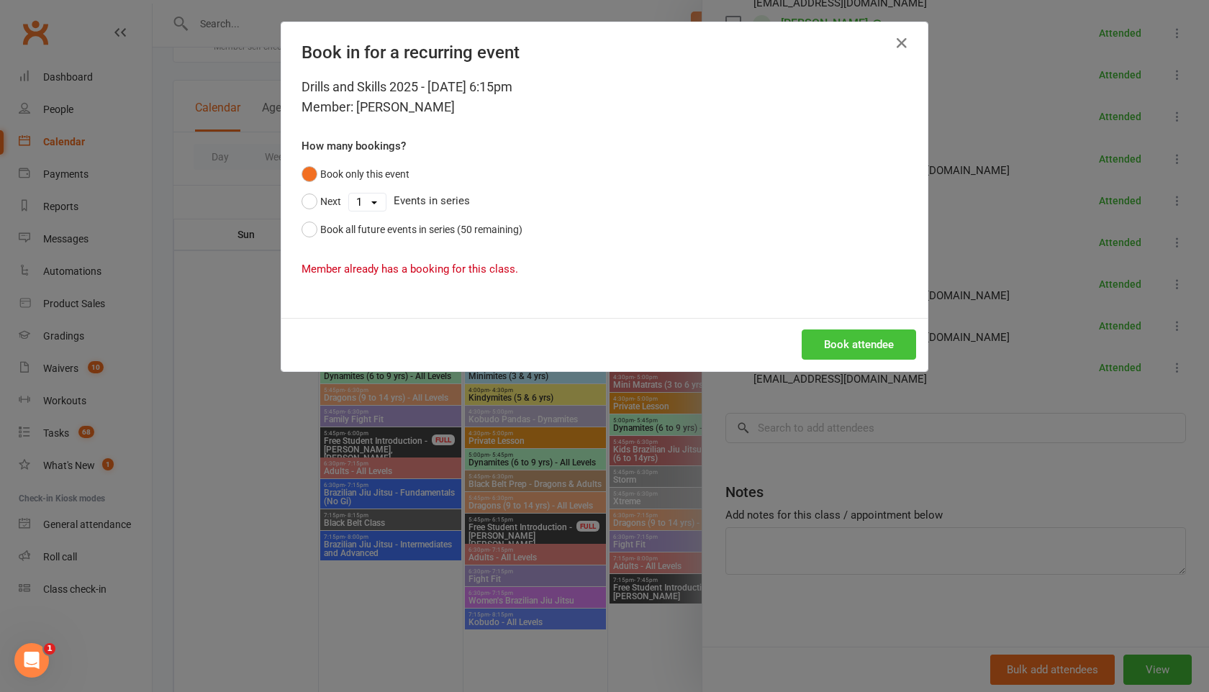
click at [853, 350] on button "Book attendee" at bounding box center [859, 345] width 114 height 30
click at [901, 42] on icon "button" at bounding box center [901, 43] width 17 height 17
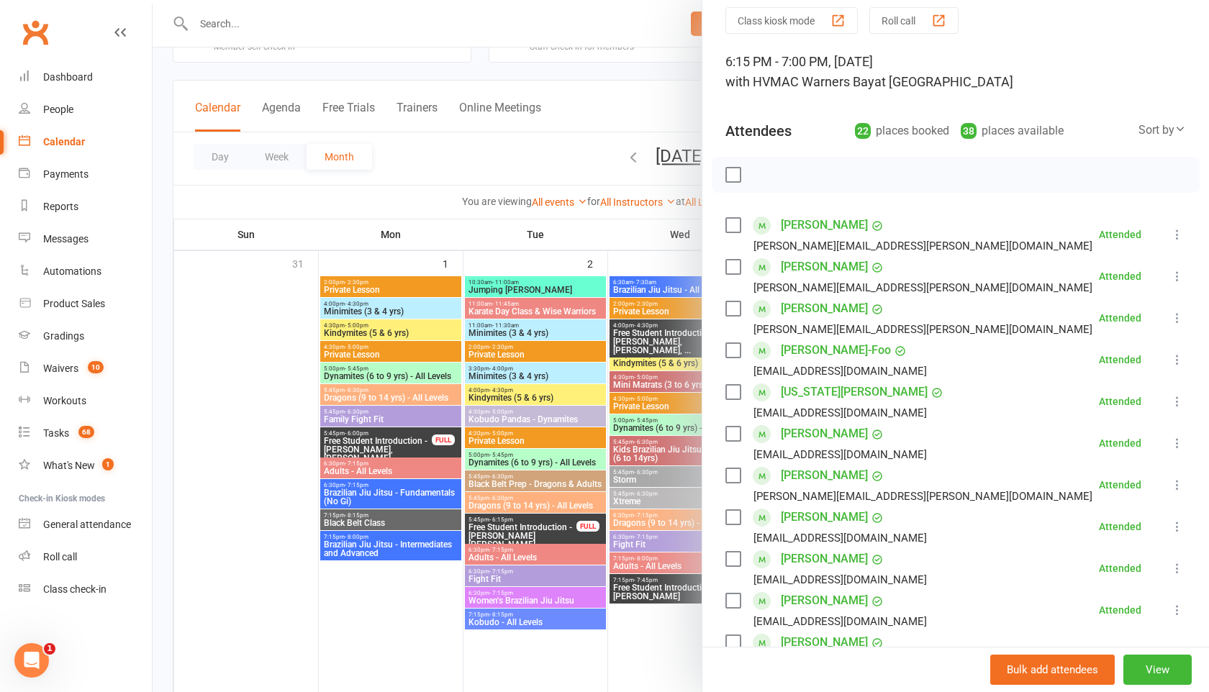
scroll to position [0, 0]
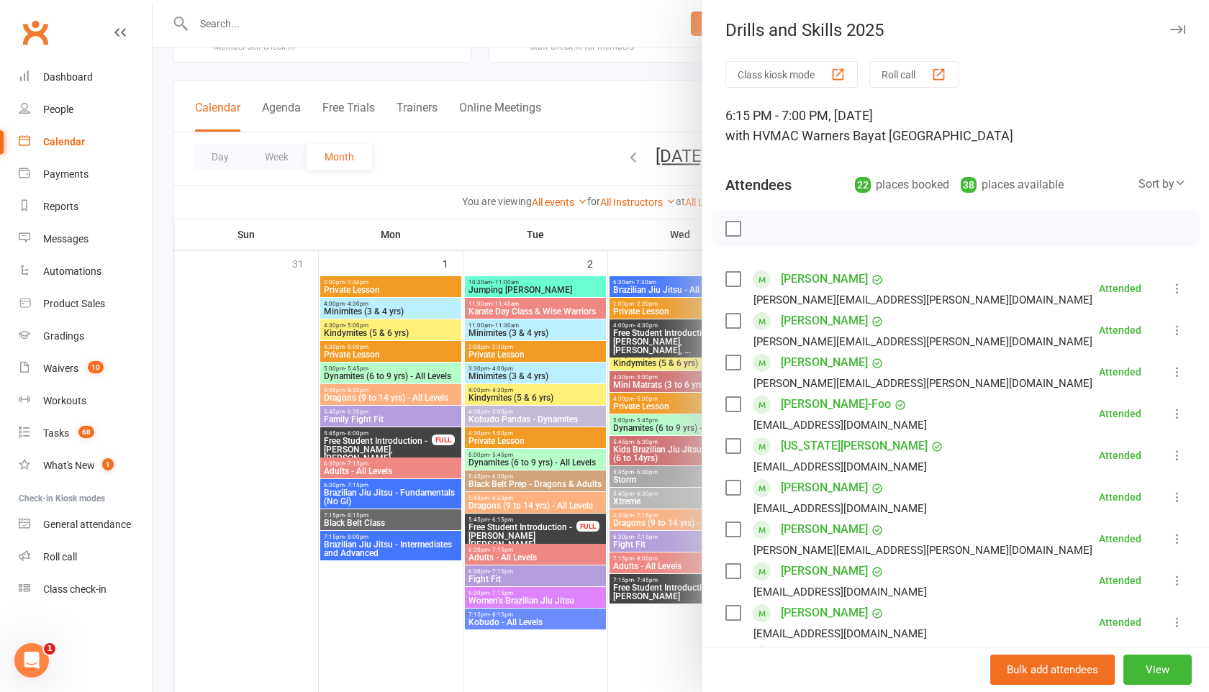
click at [1177, 28] on icon "button" at bounding box center [1177, 29] width 15 height 9
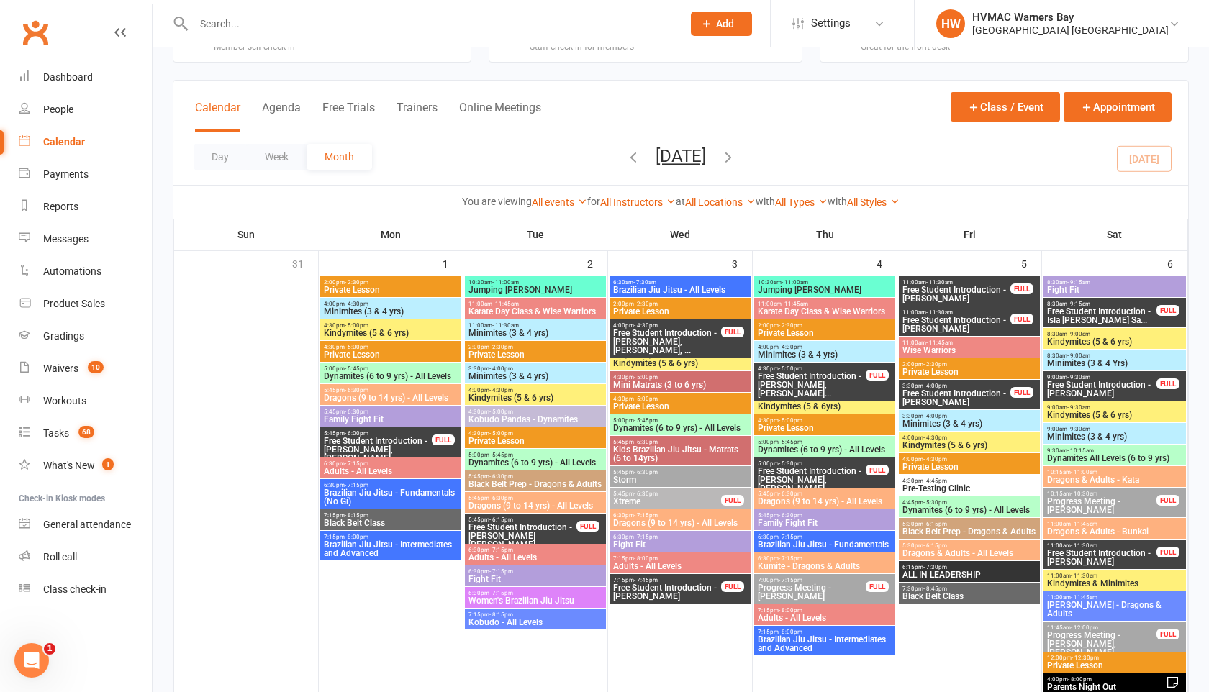
click at [241, 30] on input "text" at bounding box center [430, 24] width 483 height 20
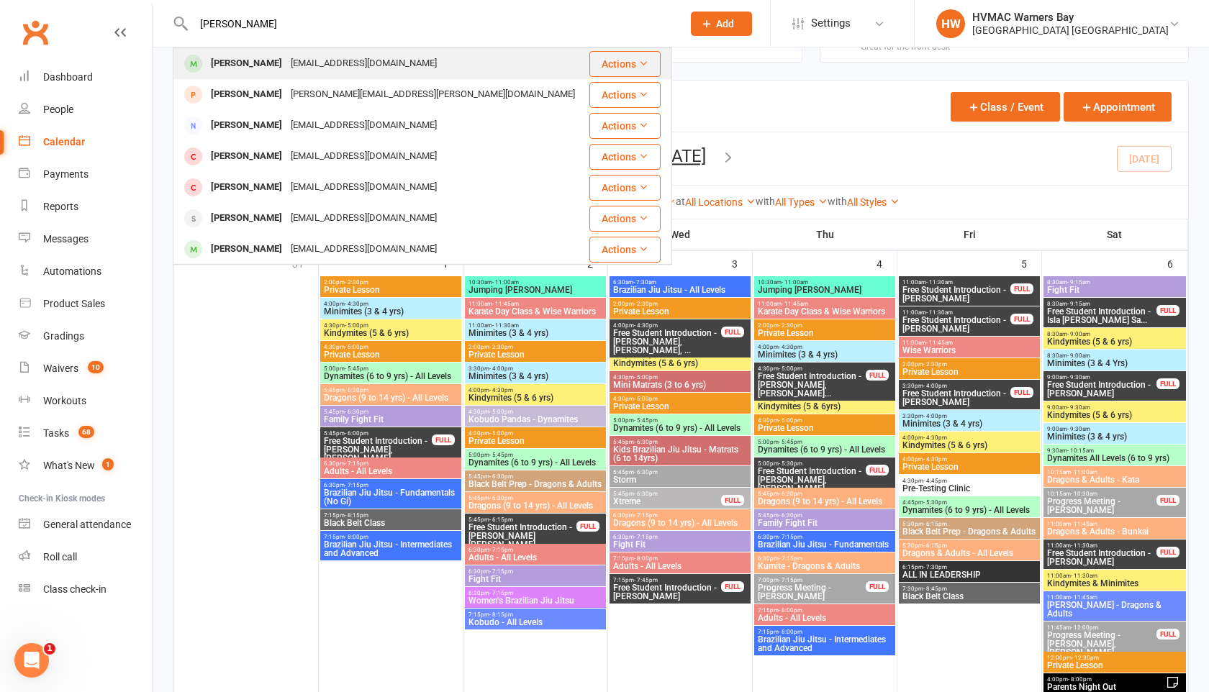
type input "william hart"
click at [244, 58] on div "[PERSON_NAME]" at bounding box center [247, 63] width 80 height 21
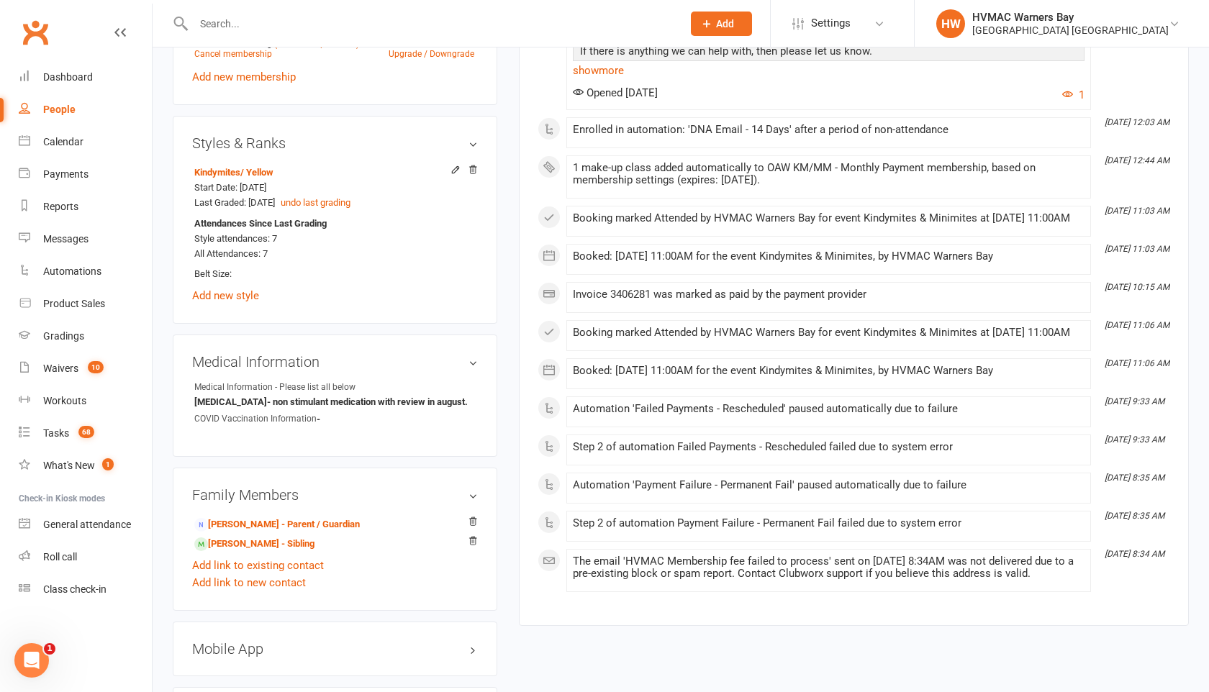
scroll to position [938, 0]
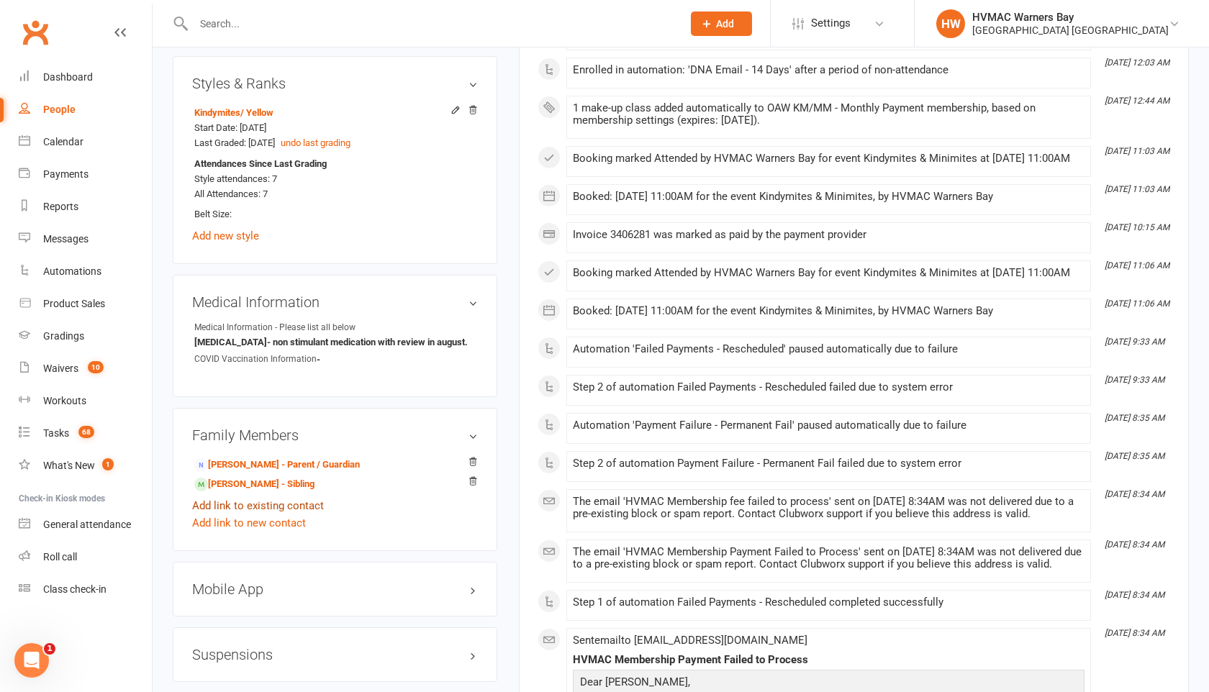
click at [271, 499] on link "Add link to existing contact" at bounding box center [258, 505] width 132 height 17
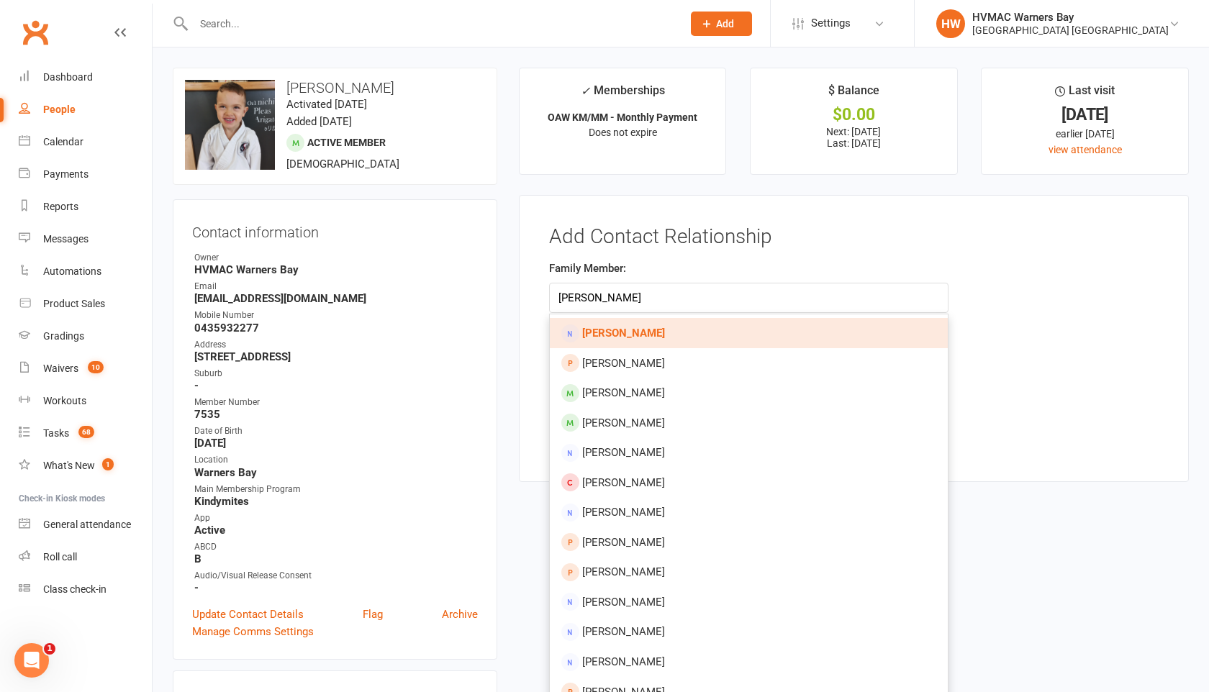
type input "[PERSON_NAME]"
click at [594, 330] on strong "[PERSON_NAME]" at bounding box center [623, 333] width 83 height 13
type input "[PERSON_NAME]"
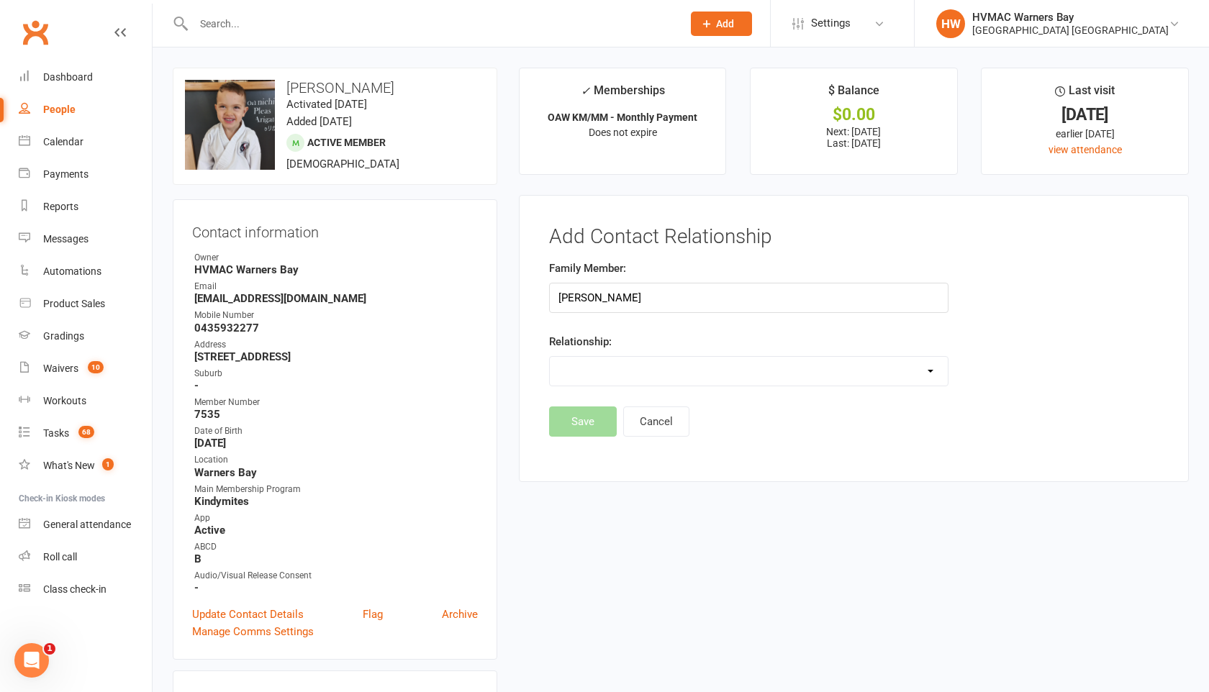
click at [597, 371] on select "Parent / Guardian Child Sibling (parent not in system) Spouse / Partner Cousin …" at bounding box center [749, 371] width 398 height 29
click at [550, 357] on select "Parent / Guardian Child Sibling (parent not in system) Spouse / Partner Cousin …" at bounding box center [749, 371] width 398 height 29
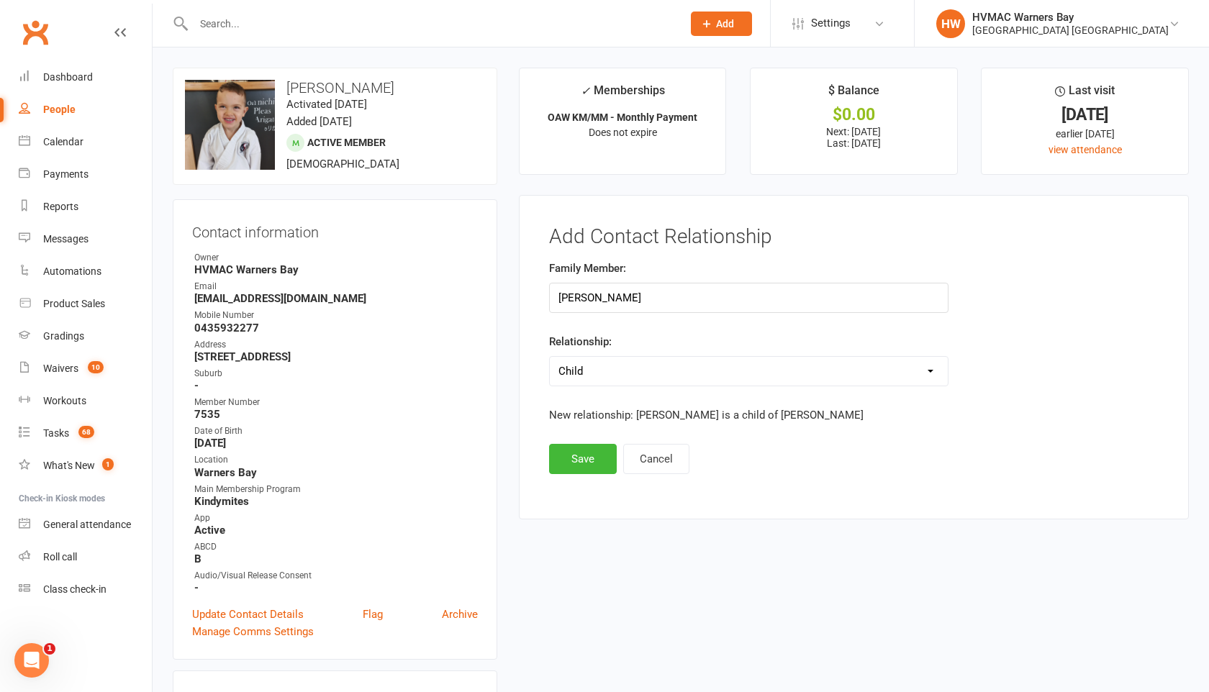
click at [599, 372] on select "Parent / Guardian Child Sibling (parent not in system) Spouse / Partner Cousin …" at bounding box center [749, 371] width 398 height 29
select select "0"
click at [550, 357] on select "Parent / Guardian Child Sibling (parent not in system) Spouse / Partner Cousin …" at bounding box center [749, 371] width 398 height 29
click at [583, 453] on button "Save" at bounding box center [583, 459] width 68 height 30
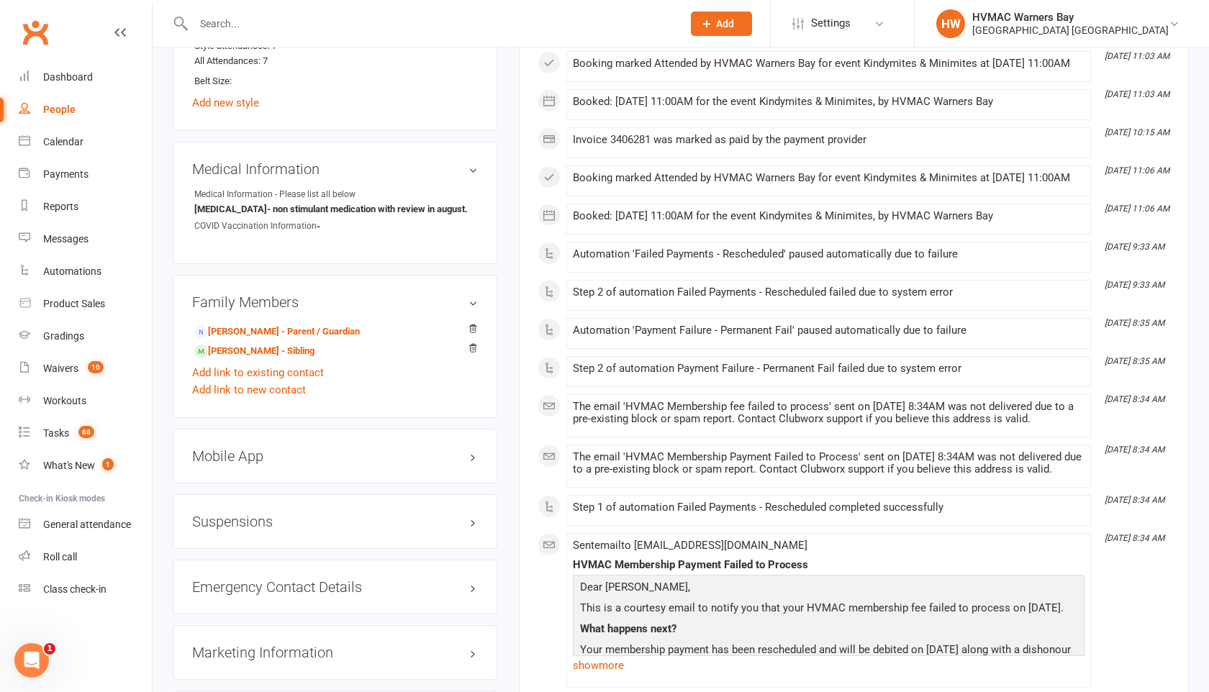
scroll to position [1074, 0]
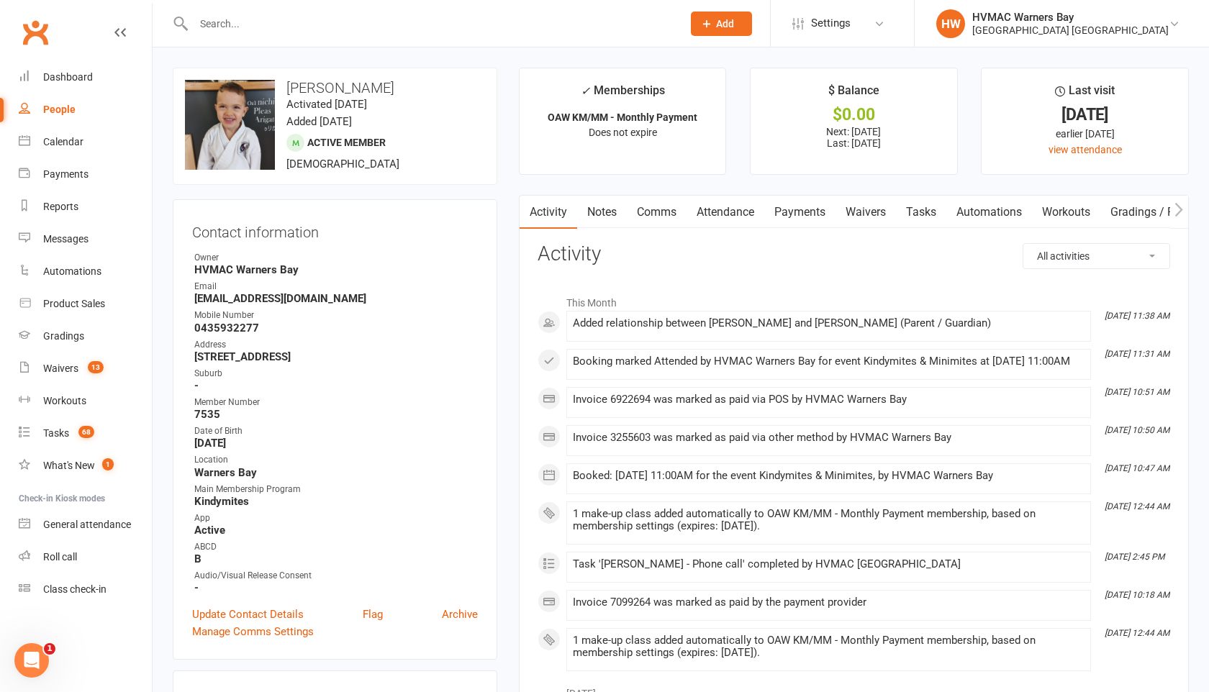
click at [227, 19] on input "text" at bounding box center [430, 24] width 483 height 20
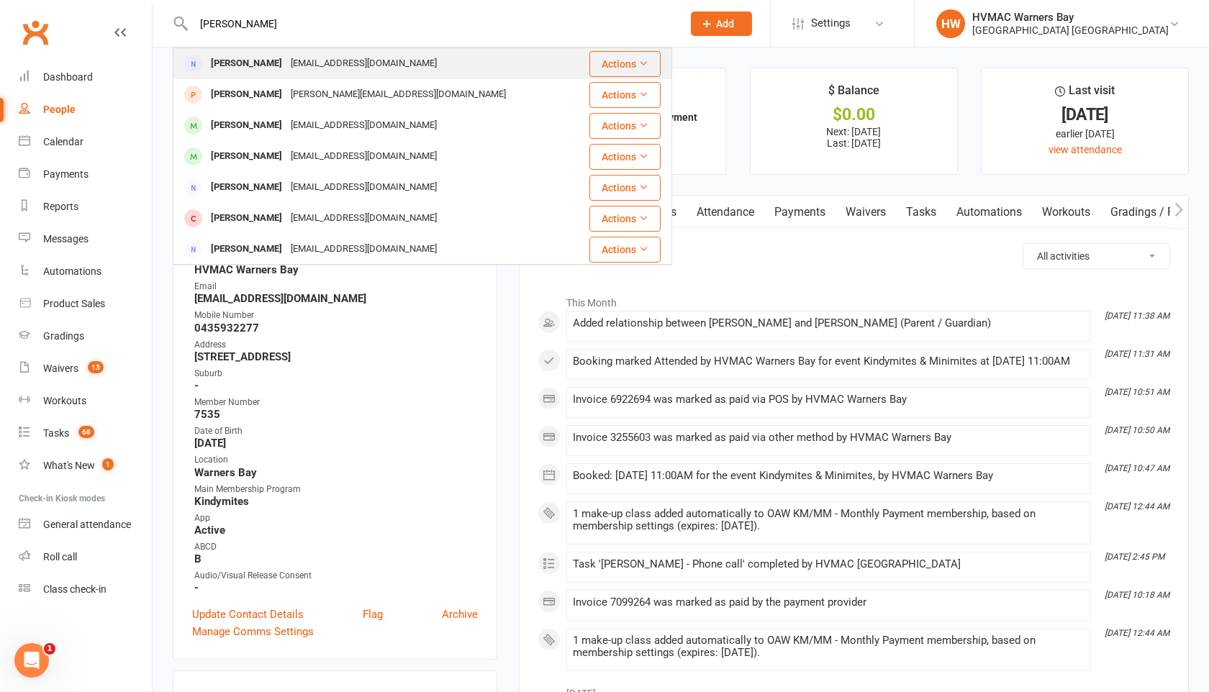
type input "[PERSON_NAME]"
click at [242, 58] on div "[PERSON_NAME]" at bounding box center [247, 63] width 80 height 21
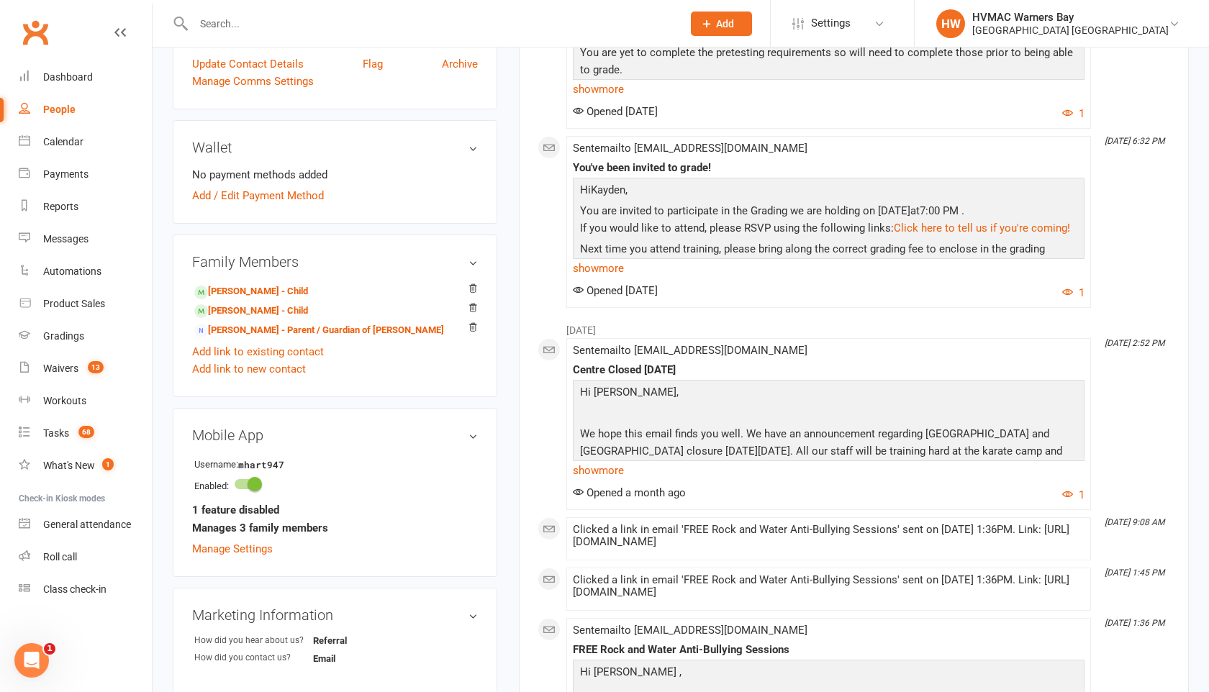
scroll to position [406, 0]
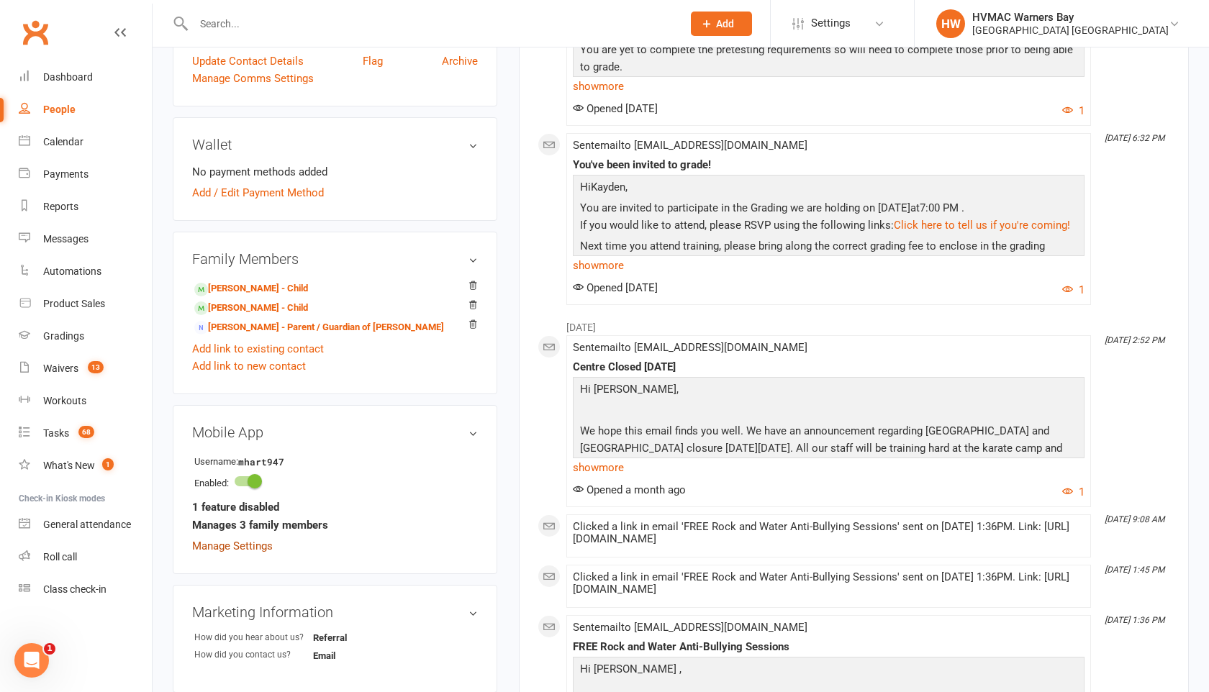
click at [266, 545] on link "Manage Settings" at bounding box center [232, 546] width 81 height 13
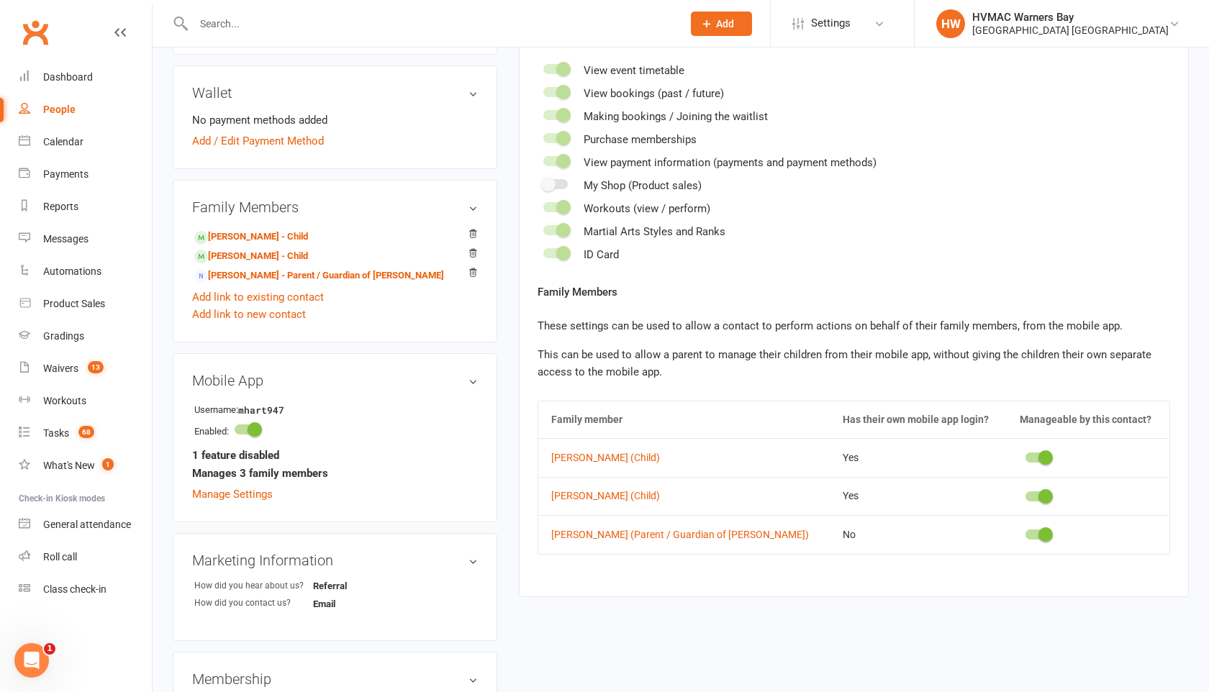
scroll to position [458, 0]
click at [68, 144] on div "Calendar" at bounding box center [63, 142] width 40 height 12
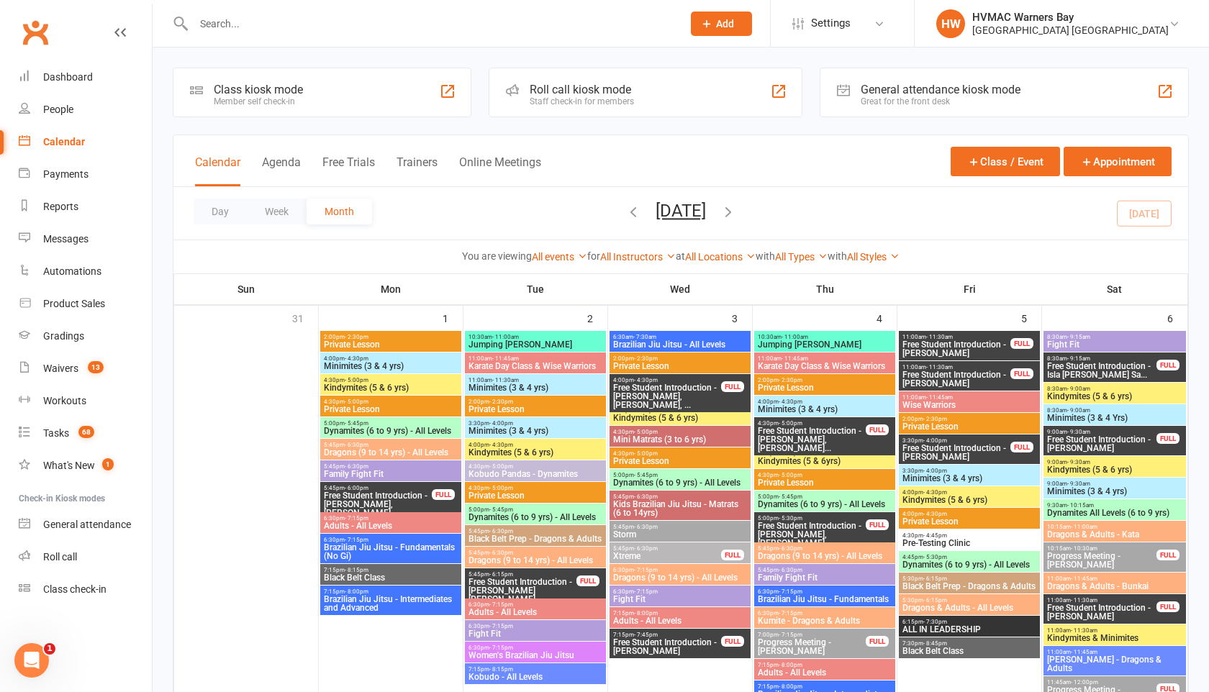
click at [220, 24] on input "text" at bounding box center [430, 24] width 483 height 20
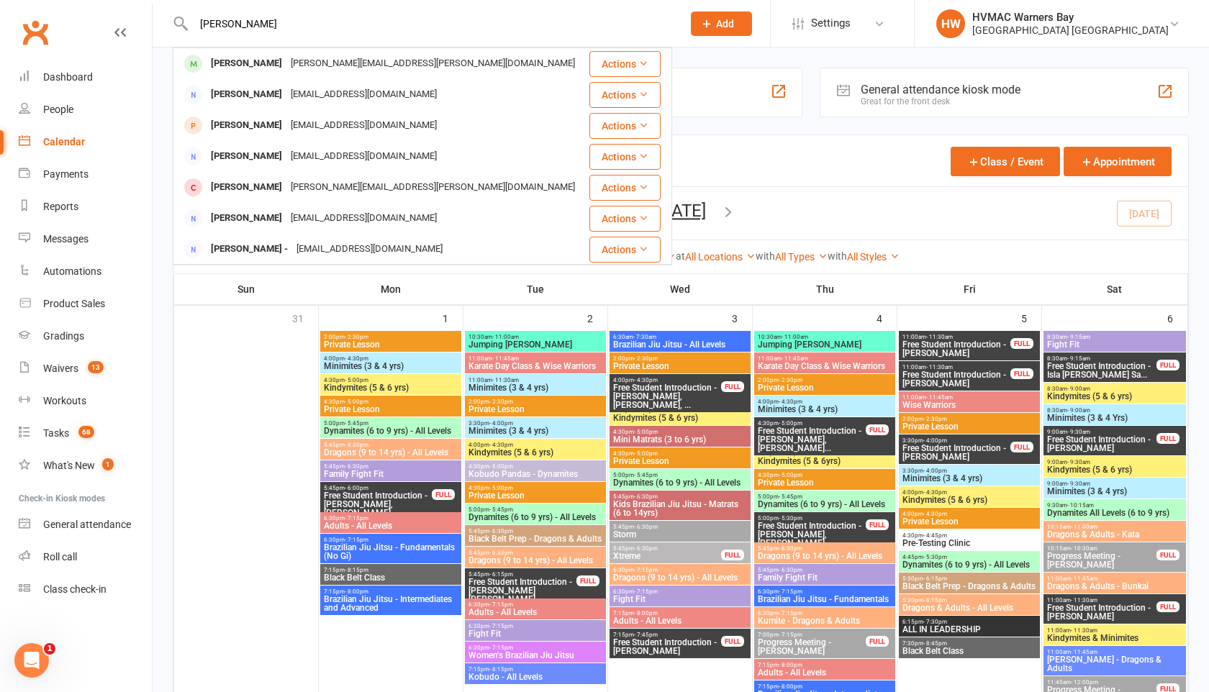
type input "[PERSON_NAME]"
